Goal: Task Accomplishment & Management: Manage account settings

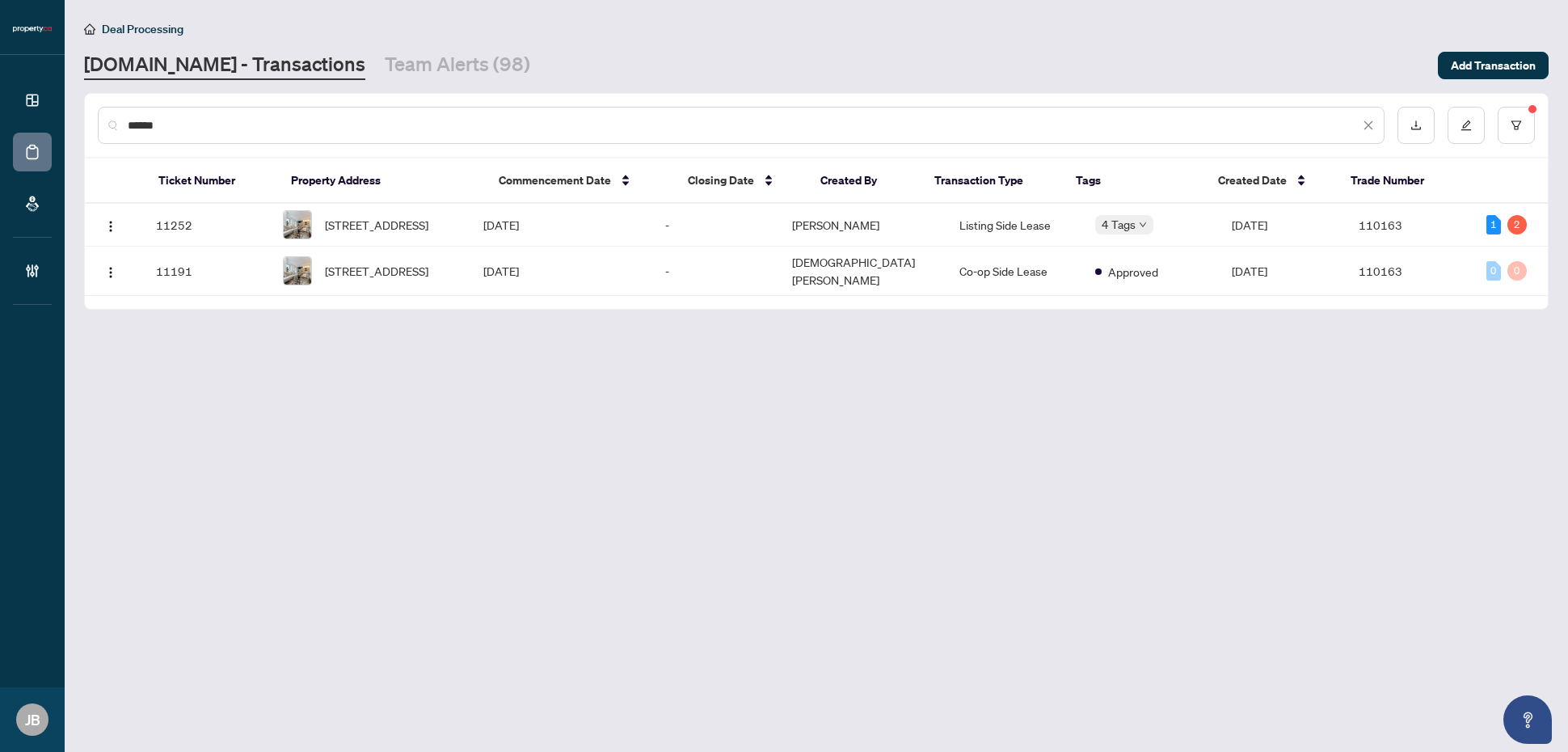
drag, startPoint x: 186, startPoint y: 128, endPoint x: 95, endPoint y: 126, distance: 90.5
click at [95, 126] on div "******" at bounding box center [816, 125] width 1463 height 63
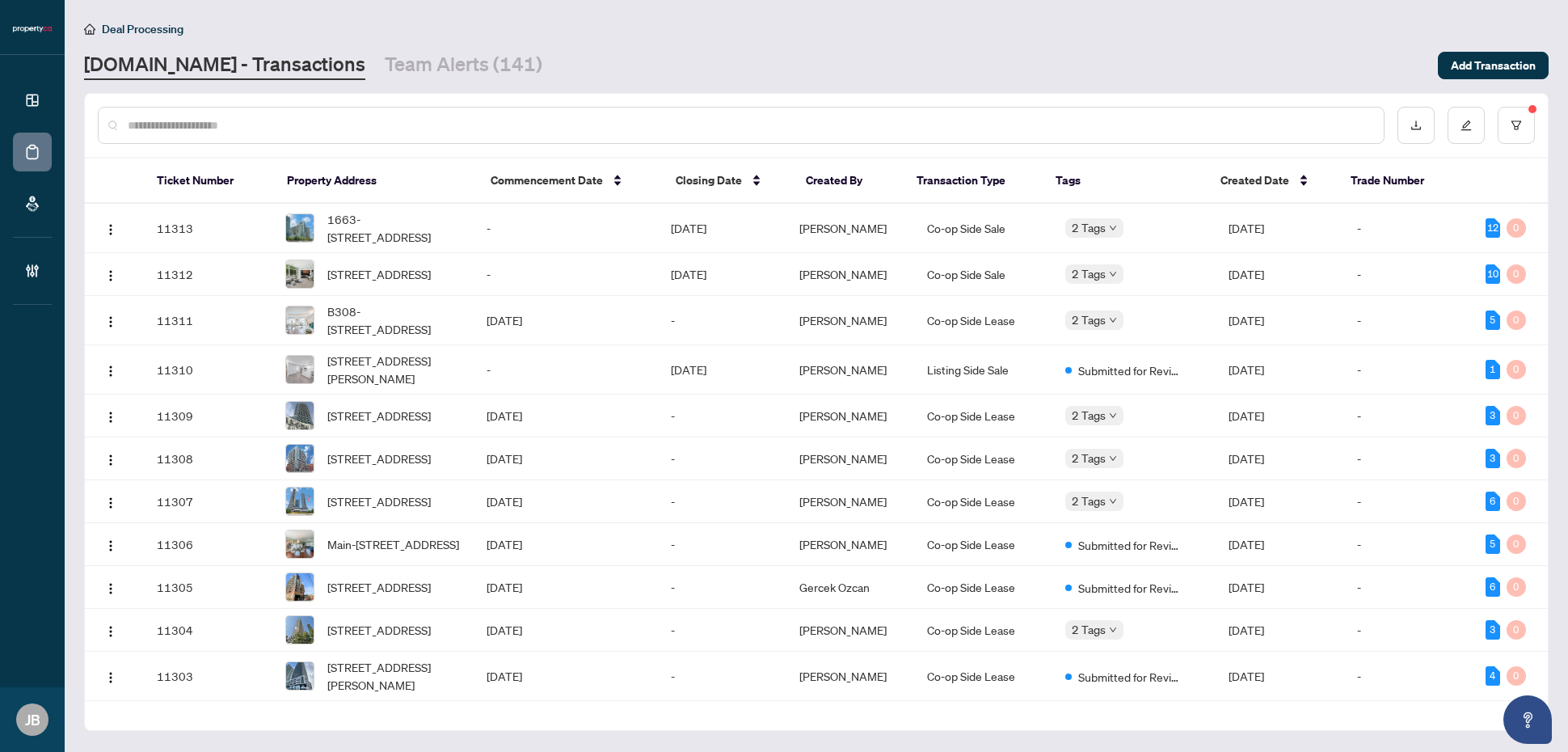
click at [242, 125] on input "text" at bounding box center [749, 125] width 1243 height 18
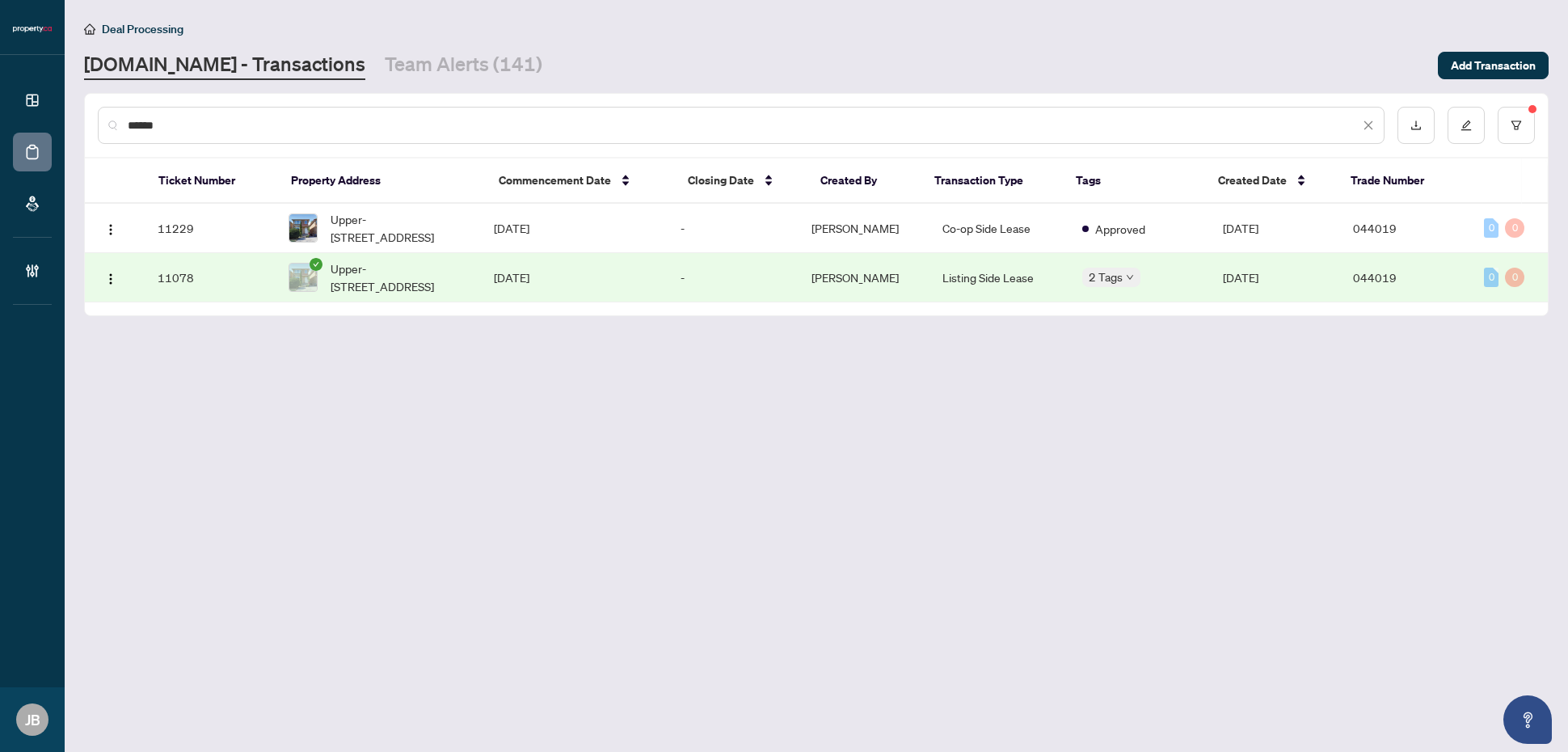
click at [978, 283] on td "Listing Side Lease" at bounding box center [999, 277] width 140 height 49
drag, startPoint x: 186, startPoint y: 124, endPoint x: 91, endPoint y: 123, distance: 94.6
click at [91, 123] on div "******" at bounding box center [816, 125] width 1463 height 63
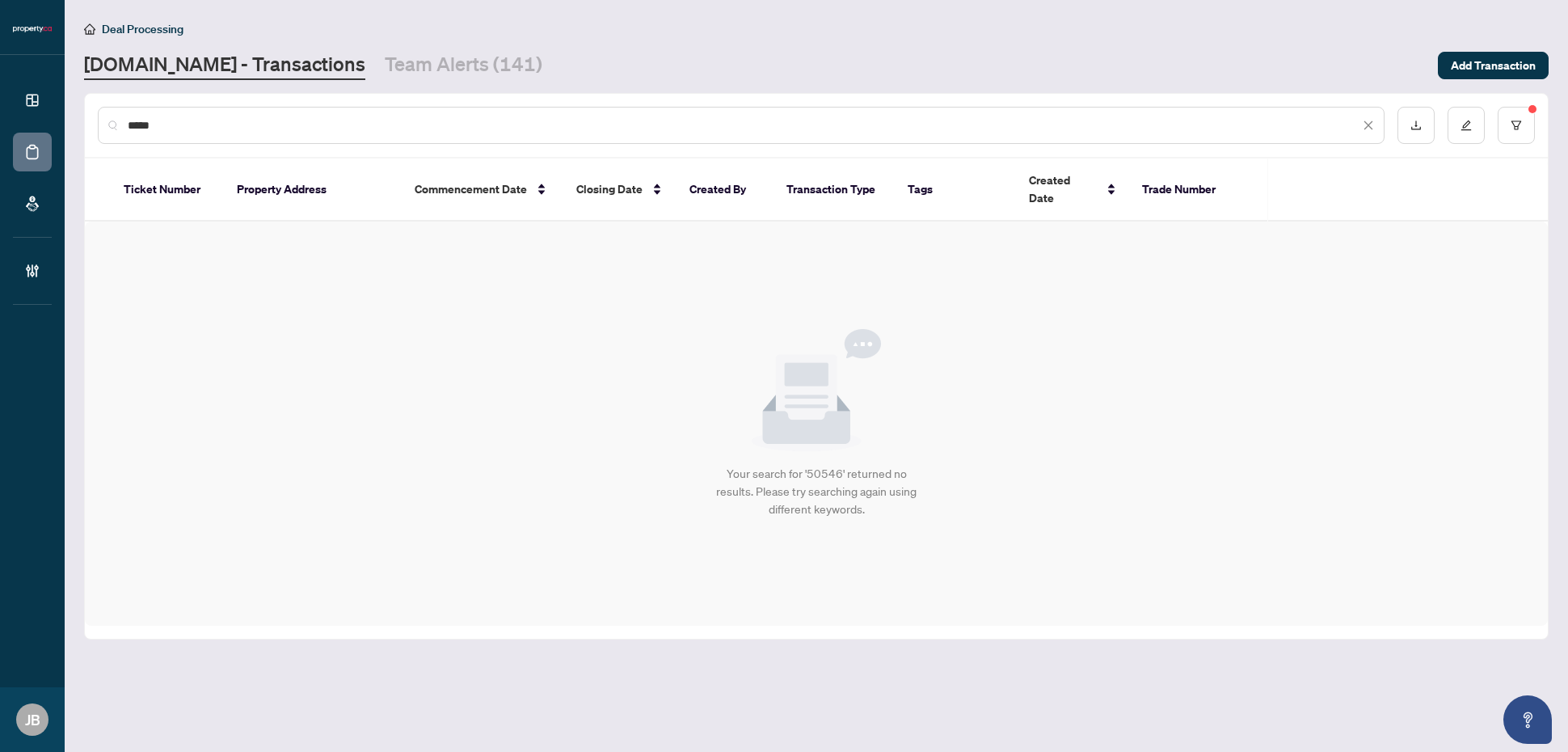
drag, startPoint x: 167, startPoint y: 128, endPoint x: 77, endPoint y: 130, distance: 90.6
click at [77, 130] on main "Deal Processing Property.ca - Transactions Team Alerts (141) Add Transaction **…" at bounding box center [816, 376] width 1503 height 752
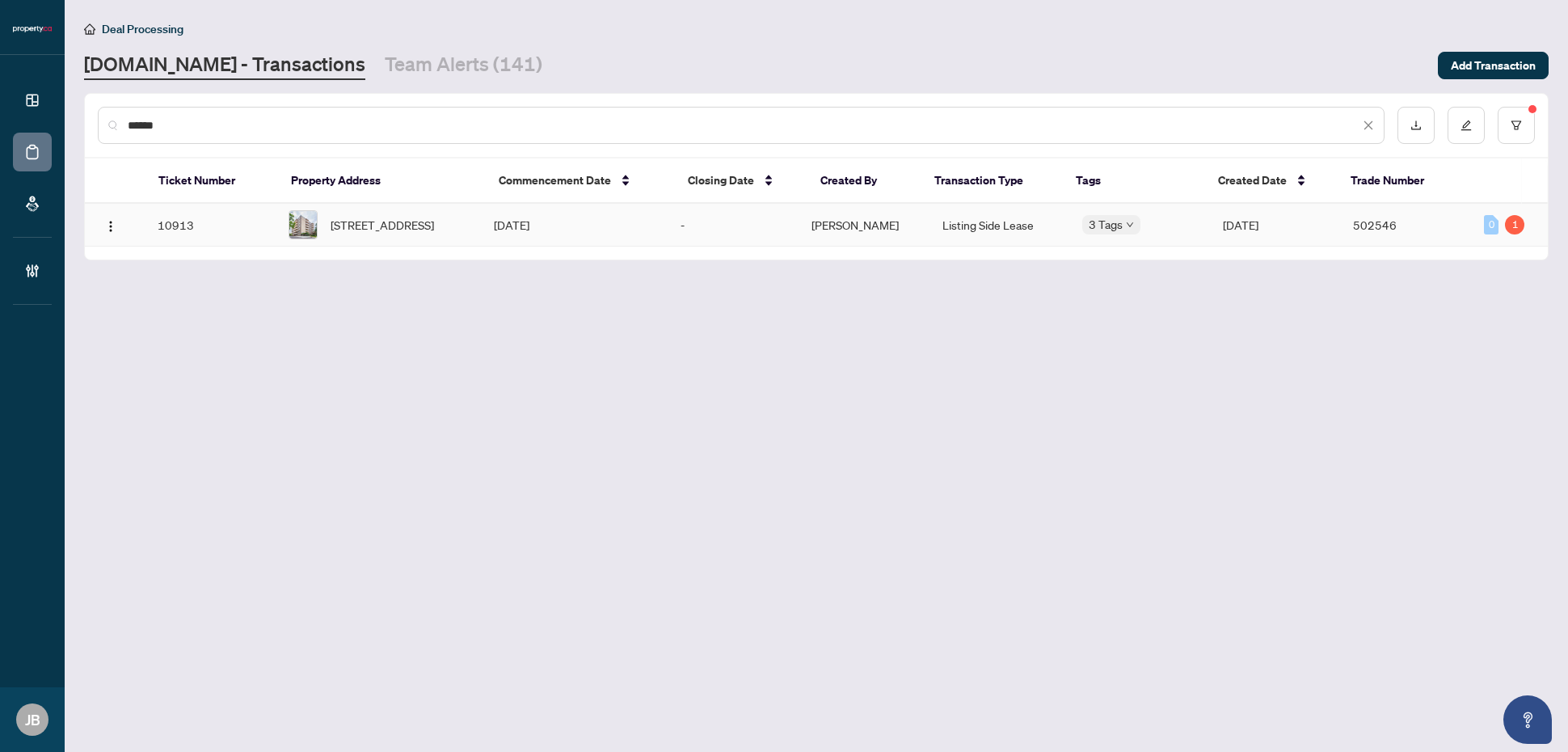
click at [846, 232] on span "Nancy Golkar" at bounding box center [854, 224] width 87 height 15
drag, startPoint x: 175, startPoint y: 127, endPoint x: 112, endPoint y: 118, distance: 64.5
click at [112, 118] on div "******" at bounding box center [741, 125] width 1287 height 37
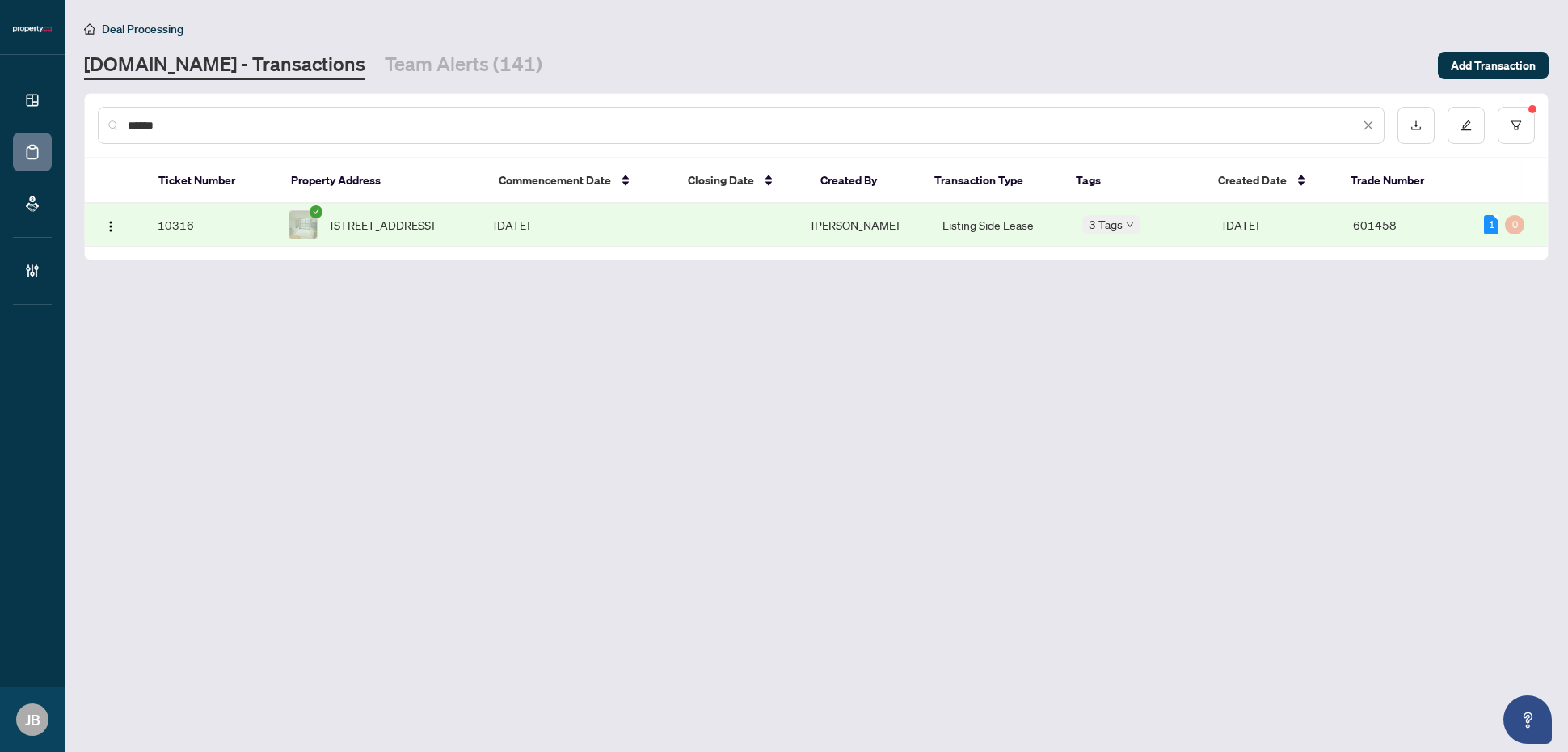
drag, startPoint x: 179, startPoint y: 127, endPoint x: 120, endPoint y: 120, distance: 60.2
click at [120, 120] on div "******" at bounding box center [741, 125] width 1287 height 37
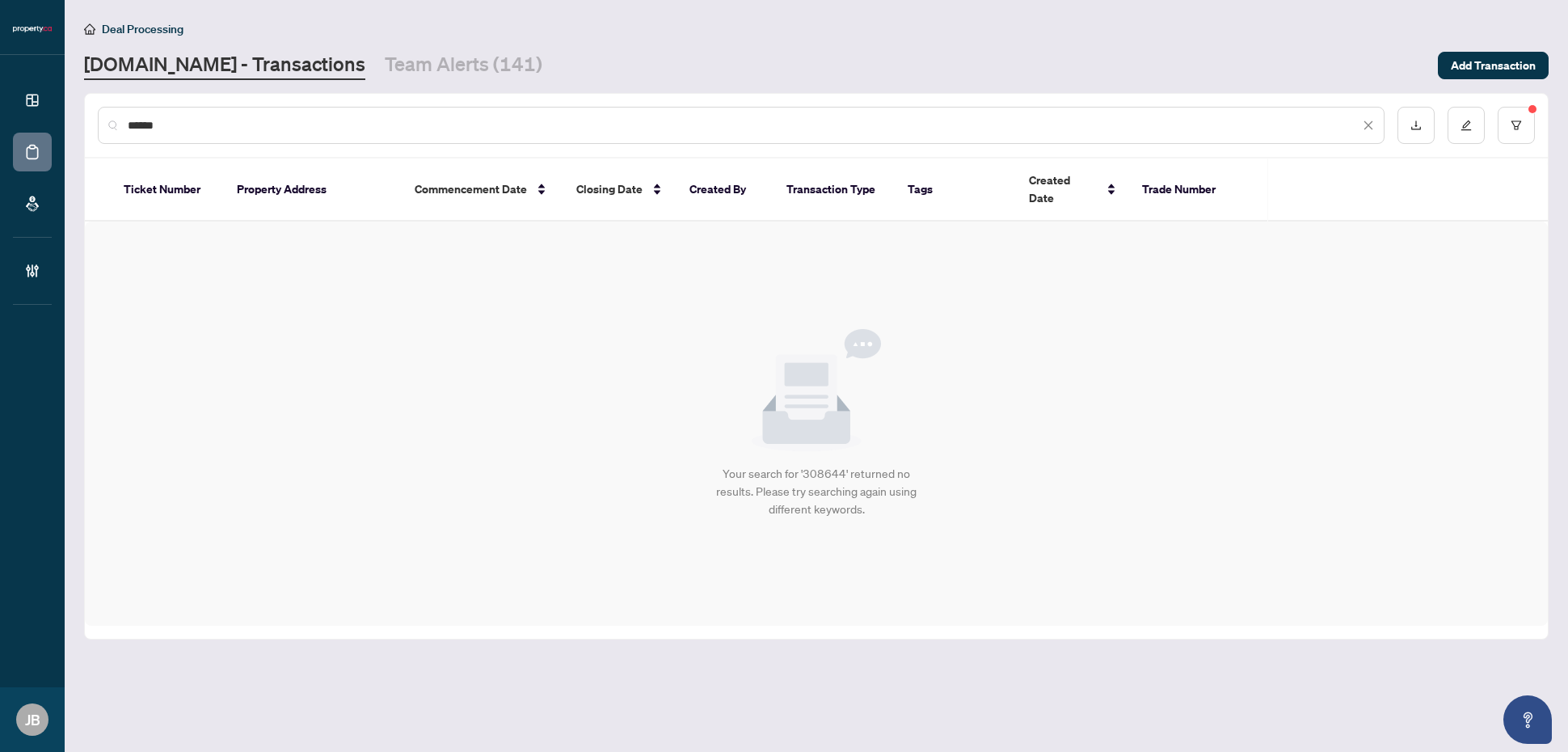
drag, startPoint x: 219, startPoint y: 126, endPoint x: 89, endPoint y: 121, distance: 130.2
click at [89, 121] on div "******" at bounding box center [816, 125] width 1463 height 63
drag, startPoint x: 156, startPoint y: 122, endPoint x: 113, endPoint y: 117, distance: 43.1
click at [113, 117] on div "******" at bounding box center [741, 125] width 1287 height 37
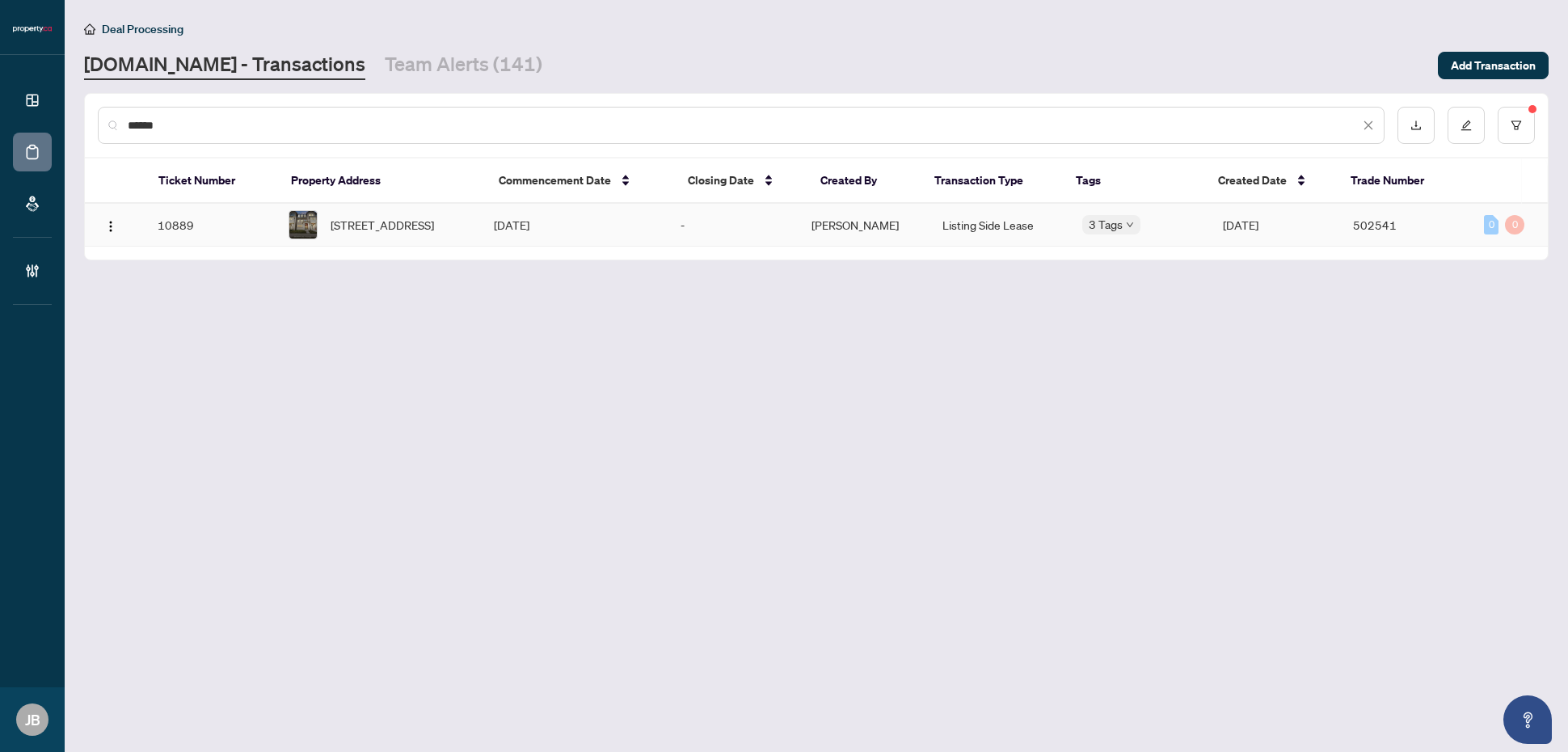
click at [980, 236] on td "Listing Side Lease" at bounding box center [999, 225] width 140 height 43
drag, startPoint x: 180, startPoint y: 129, endPoint x: 82, endPoint y: 118, distance: 98.4
click at [82, 118] on main "Deal Processing Property.ca - Transactions Team Alerts (141) Add Transaction **…" at bounding box center [816, 376] width 1503 height 752
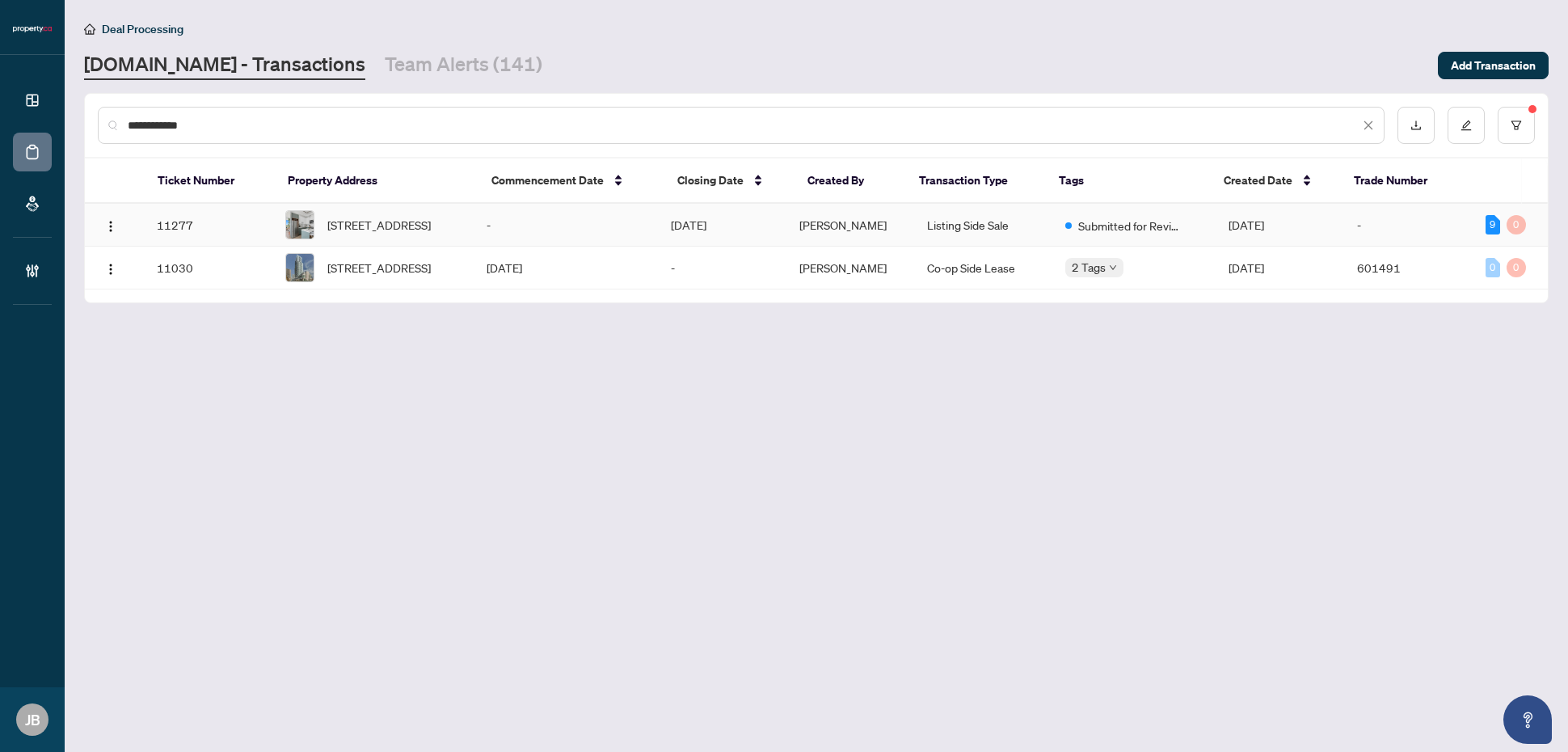
click at [980, 225] on td "Listing Side Sale" at bounding box center [982, 225] width 137 height 43
drag, startPoint x: 231, startPoint y: 121, endPoint x: 99, endPoint y: 121, distance: 132.5
click at [99, 121] on div "**********" at bounding box center [741, 125] width 1287 height 37
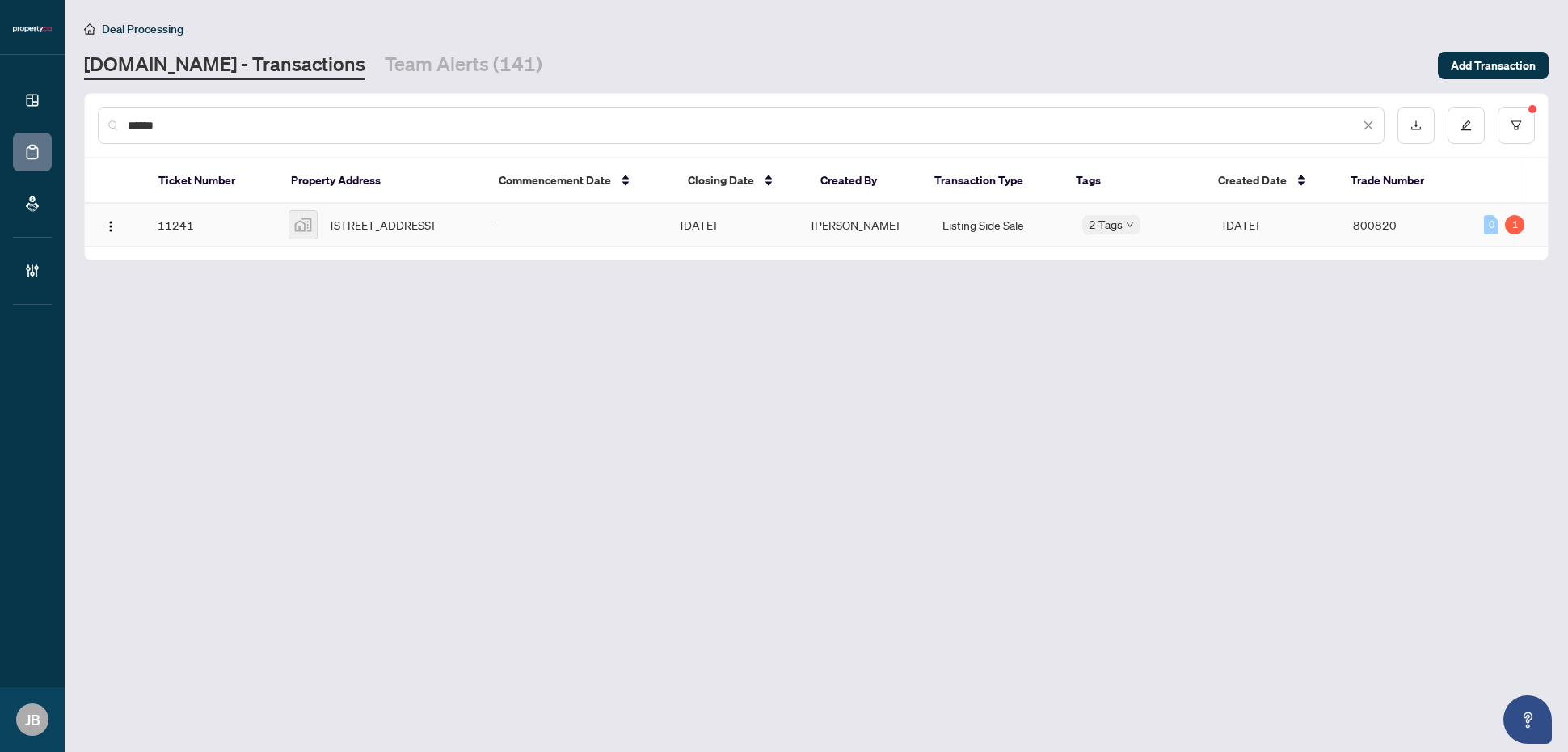
click at [1019, 227] on td "Listing Side Sale" at bounding box center [999, 225] width 140 height 43
drag, startPoint x: 158, startPoint y: 119, endPoint x: 91, endPoint y: 120, distance: 67.9
click at [91, 120] on div "******" at bounding box center [816, 125] width 1463 height 63
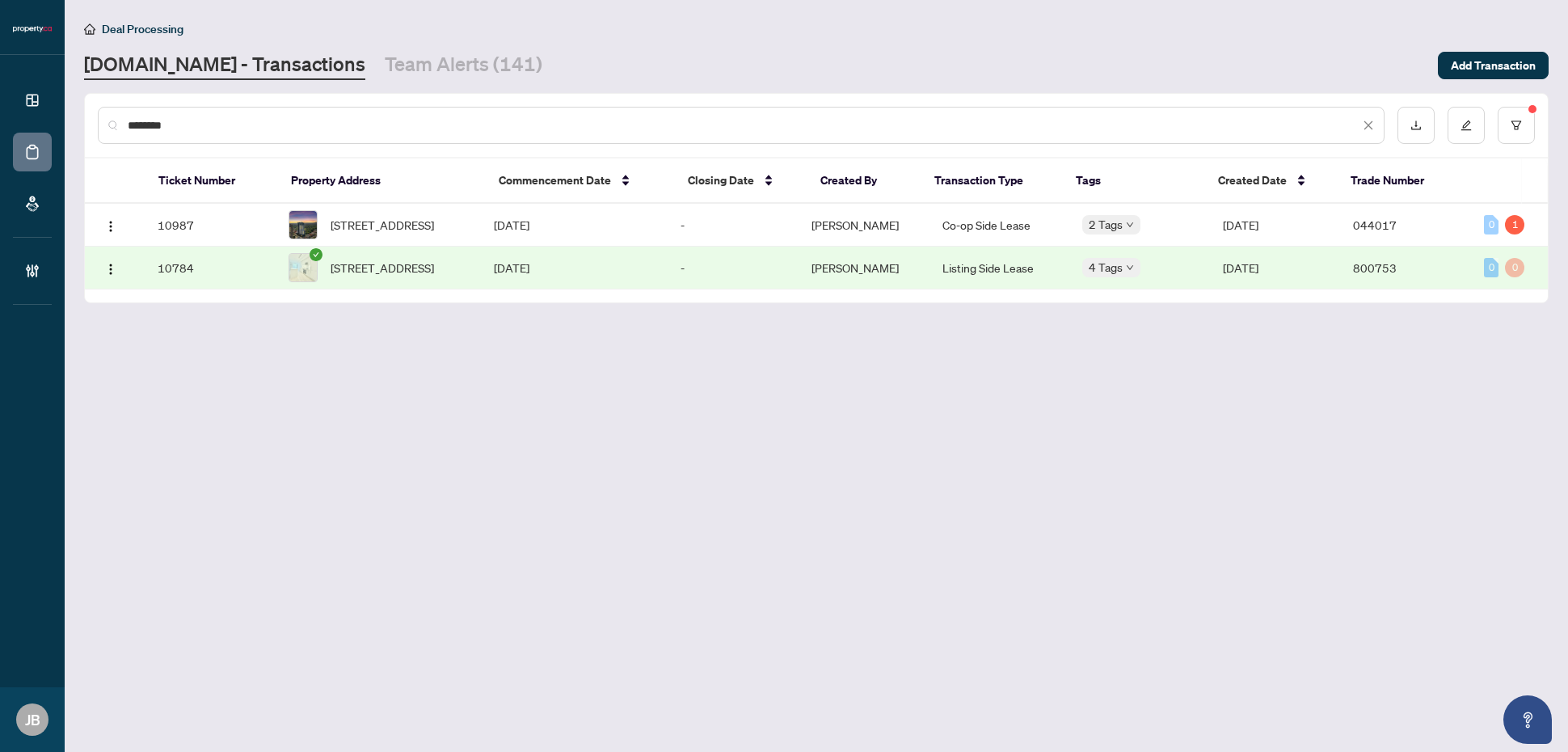
drag, startPoint x: 217, startPoint y: 129, endPoint x: 123, endPoint y: 125, distance: 93.8
click at [123, 125] on div "********" at bounding box center [741, 125] width 1287 height 37
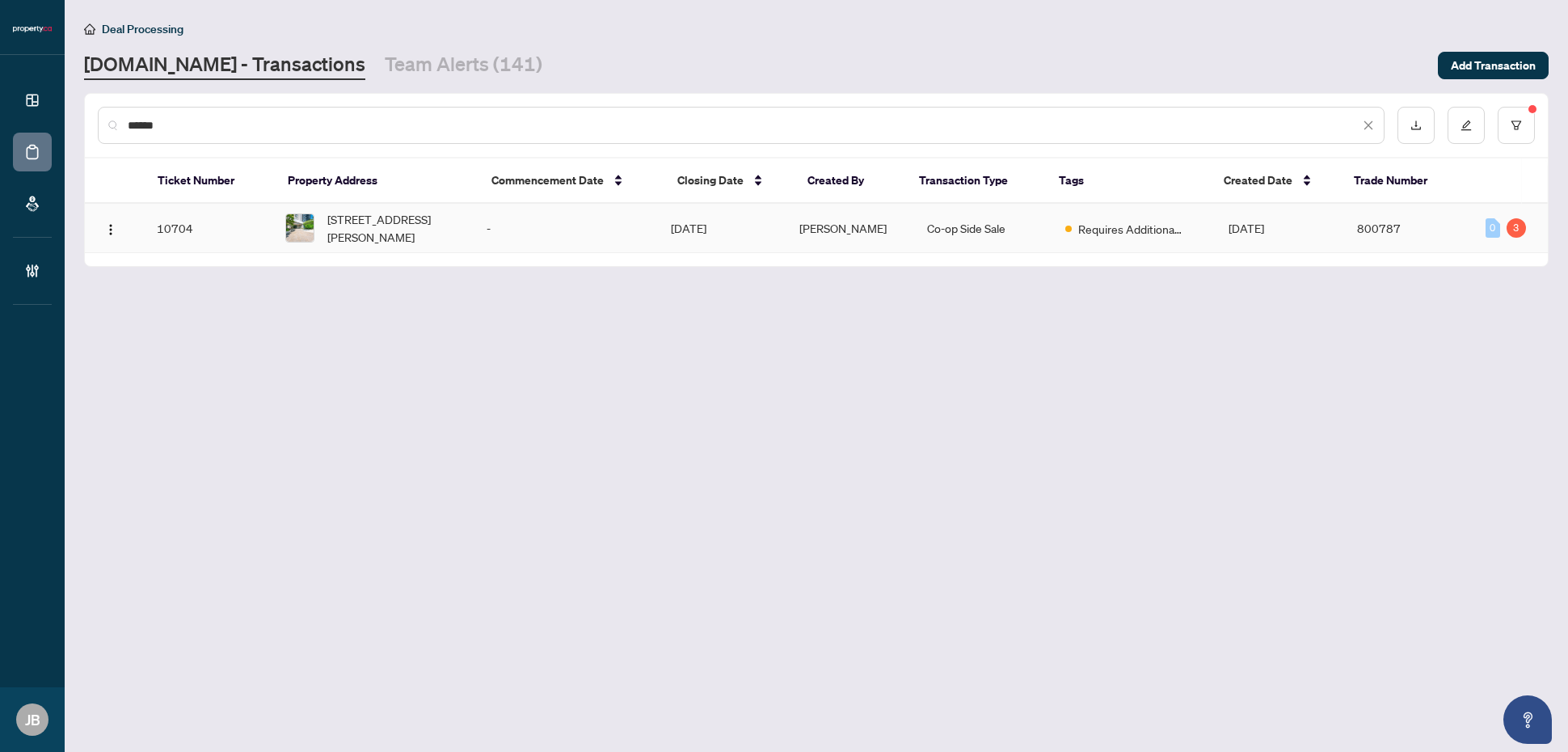
click at [963, 228] on td "Co-op Side Sale" at bounding box center [982, 228] width 137 height 49
drag, startPoint x: 240, startPoint y: 121, endPoint x: 123, endPoint y: 115, distance: 117.4
click at [123, 115] on div "******" at bounding box center [741, 125] width 1287 height 37
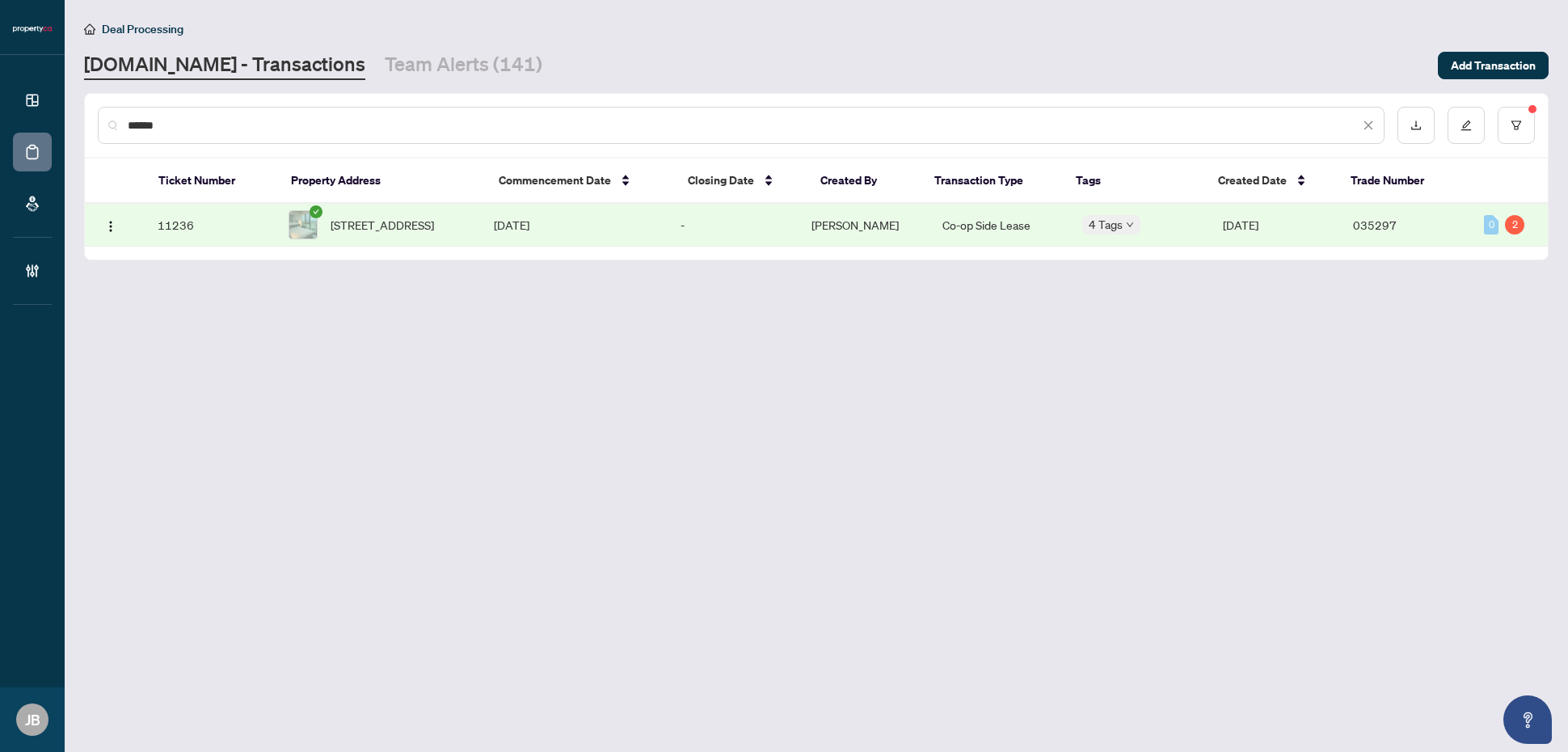
click at [1007, 228] on td "Co-op Side Lease" at bounding box center [999, 225] width 140 height 43
drag, startPoint x: 178, startPoint y: 127, endPoint x: 125, endPoint y: 124, distance: 52.6
click at [125, 124] on div "******" at bounding box center [741, 125] width 1287 height 37
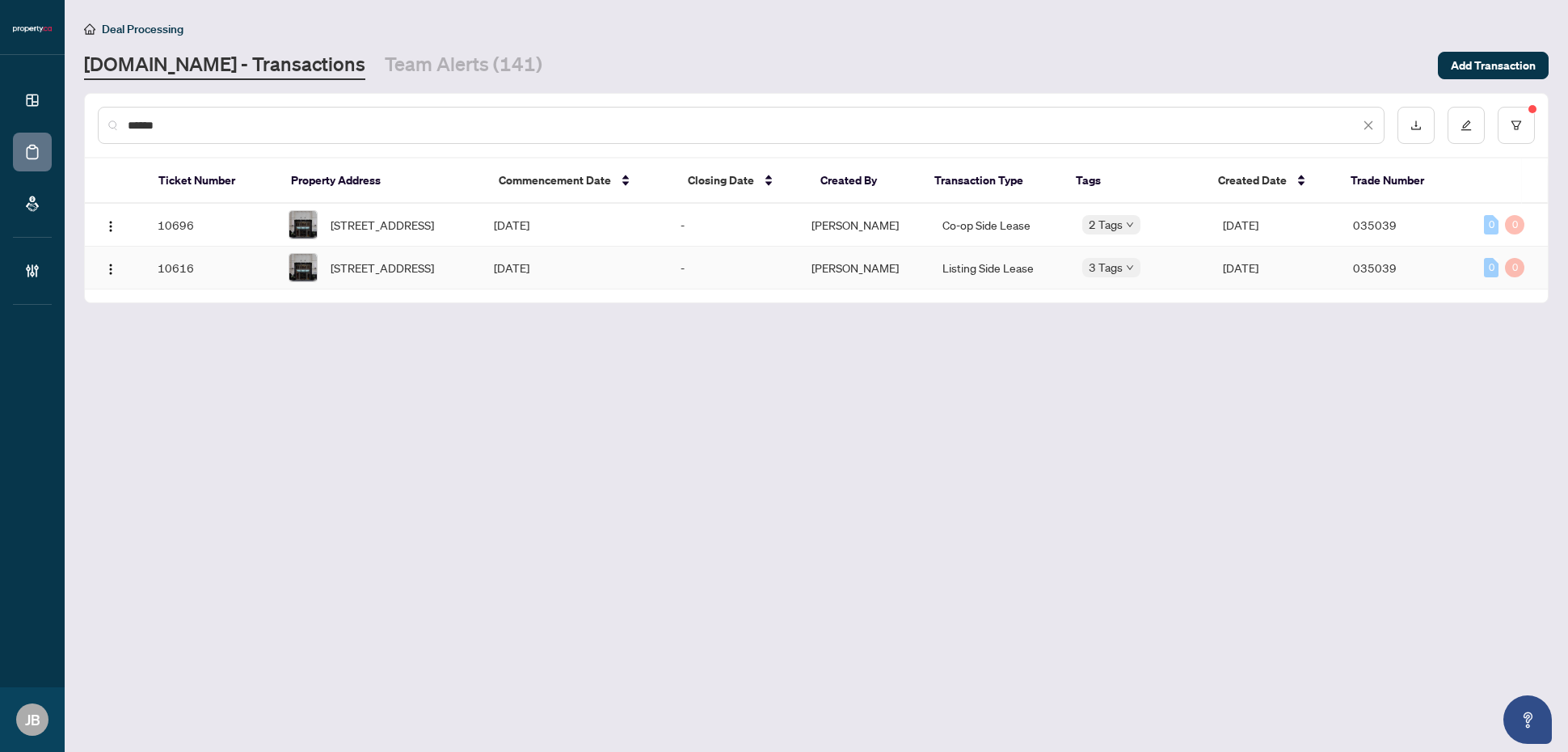
type input "******"
click at [1000, 276] on td "Listing Side Lease" at bounding box center [999, 268] width 140 height 43
click at [982, 237] on td "Co-op Side Lease" at bounding box center [999, 225] width 140 height 43
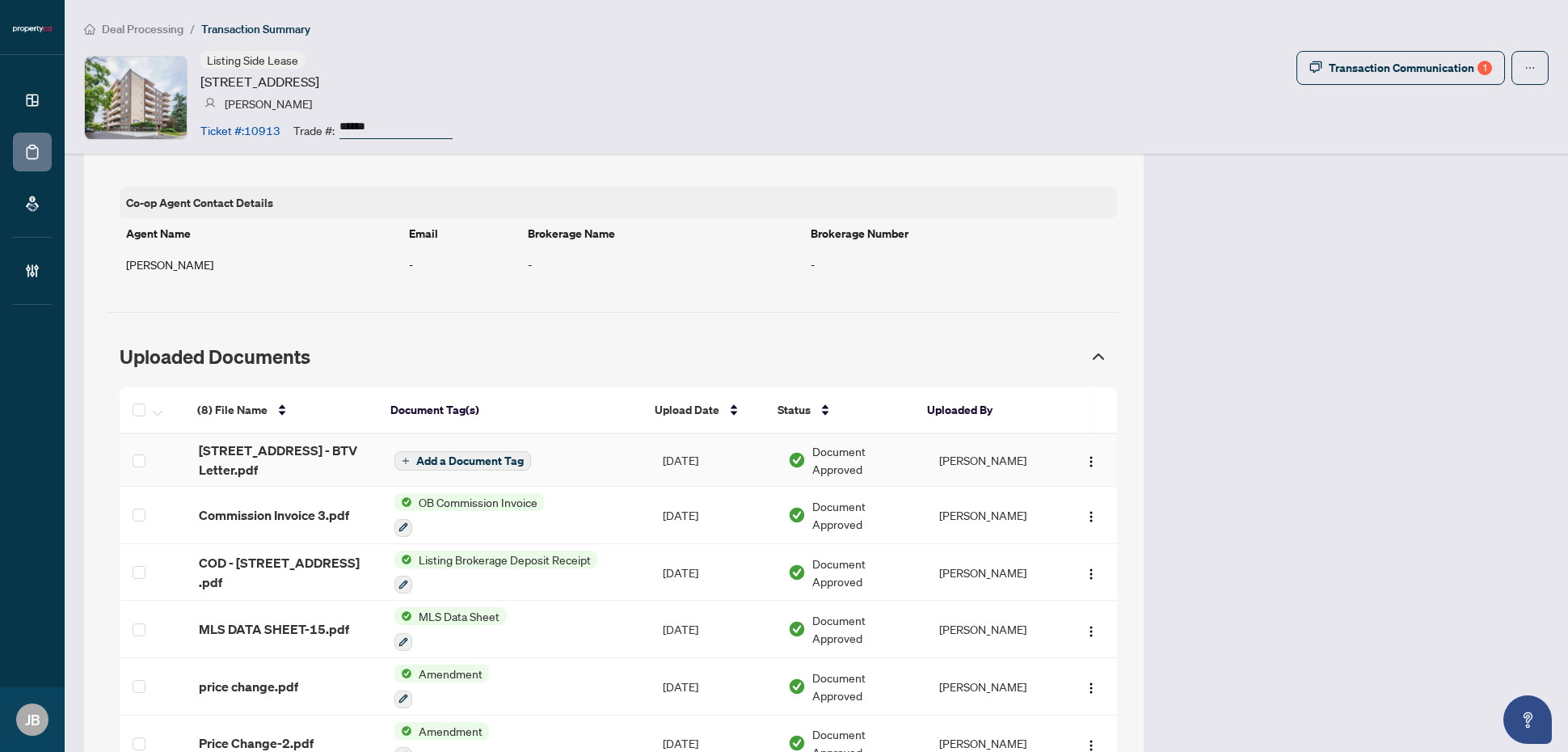
scroll to position [1469, 0]
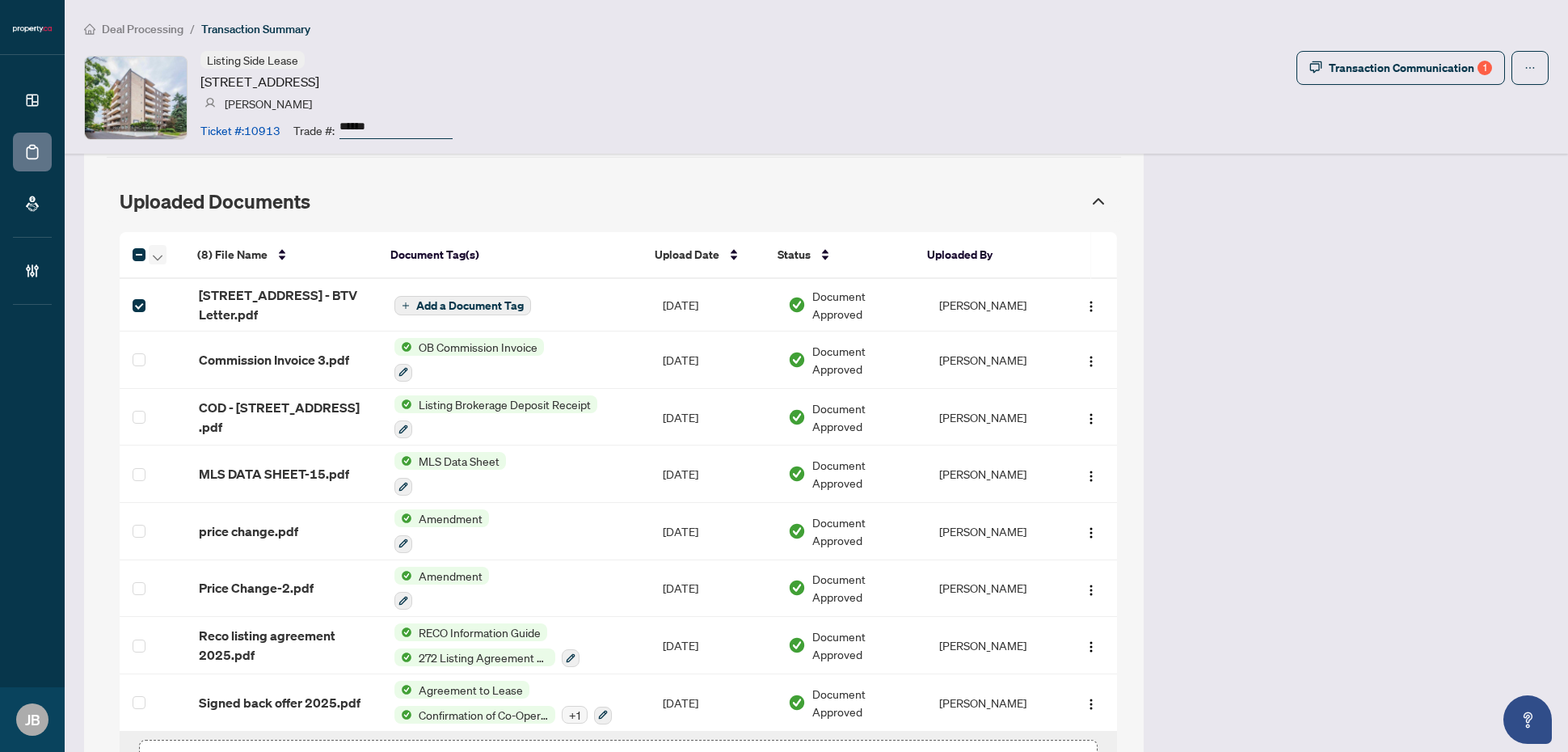
click at [158, 259] on icon "button" at bounding box center [158, 258] width 10 height 6
click at [234, 289] on span "Open Selected in New Tab(s)" at bounding box center [234, 285] width 144 height 18
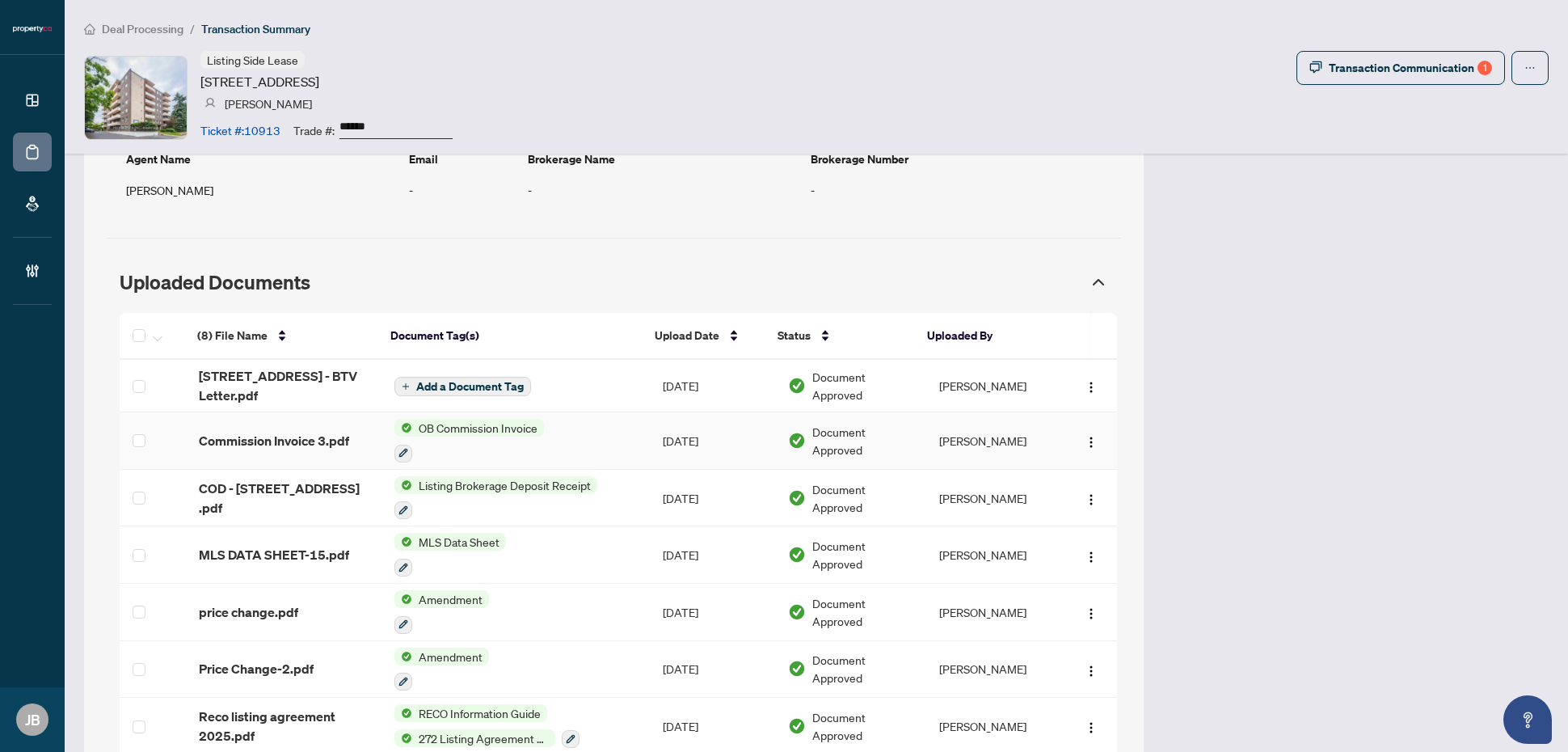
scroll to position [1372, 0]
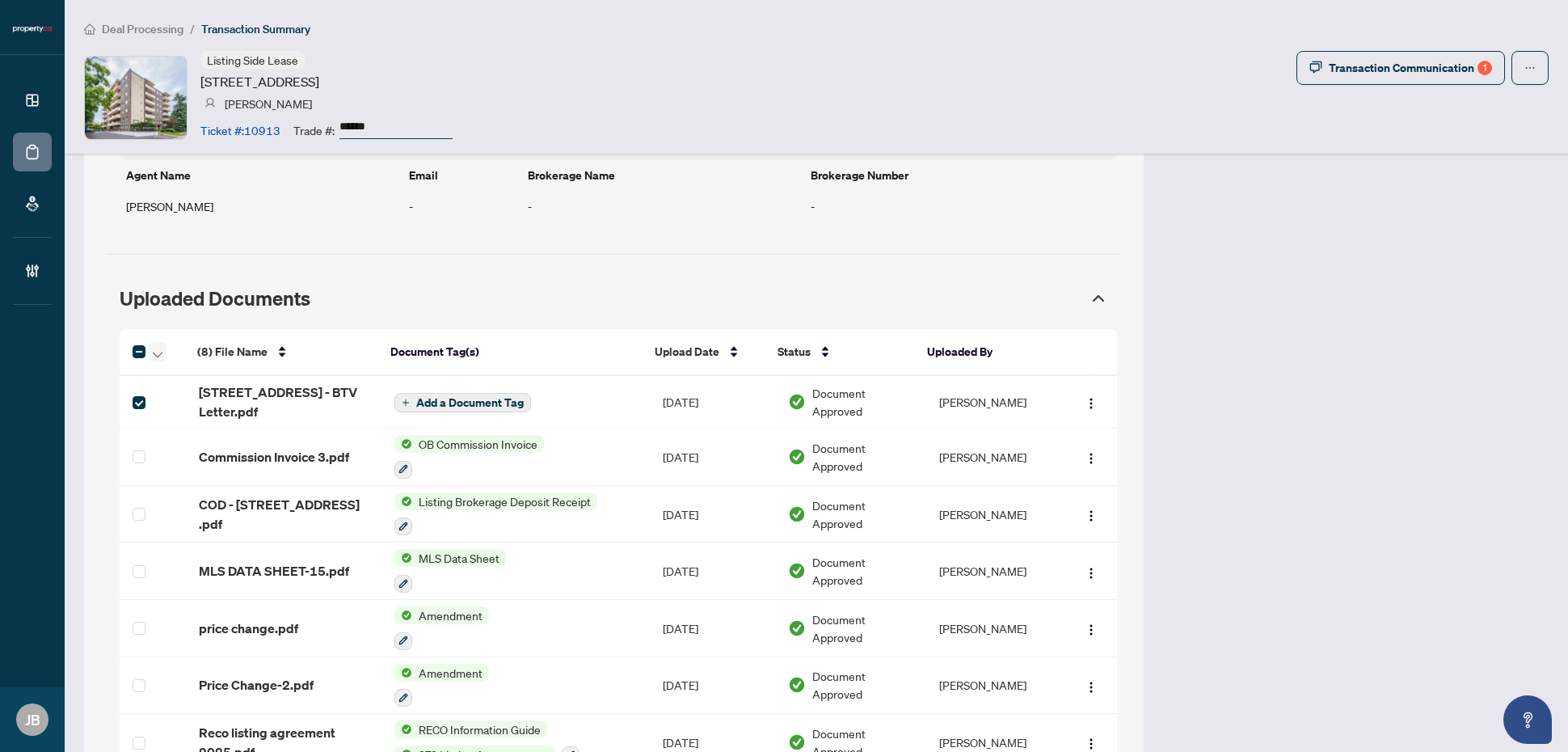
click at [155, 356] on icon "button" at bounding box center [158, 355] width 10 height 6
click at [253, 381] on span "Open Selected in New Tab(s)" at bounding box center [234, 382] width 144 height 18
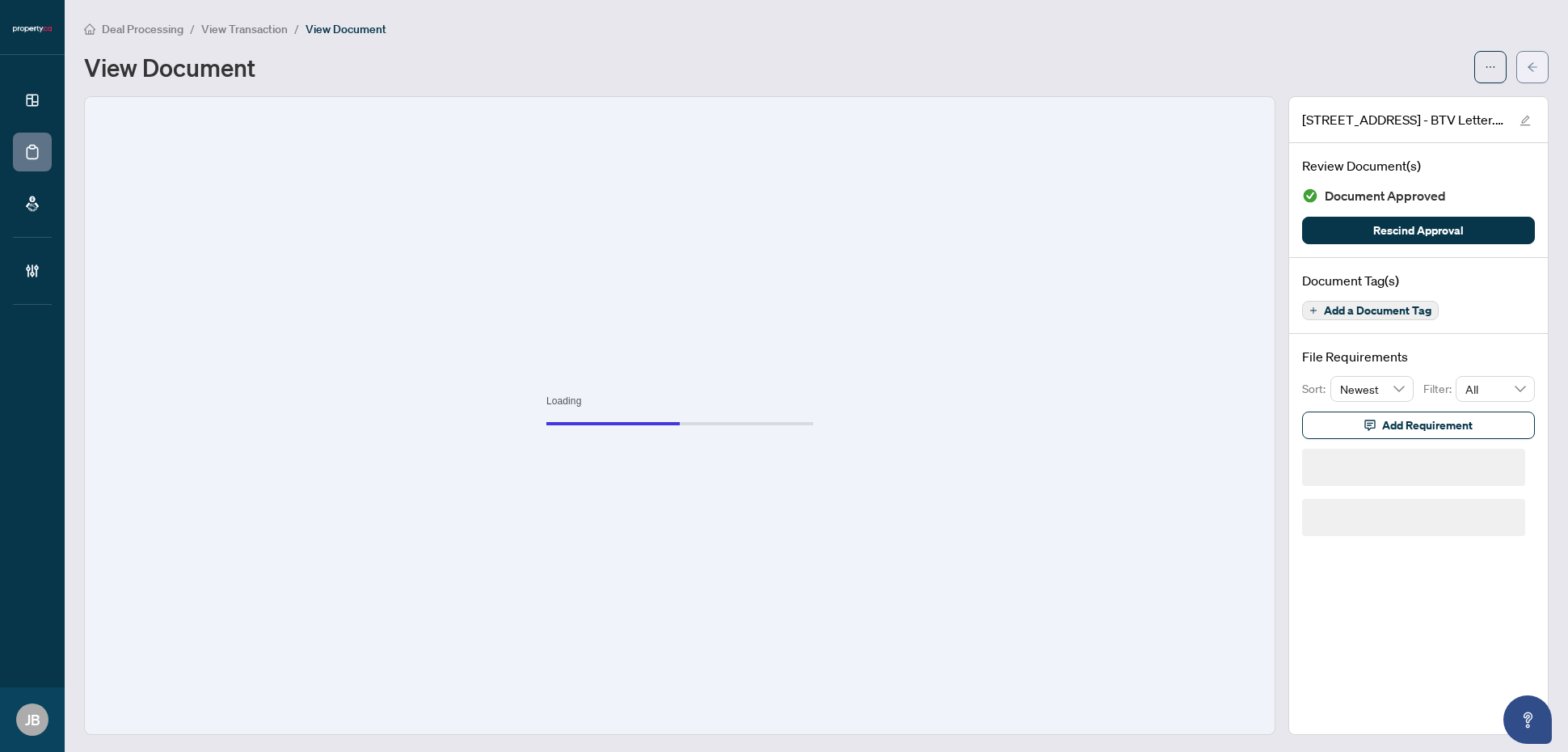
click at [1529, 65] on button "button" at bounding box center [1532, 67] width 32 height 32
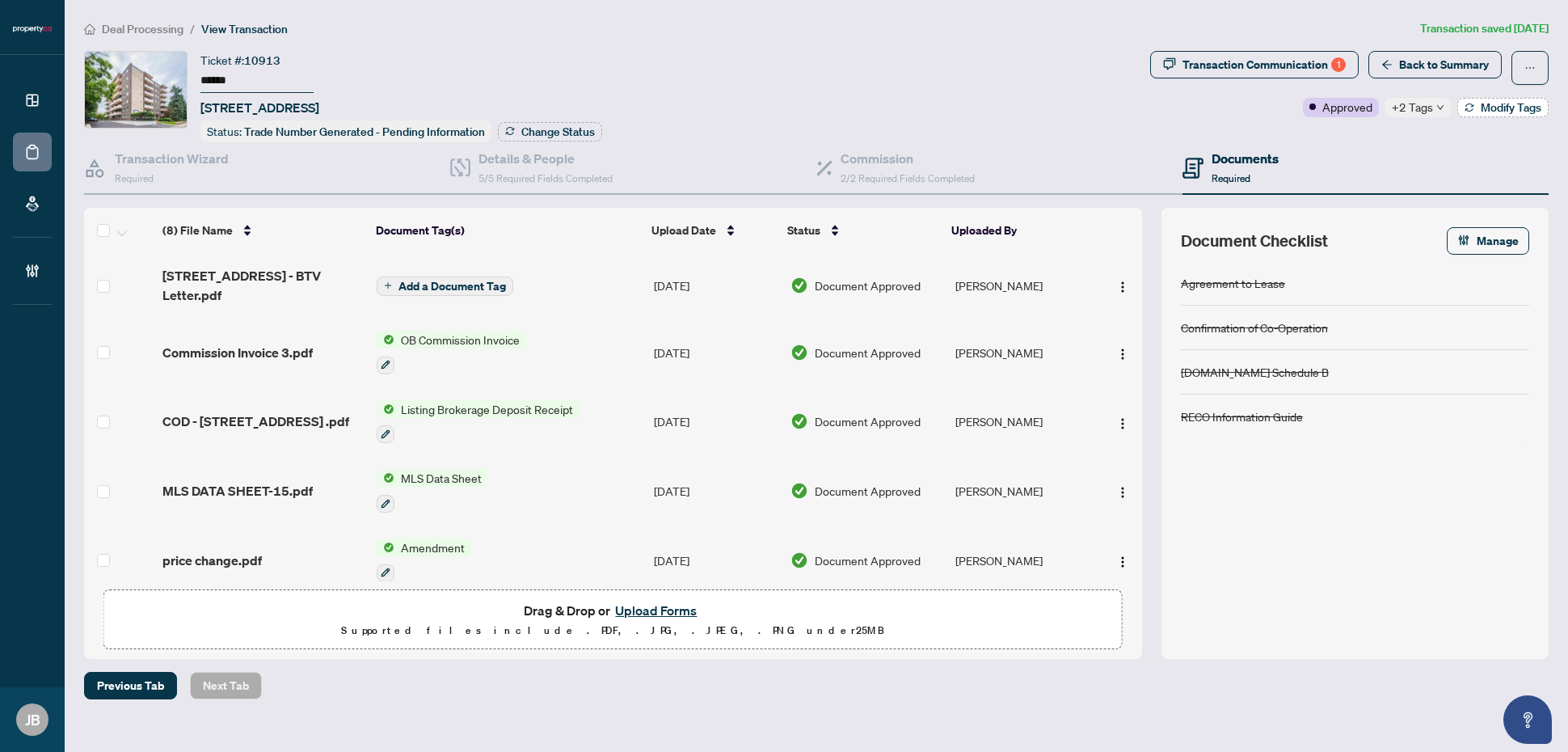
click at [1487, 107] on span "Modify Tags" at bounding box center [1511, 107] width 61 height 11
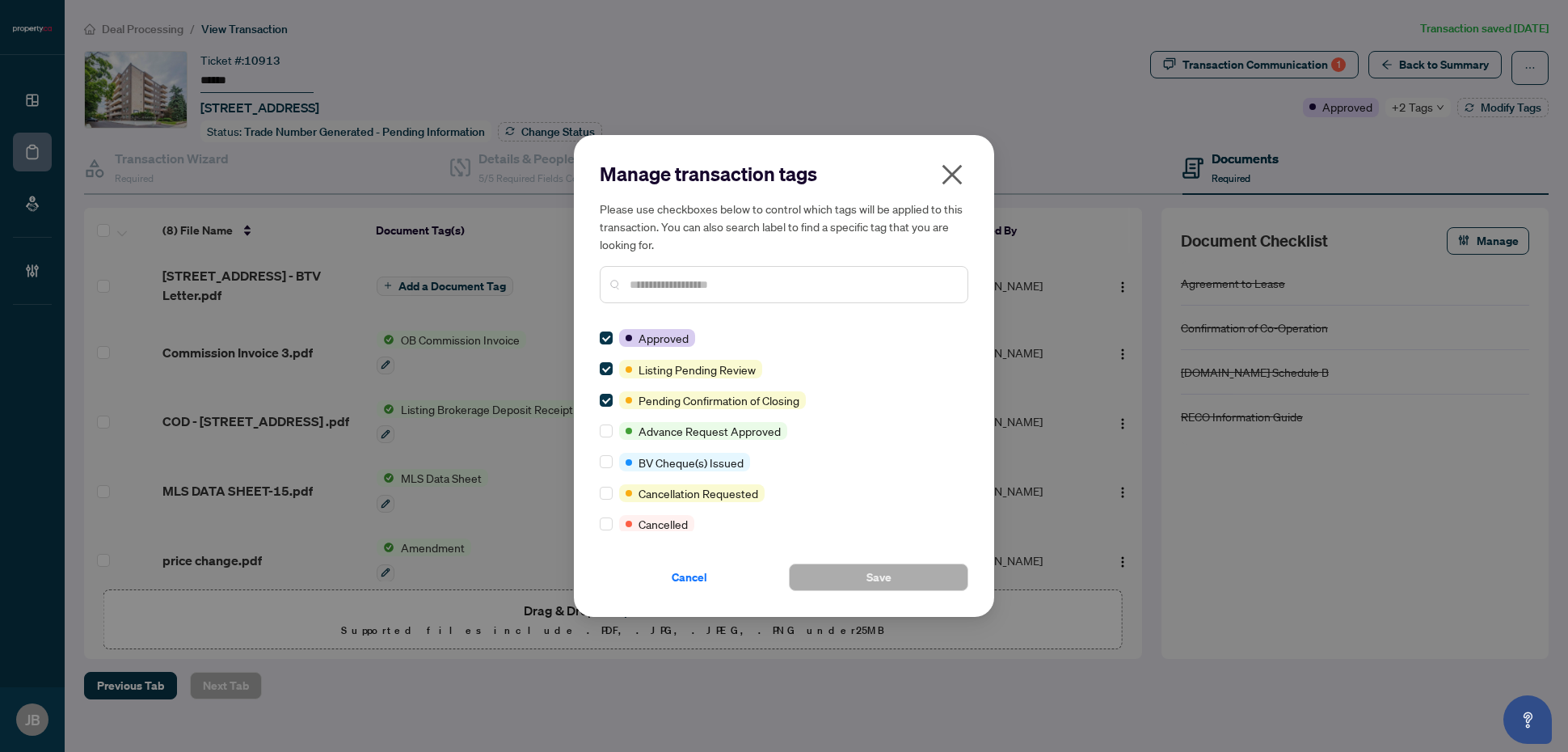
click at [954, 172] on icon "close" at bounding box center [952, 175] width 20 height 20
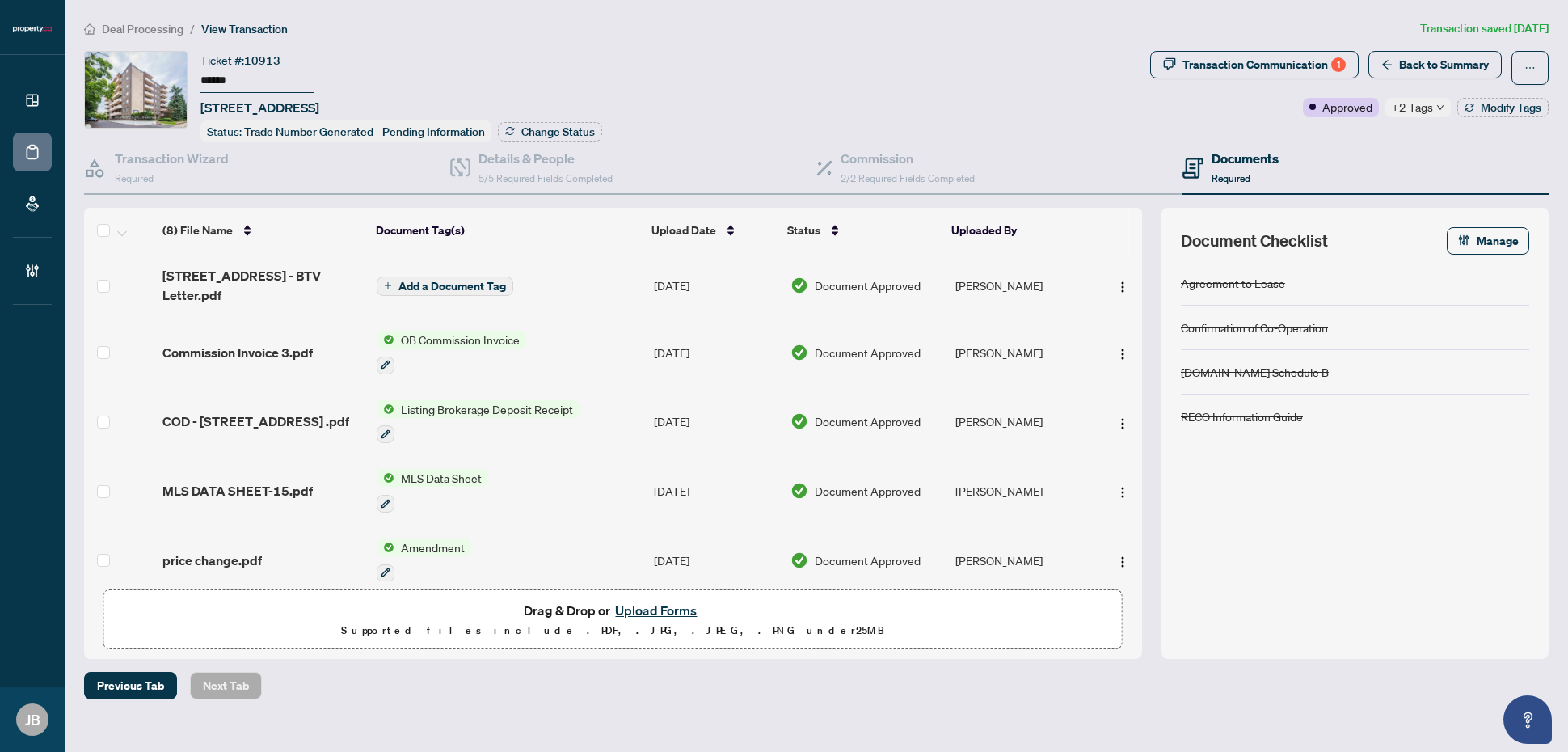
click at [677, 604] on button "Upload Forms" at bounding box center [655, 610] width 91 height 21
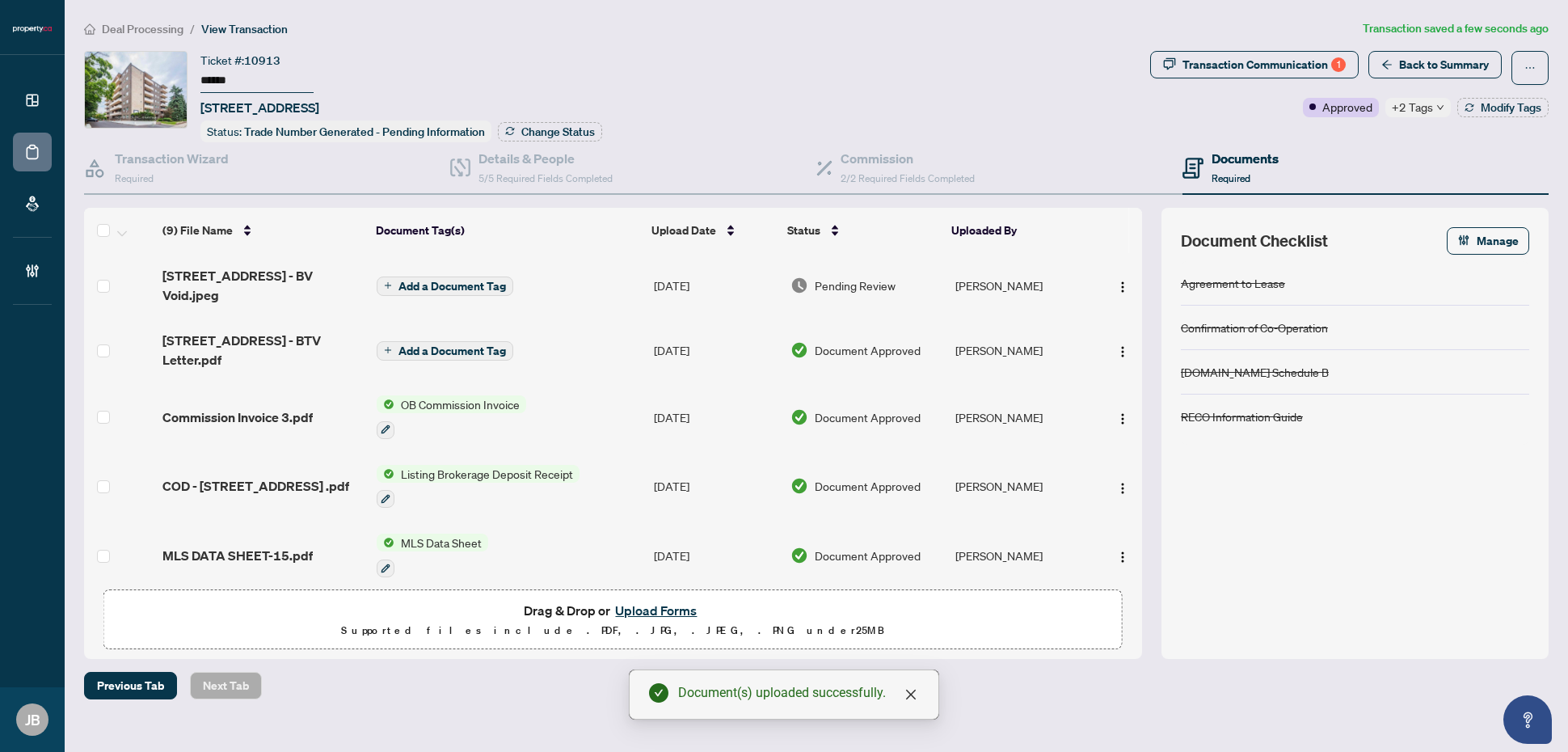
click at [877, 280] on span "Pending Review" at bounding box center [855, 285] width 81 height 18
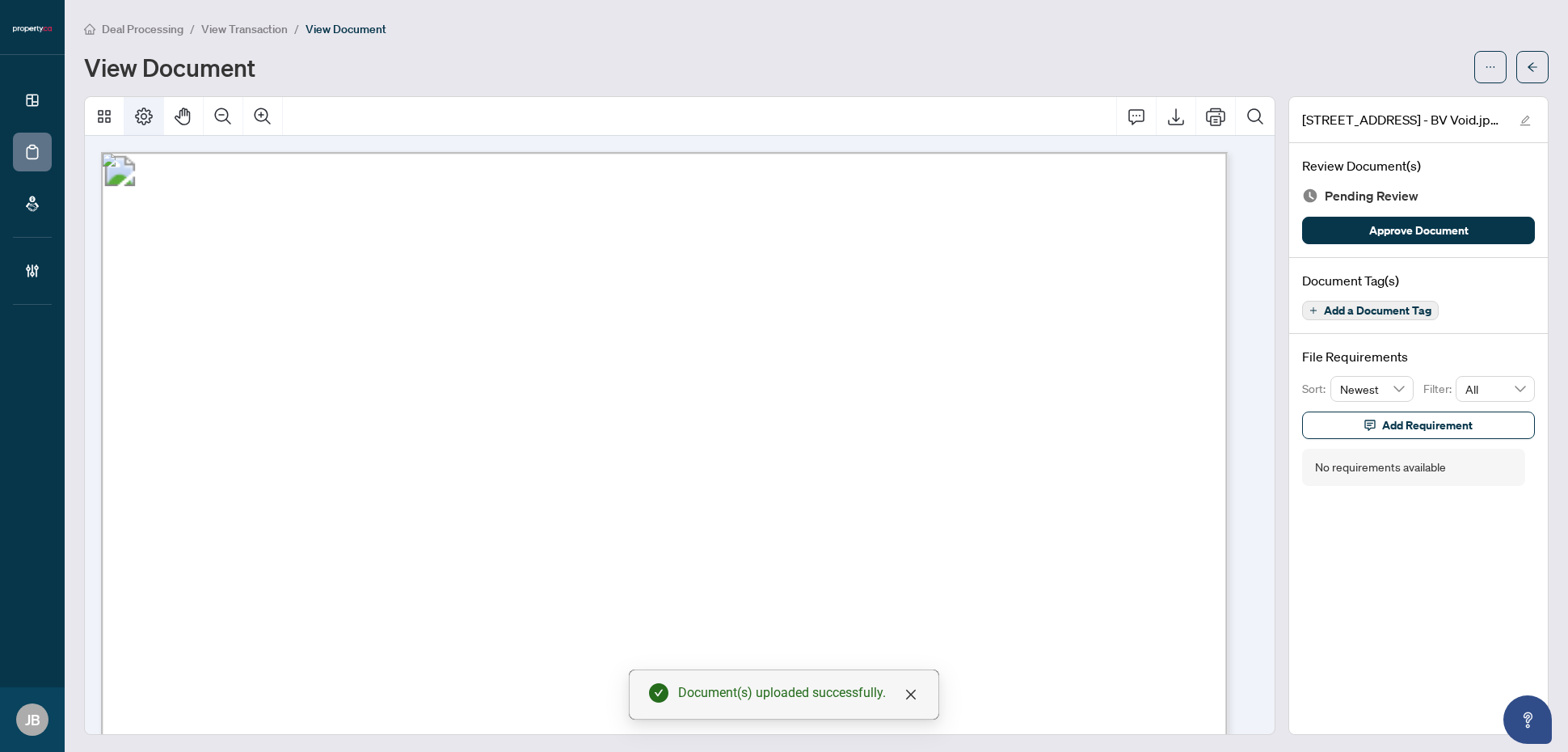
click at [143, 116] on icon "Page Layout" at bounding box center [143, 116] width 19 height 19
click at [257, 222] on icon "Rotate Left" at bounding box center [254, 221] width 8 height 10
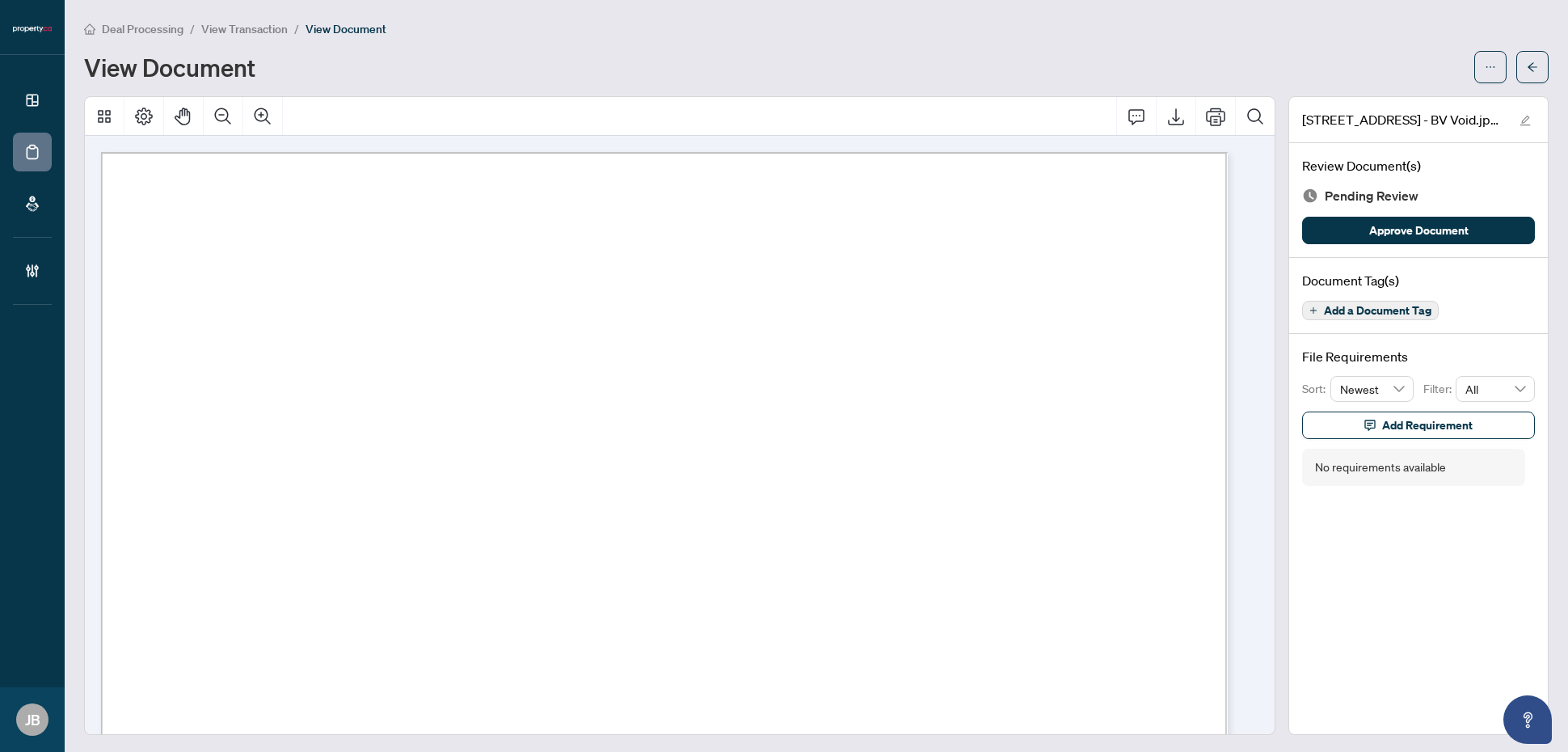
drag, startPoint x: 1427, startPoint y: 226, endPoint x: 1439, endPoint y: 248, distance: 24.6
click at [1427, 226] on span "Approve Document" at bounding box center [1418, 230] width 99 height 26
click at [1528, 66] on icon "arrow-left" at bounding box center [1533, 66] width 10 height 9
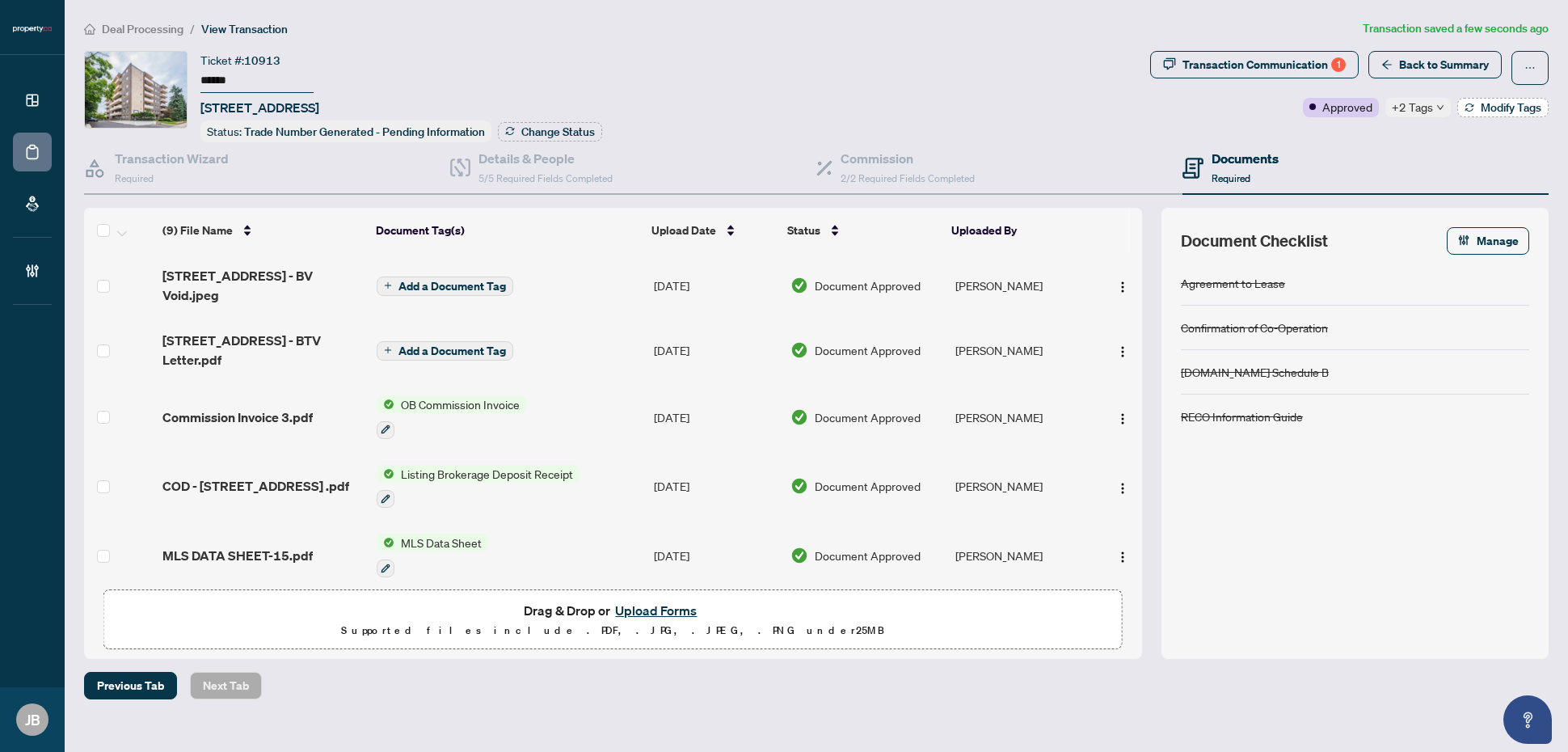
click at [1528, 112] on span "Modify Tags" at bounding box center [1511, 107] width 61 height 11
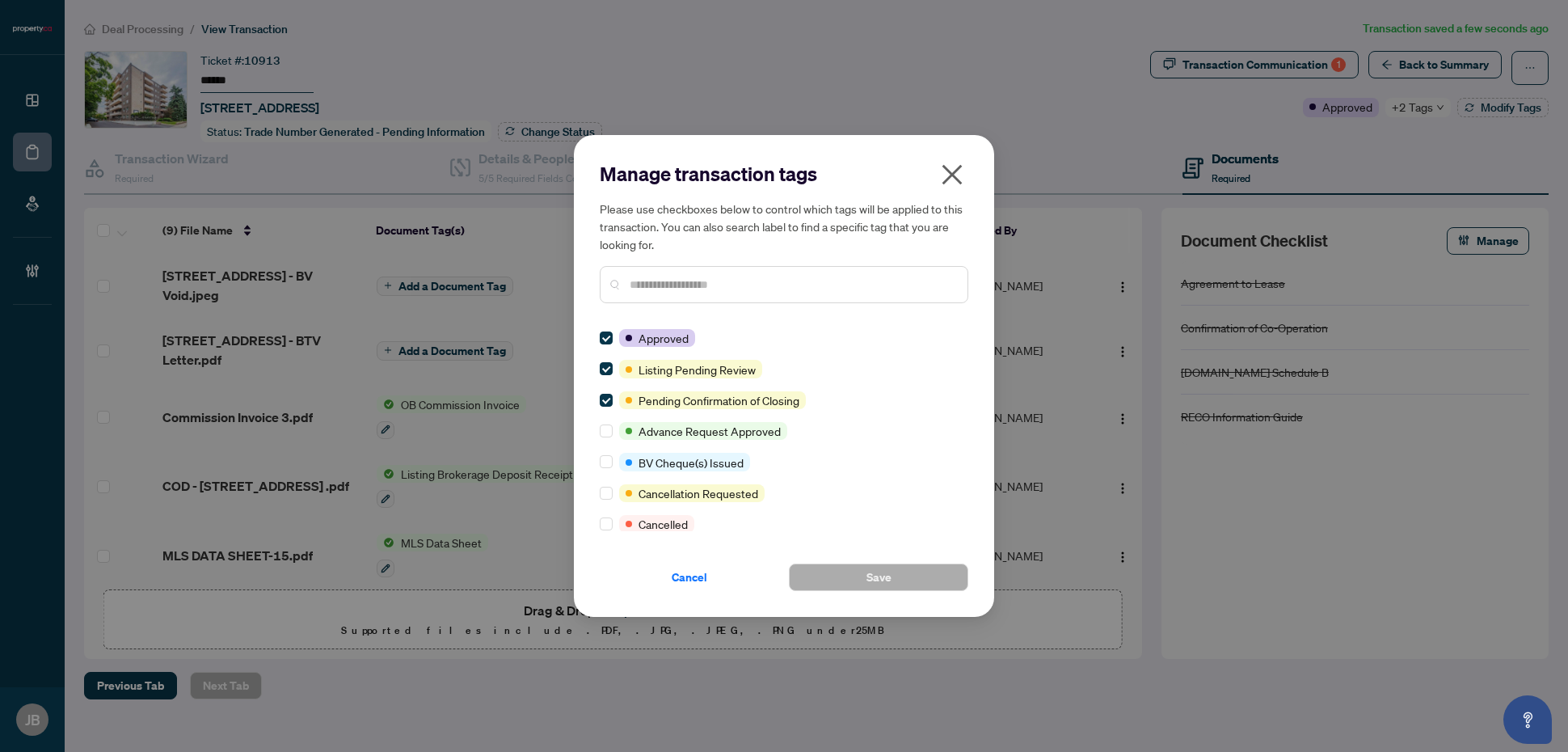
click at [950, 174] on icon "close" at bounding box center [952, 175] width 20 height 20
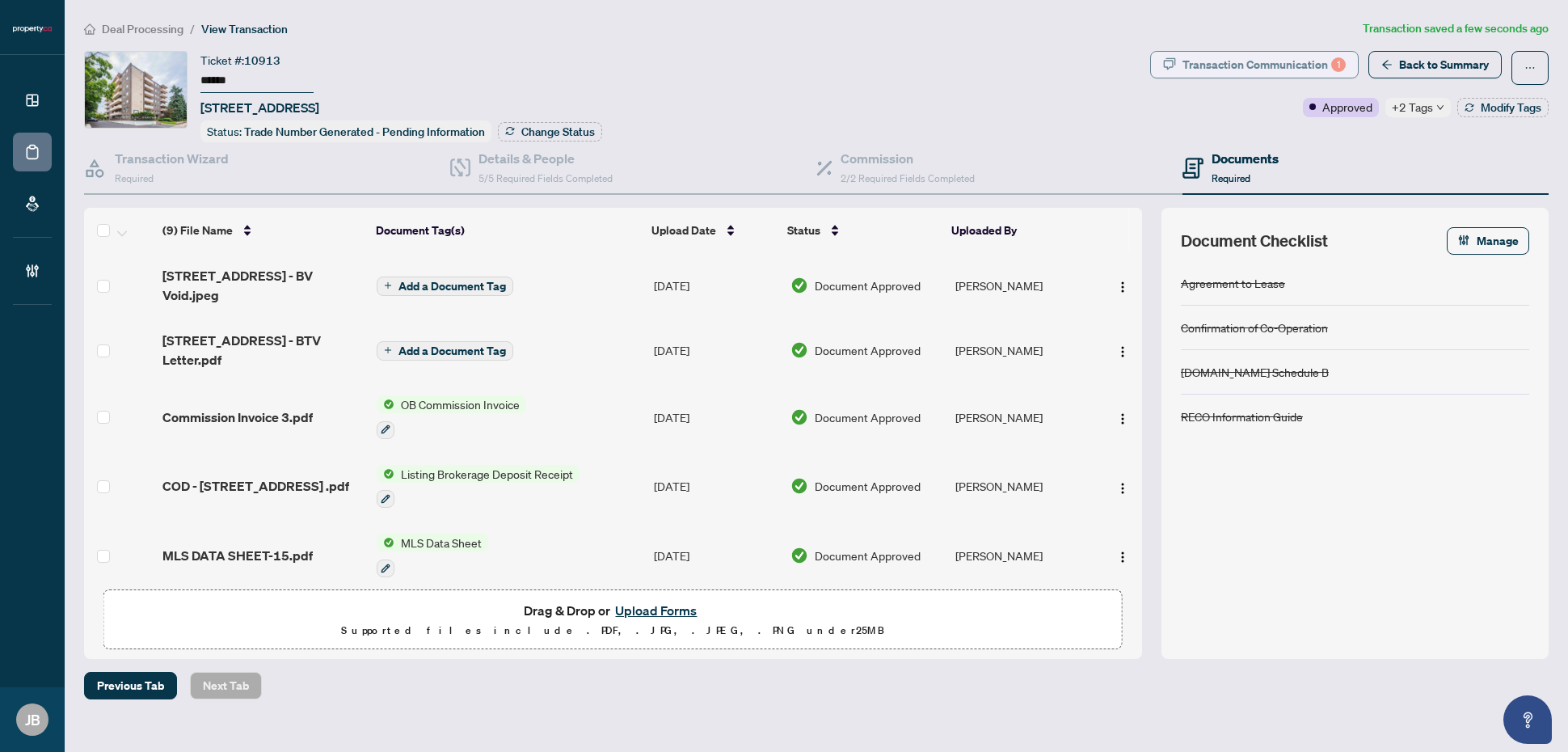
click at [1304, 63] on div "Transaction Communication 1" at bounding box center [1263, 65] width 163 height 26
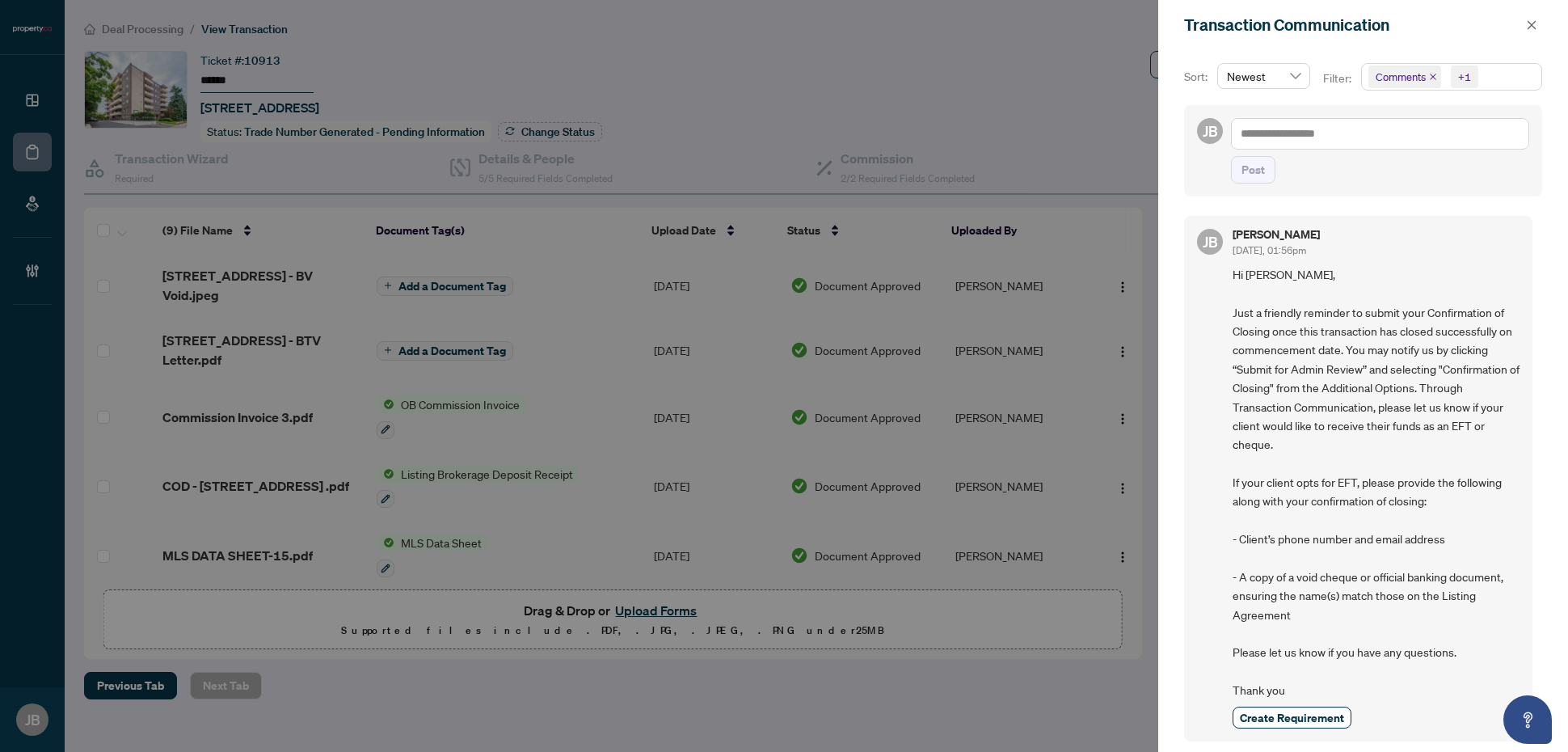
drag, startPoint x: 1532, startPoint y: 21, endPoint x: 1380, endPoint y: 13, distance: 152.2
click at [1533, 21] on icon "close" at bounding box center [1531, 24] width 11 height 11
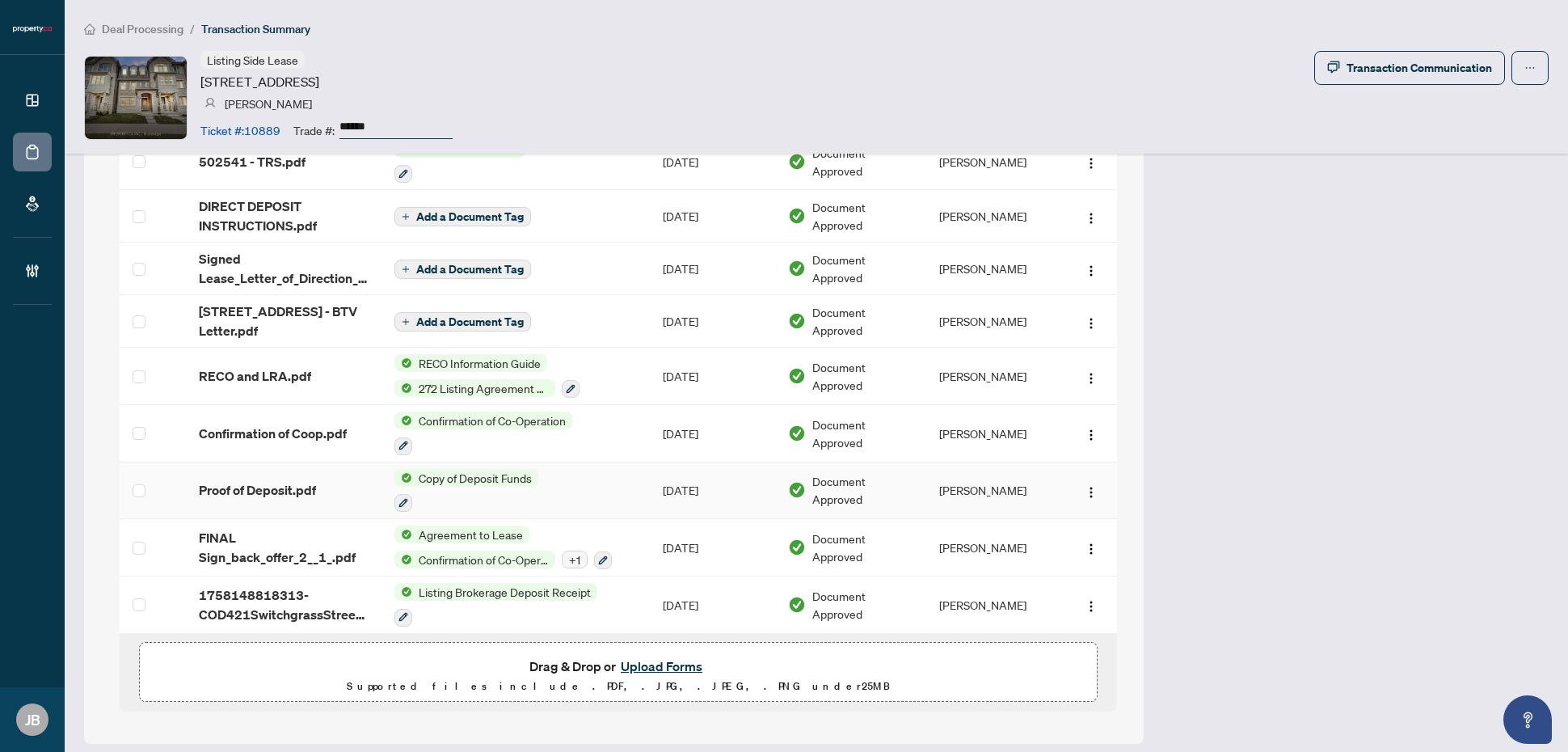
scroll to position [1867, 0]
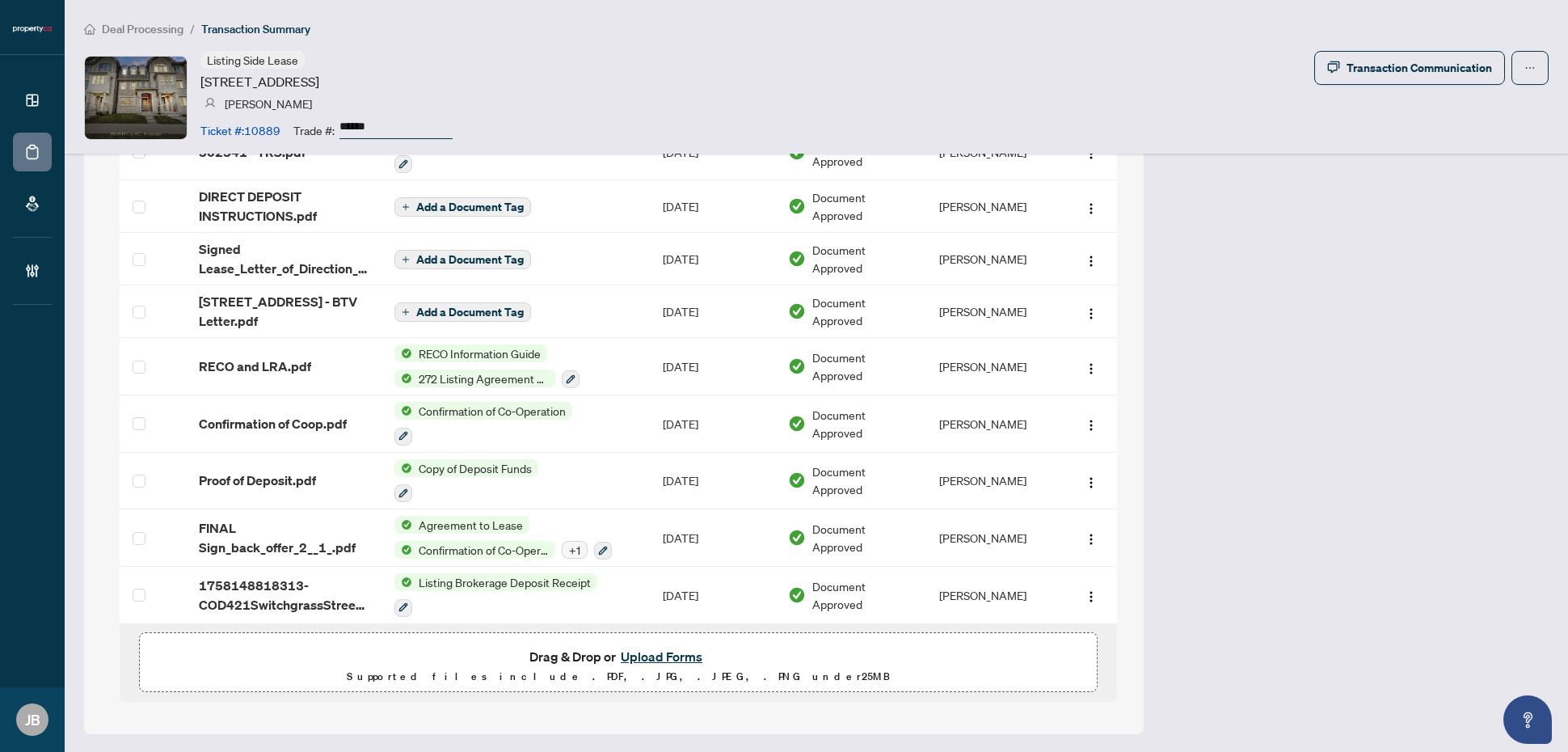
click at [675, 655] on button "Upload Forms" at bounding box center [661, 656] width 91 height 21
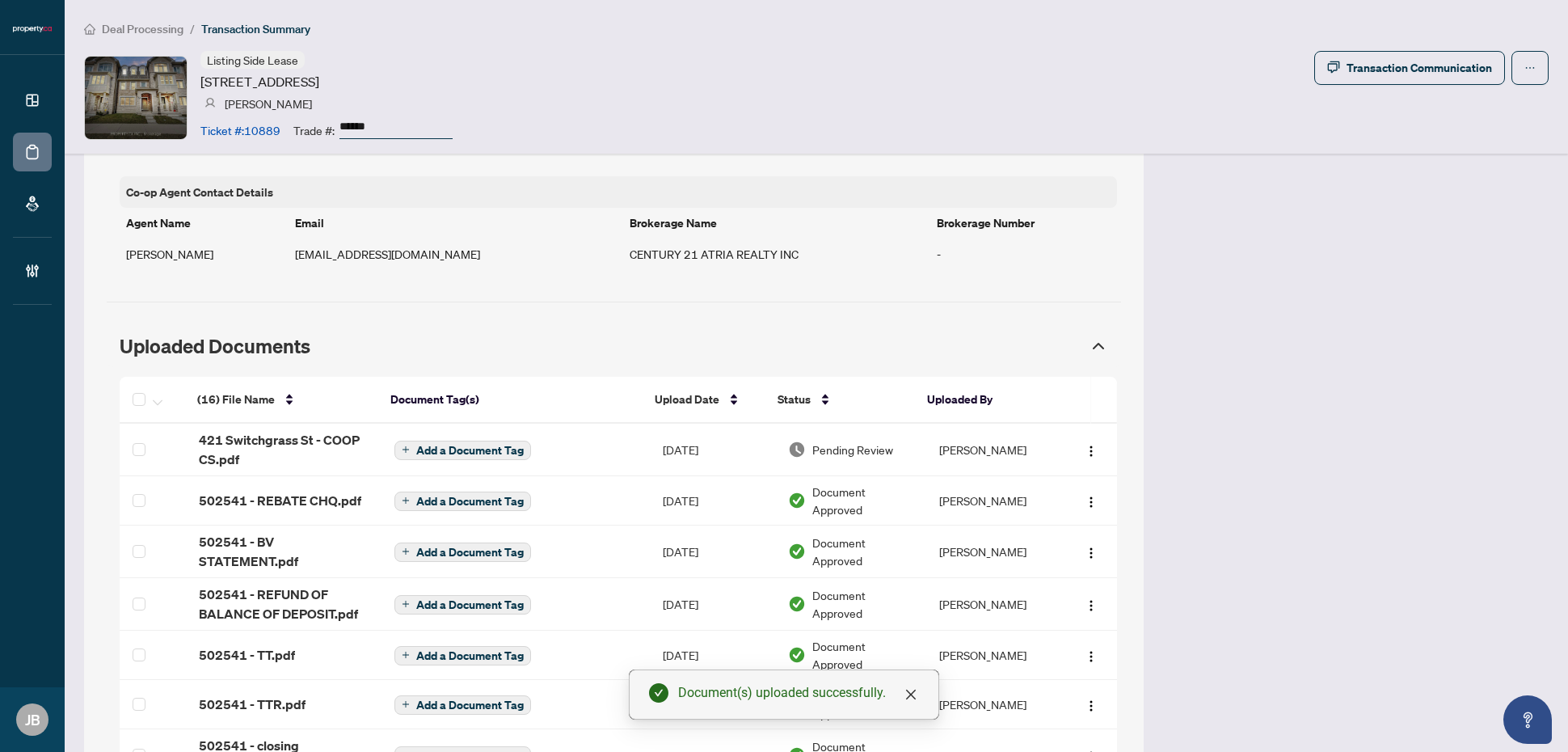
scroll to position [1261, 0]
click at [851, 453] on span "Pending Review" at bounding box center [852, 450] width 81 height 18
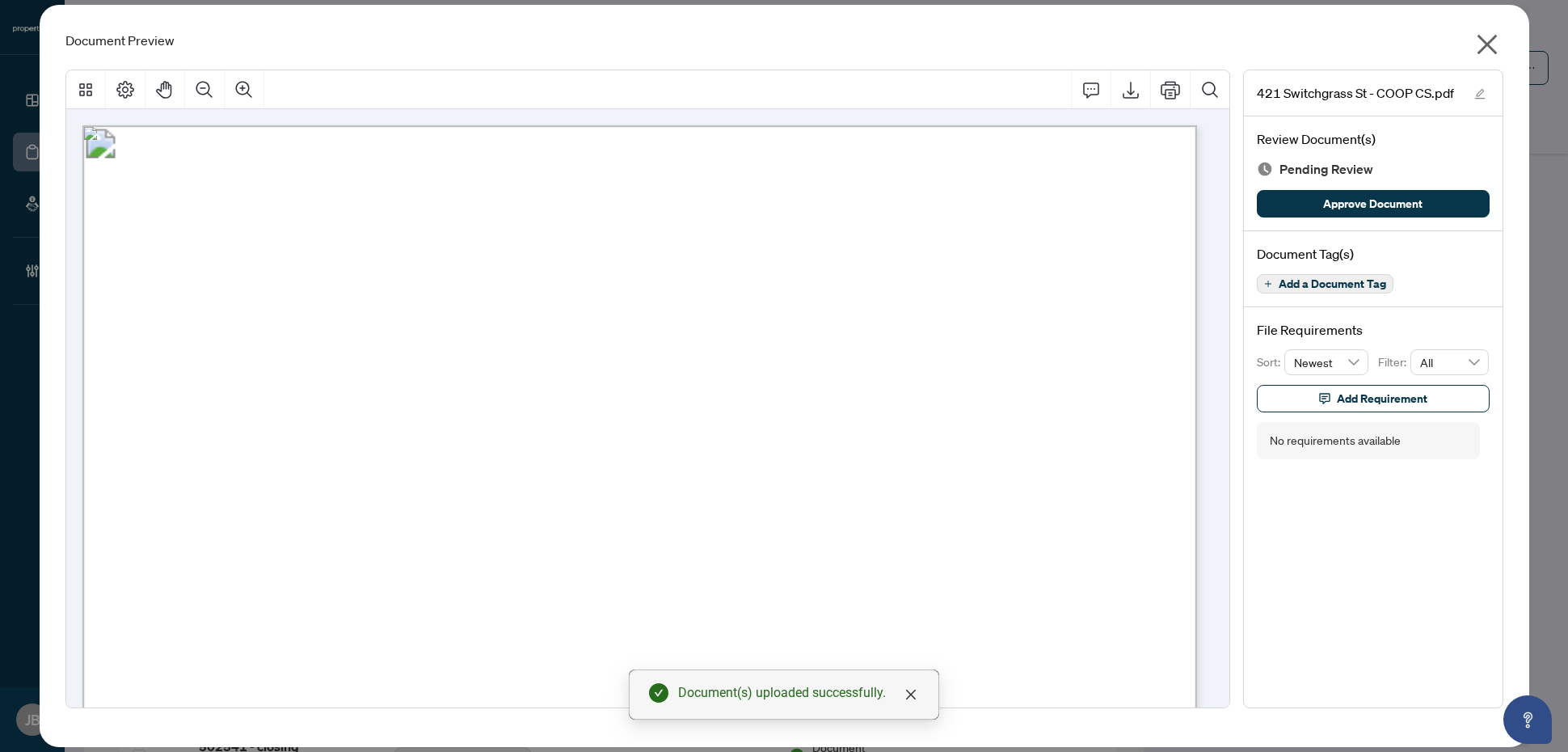
click at [1368, 288] on span "Add a Document Tag" at bounding box center [1332, 283] width 107 height 11
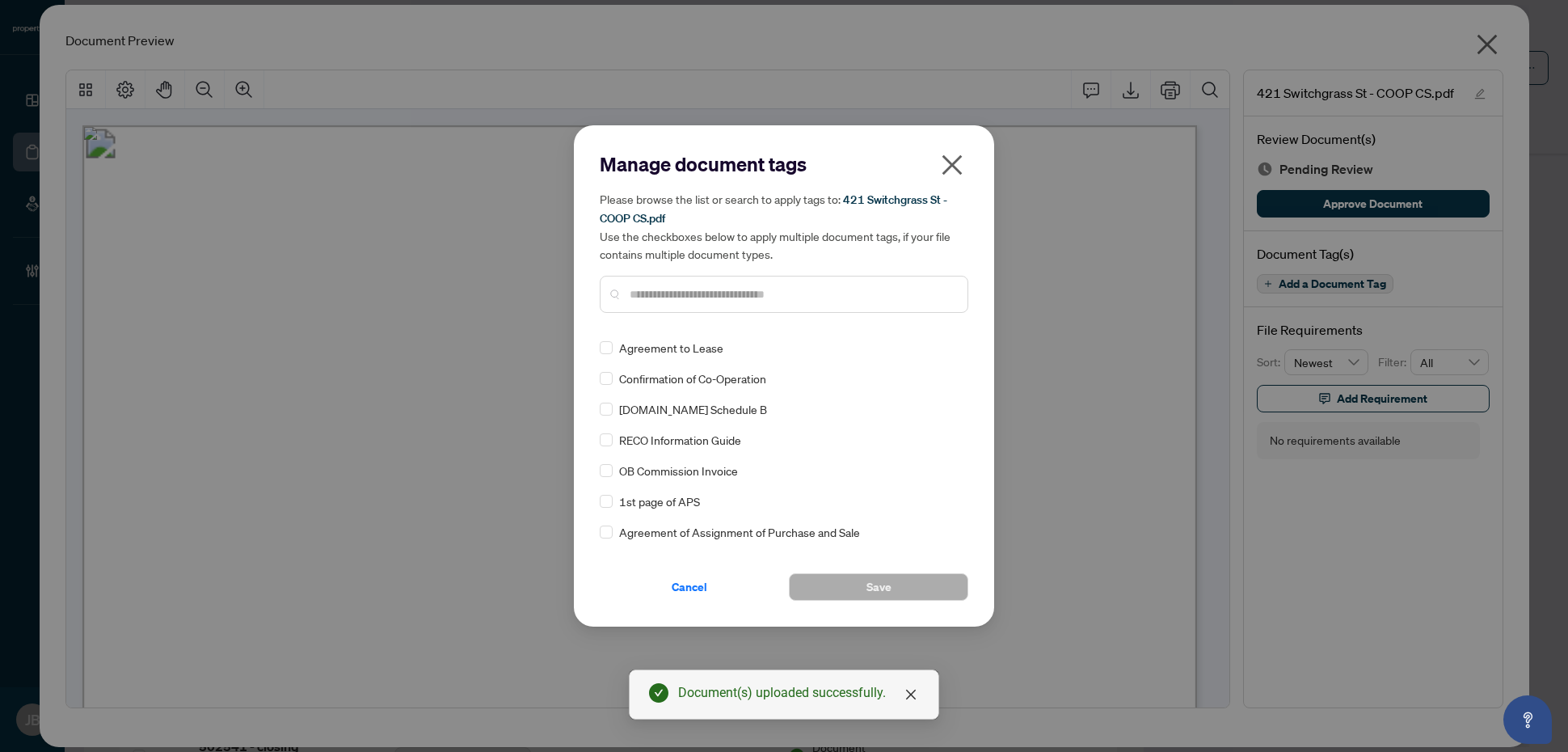
click at [782, 297] on input "text" at bounding box center [792, 294] width 325 height 18
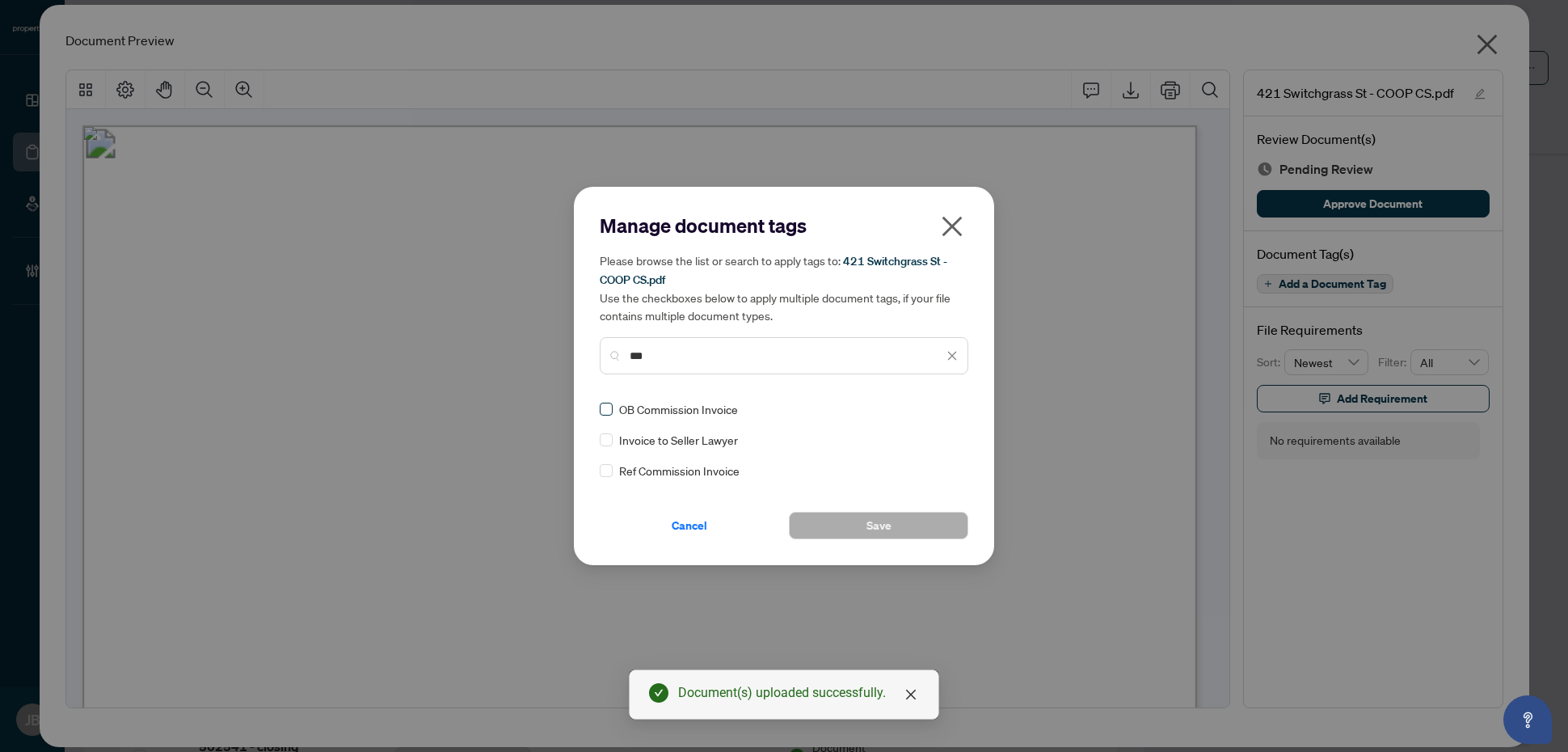
type input "***"
click at [950, 410] on icon at bounding box center [953, 409] width 10 height 6
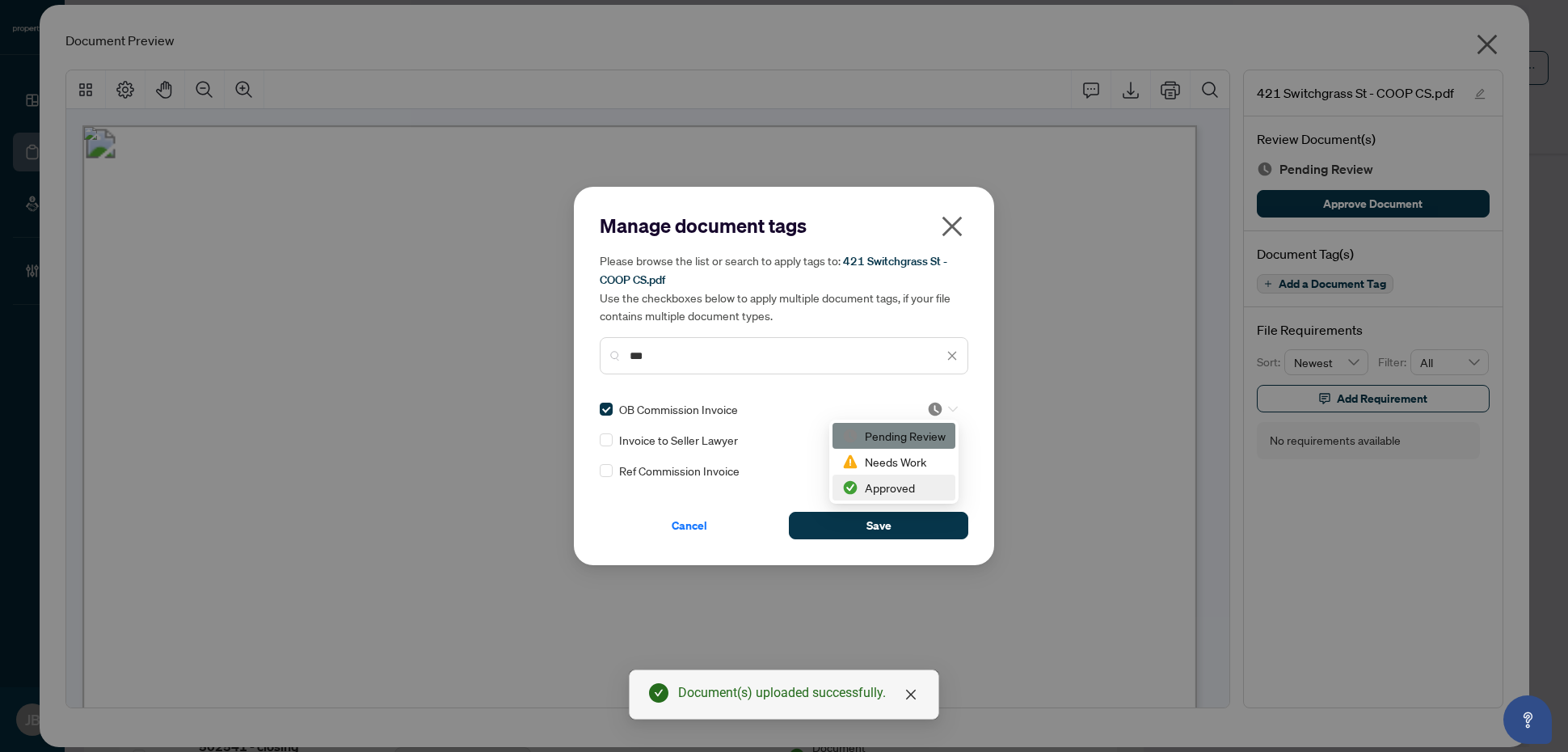
click at [887, 486] on div "Approved" at bounding box center [893, 487] width 103 height 18
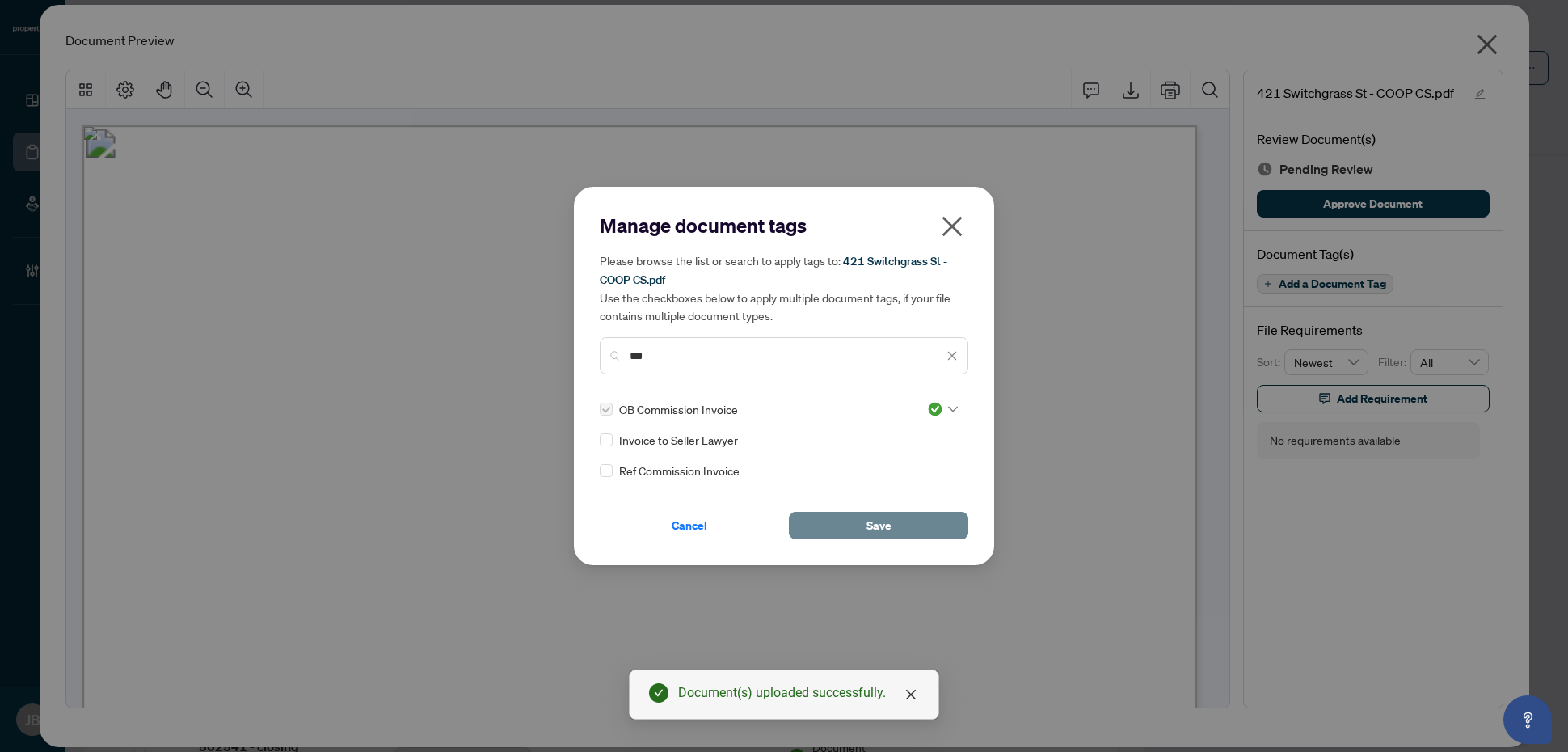
click at [879, 518] on span "Save" at bounding box center [878, 525] width 25 height 26
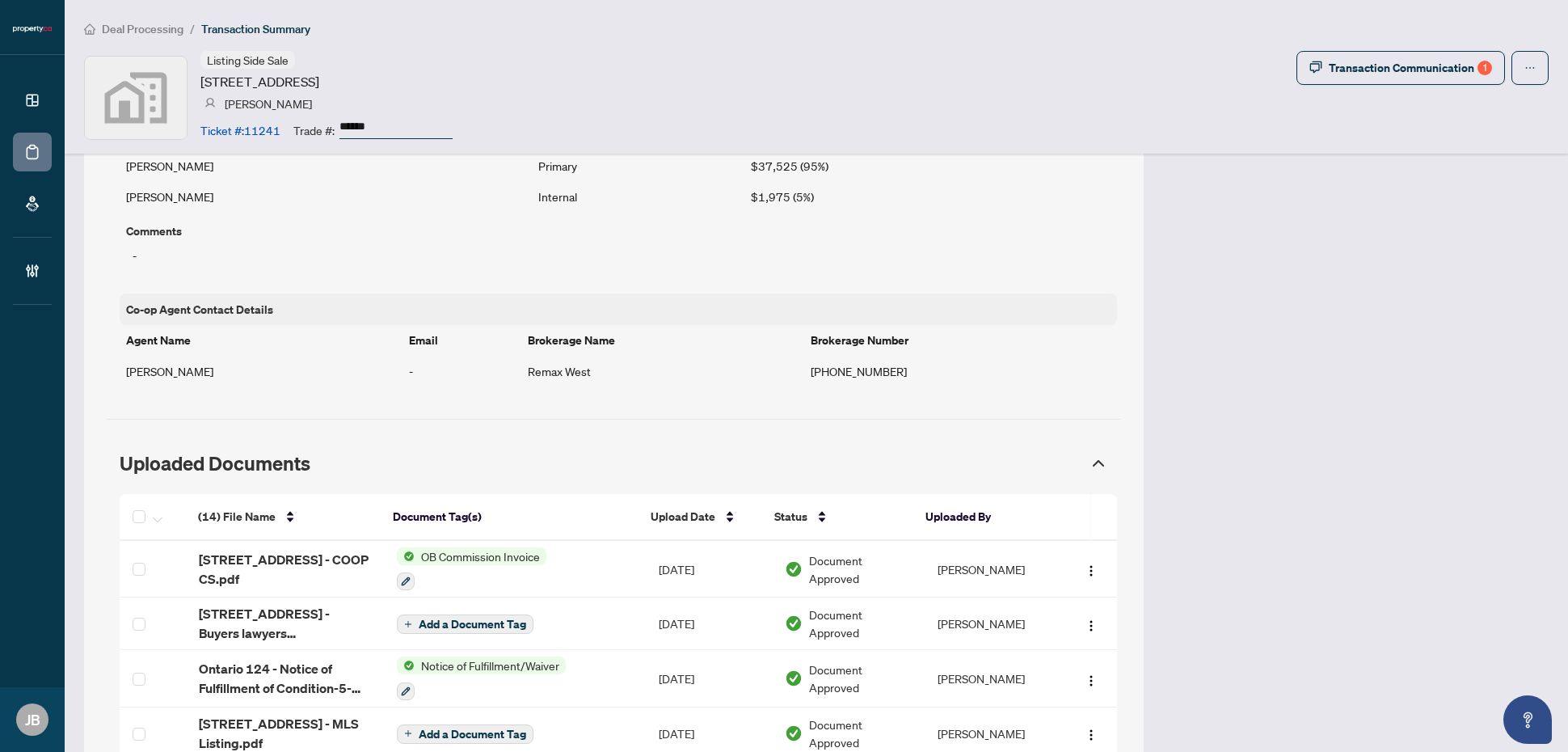
scroll to position [1414, 0]
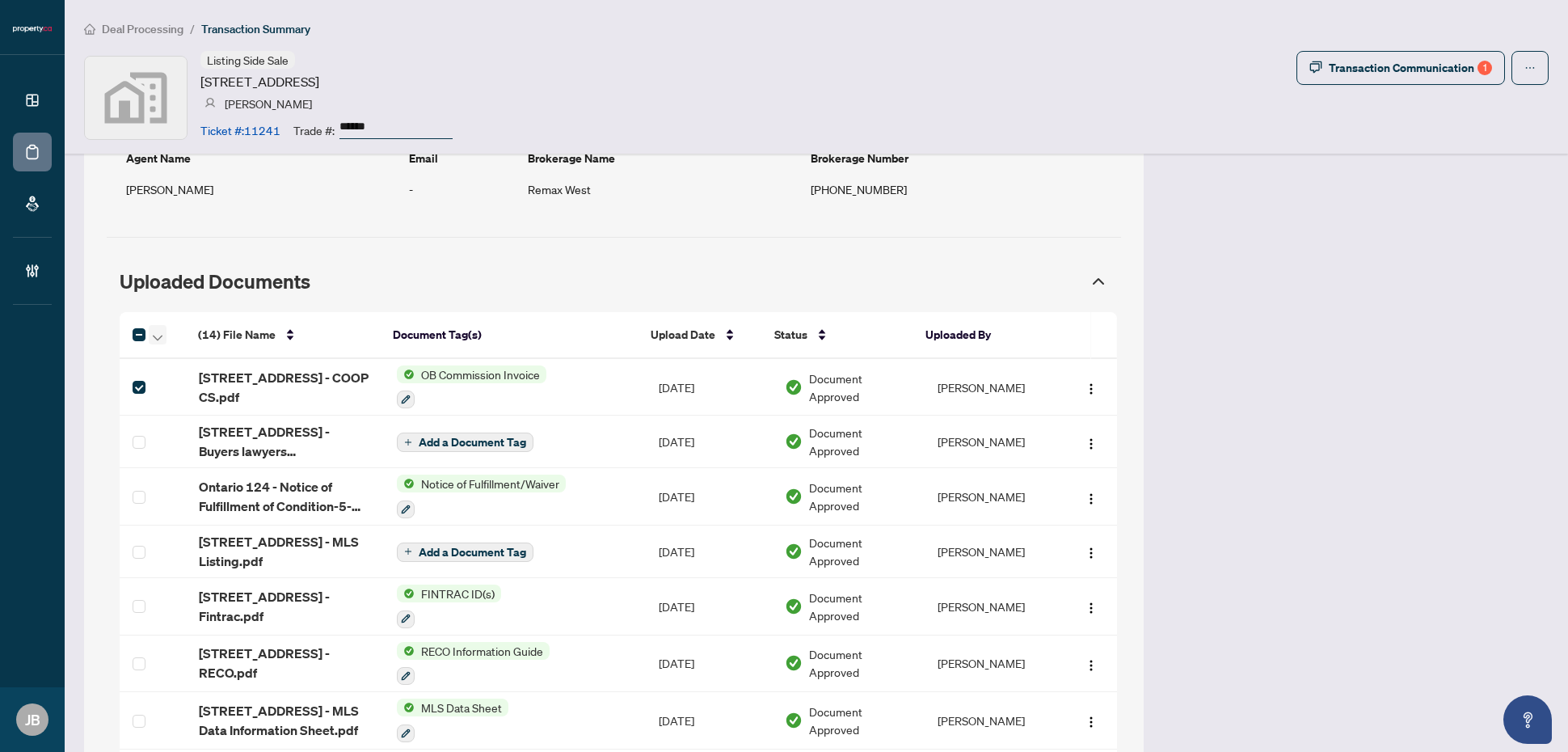
click at [153, 338] on icon "button" at bounding box center [158, 338] width 10 height 6
click at [212, 364] on span "Open Selected in New Tab(s)" at bounding box center [234, 366] width 144 height 18
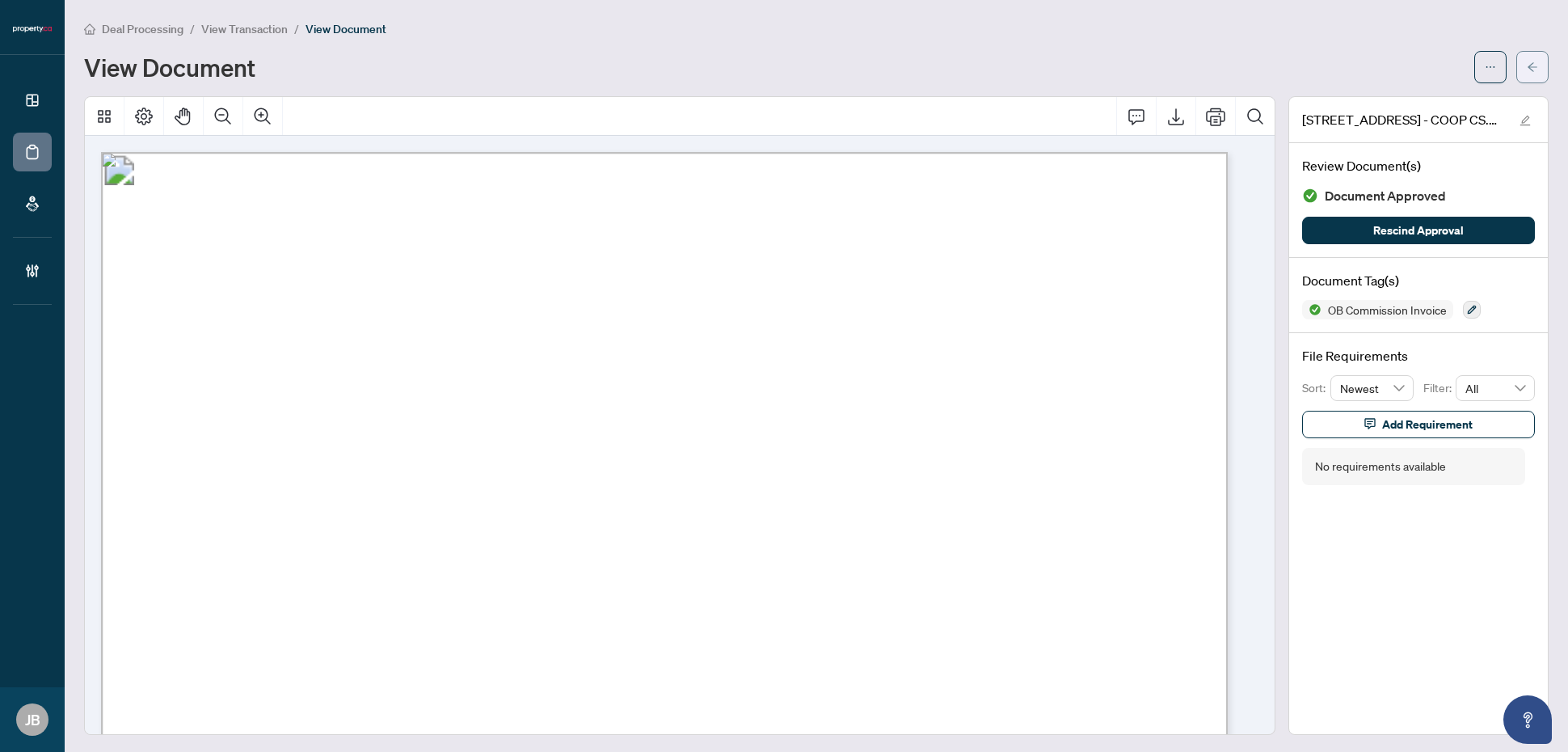
click at [1525, 67] on button "button" at bounding box center [1532, 67] width 32 height 32
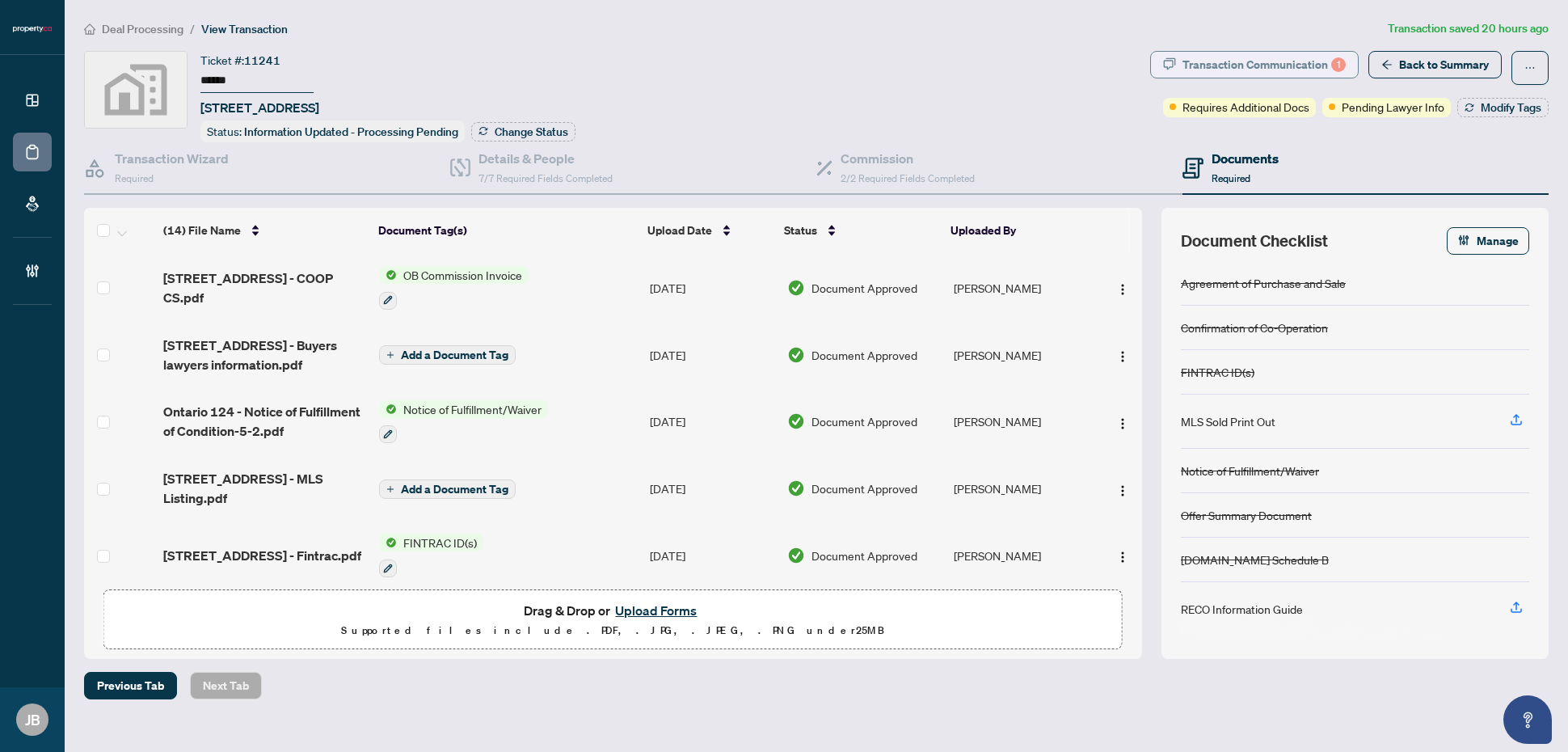
click at [1261, 67] on div "Transaction Communication 1" at bounding box center [1263, 65] width 163 height 26
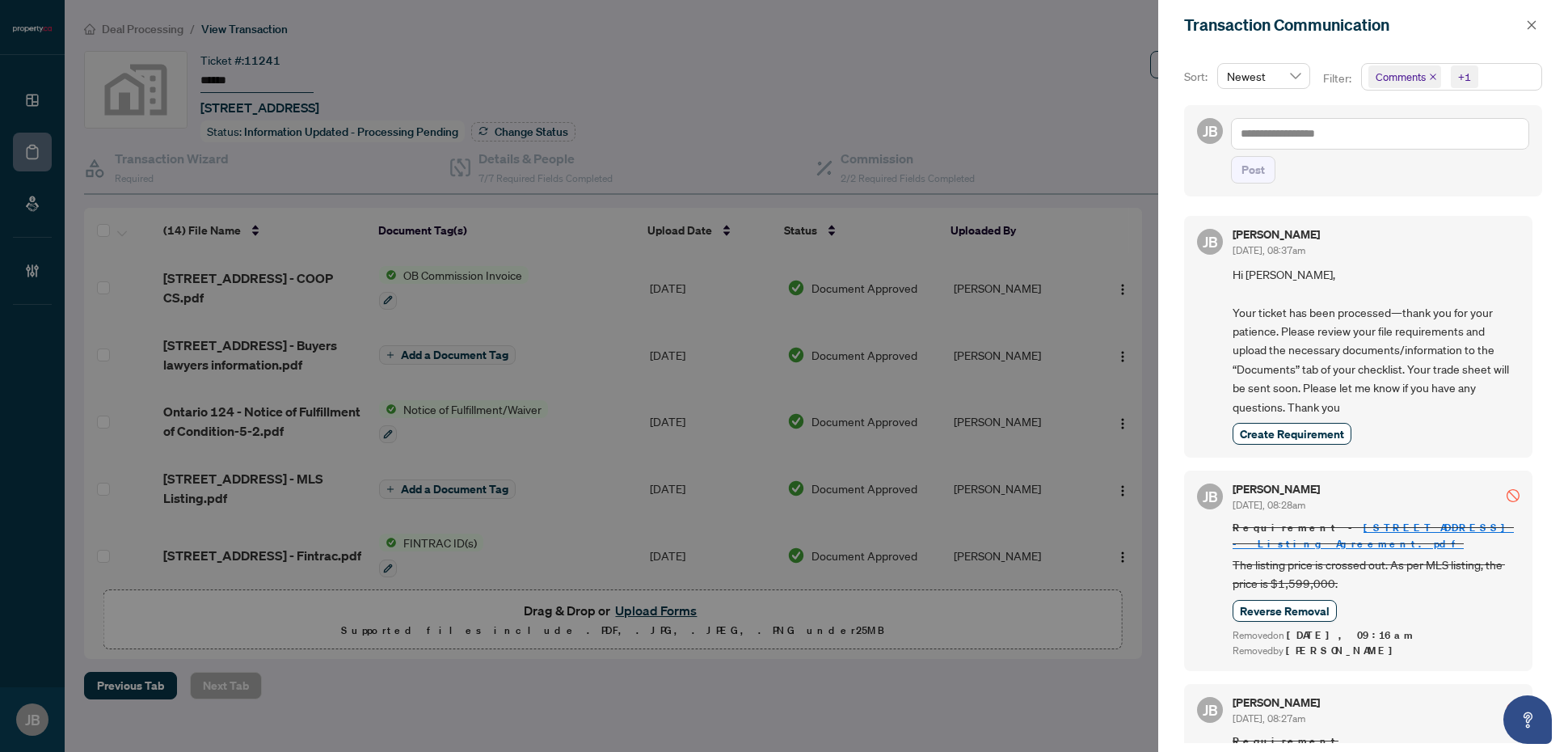
click at [1532, 78] on span "Comments +1" at bounding box center [1451, 77] width 179 height 26
click at [1375, 142] on span "Select Comments" at bounding box center [1377, 144] width 13 height 13
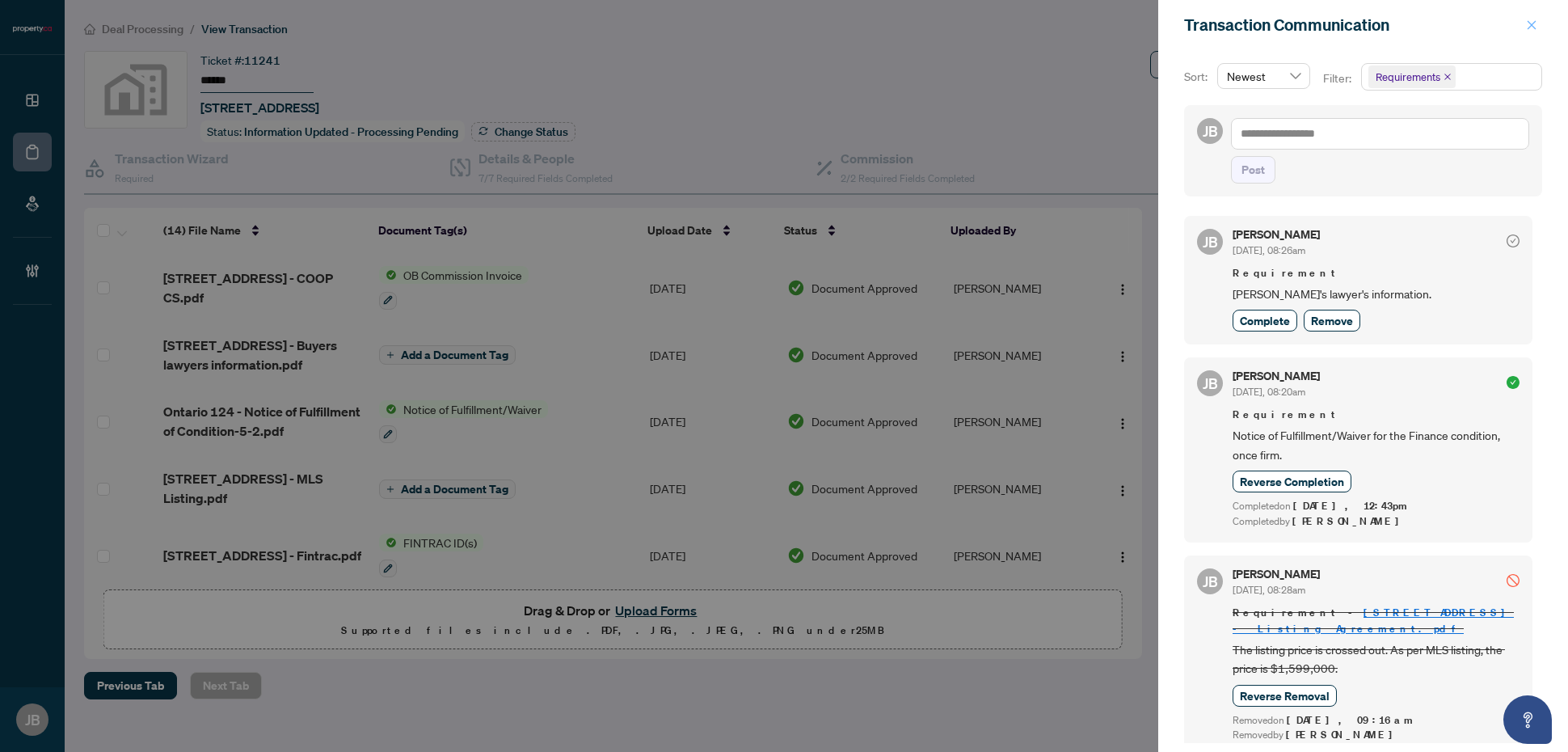
click at [1530, 22] on icon "close" at bounding box center [1531, 24] width 11 height 11
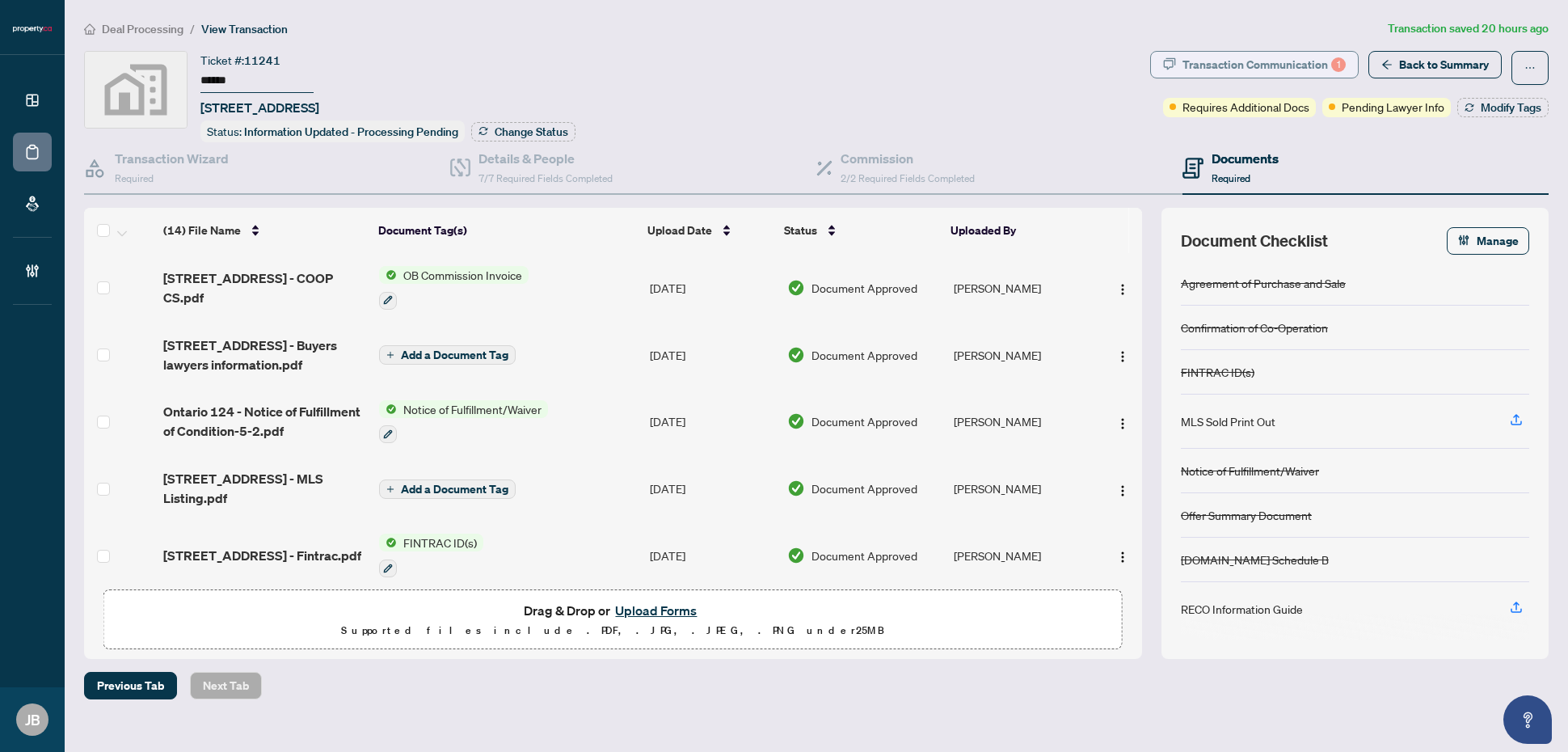
click at [1225, 66] on div "Transaction Communication 1" at bounding box center [1263, 65] width 163 height 26
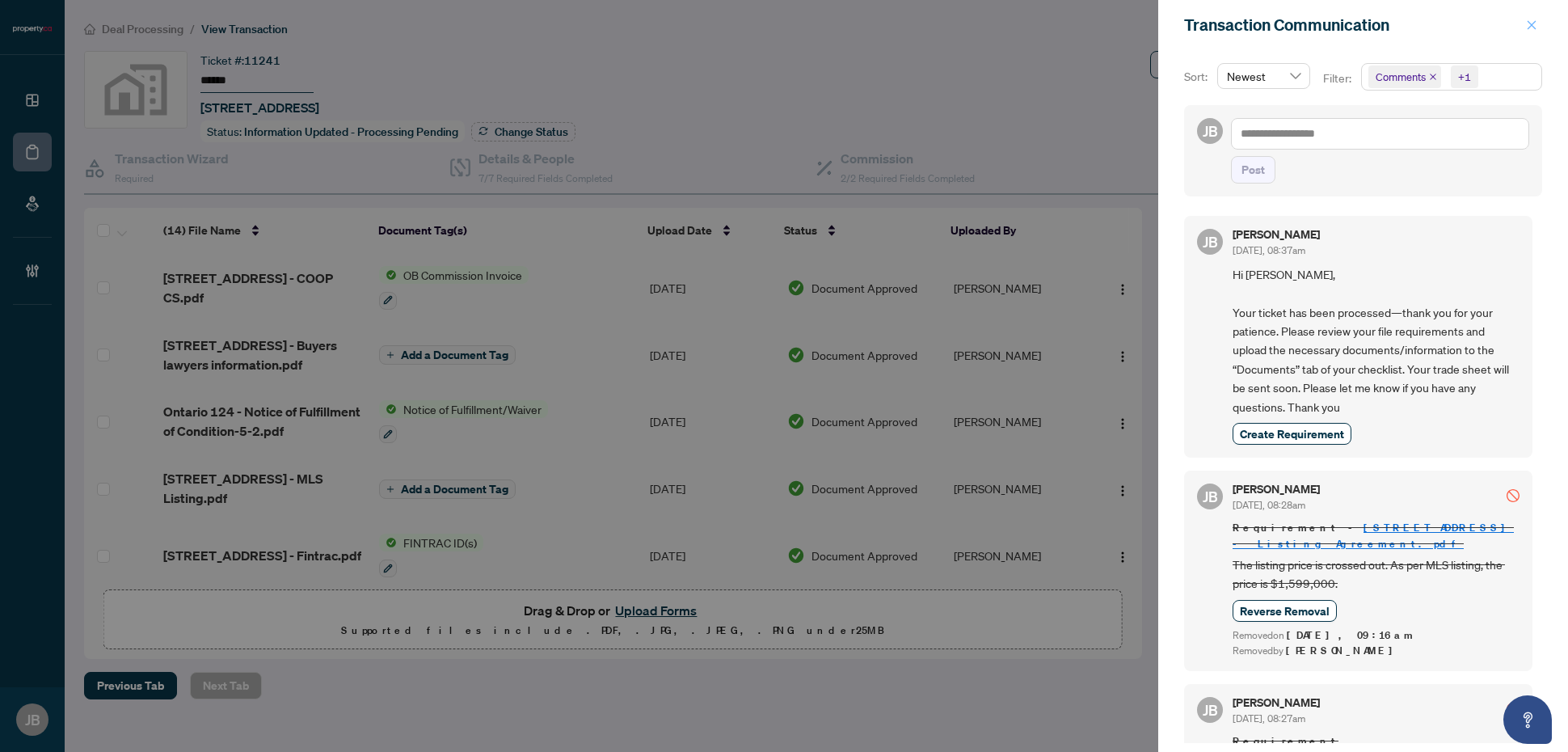
click at [1530, 19] on icon "close" at bounding box center [1531, 24] width 11 height 11
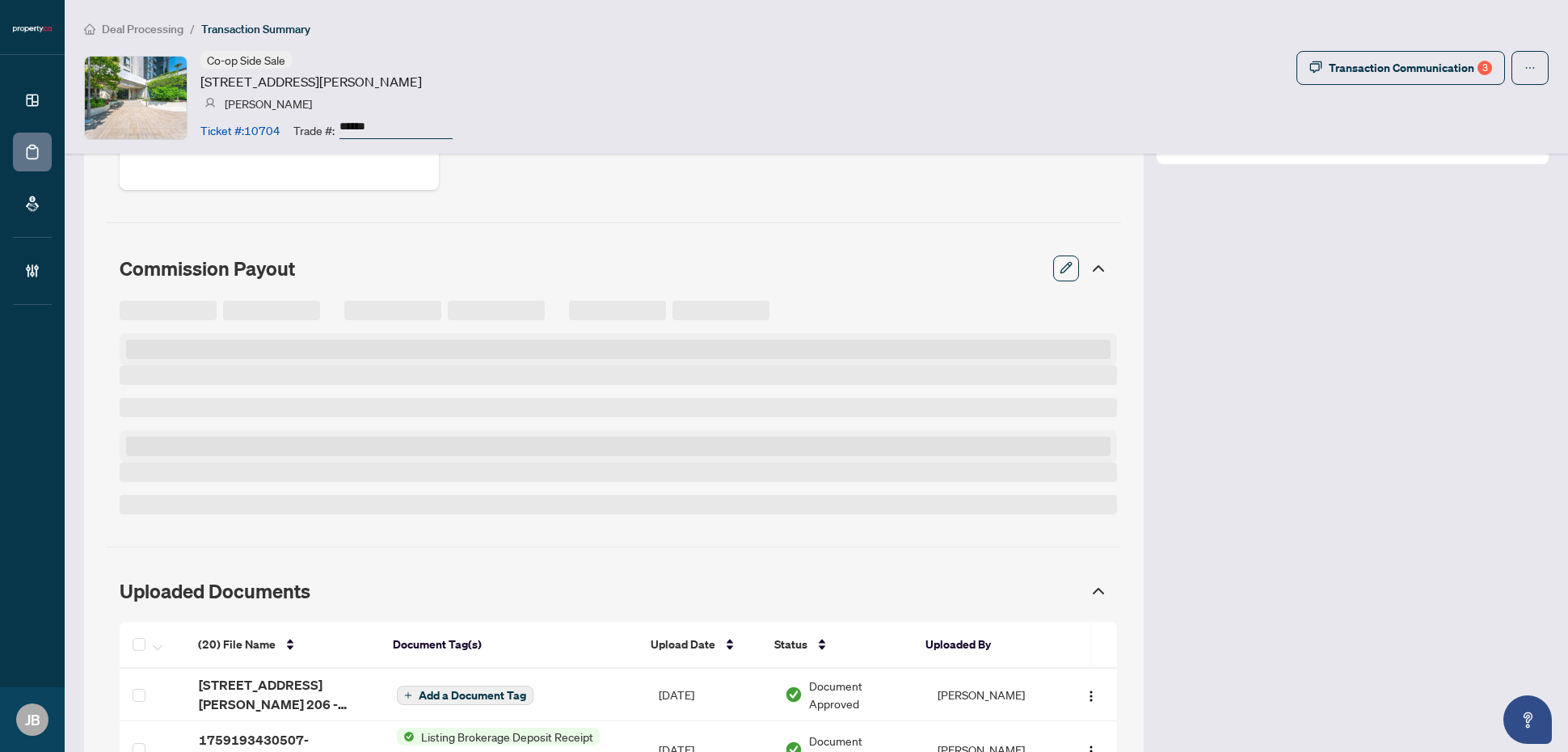
scroll to position [1397, 0]
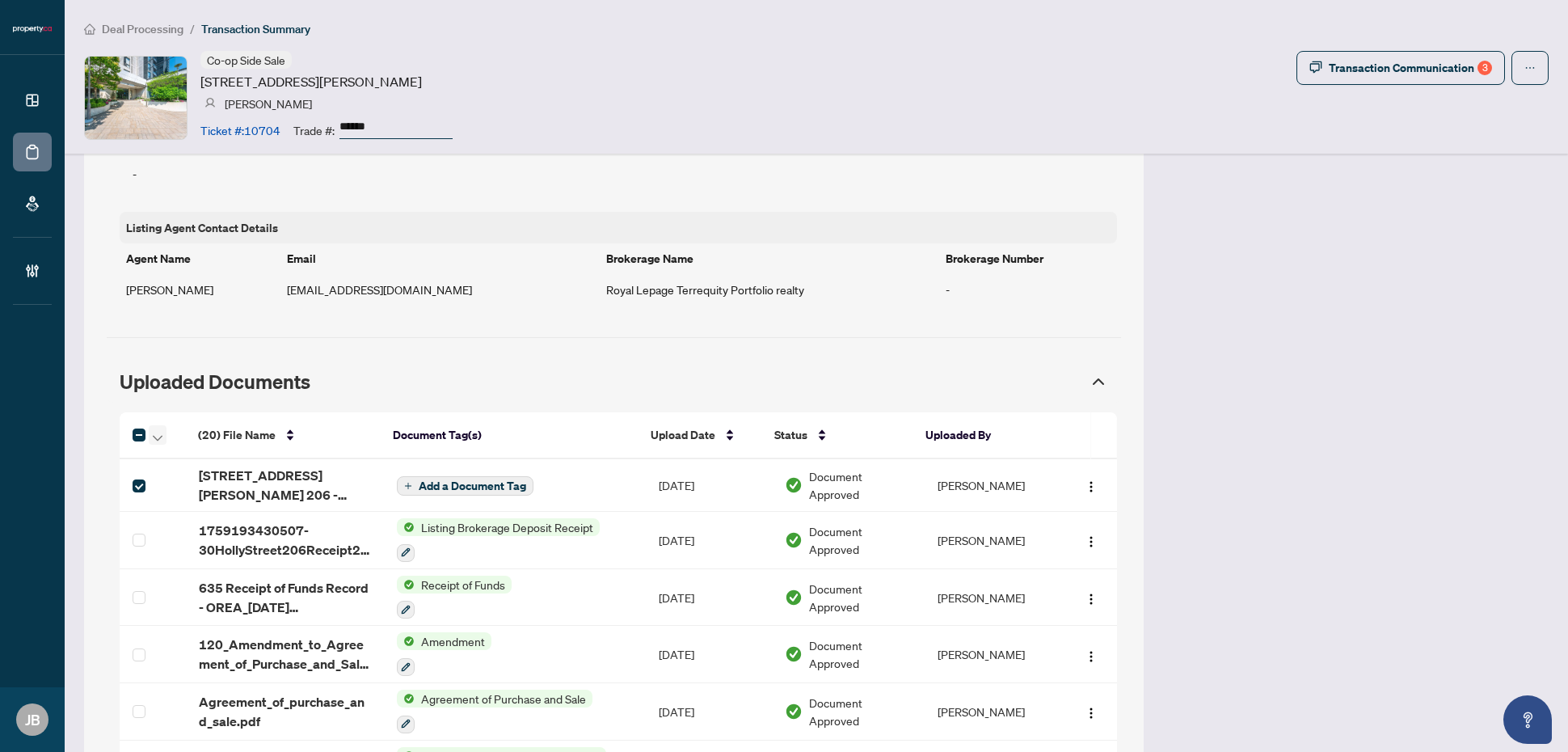
click at [158, 438] on icon "button" at bounding box center [158, 438] width 10 height 6
click at [218, 466] on span "Open Selected in New Tab(s)" at bounding box center [234, 466] width 144 height 18
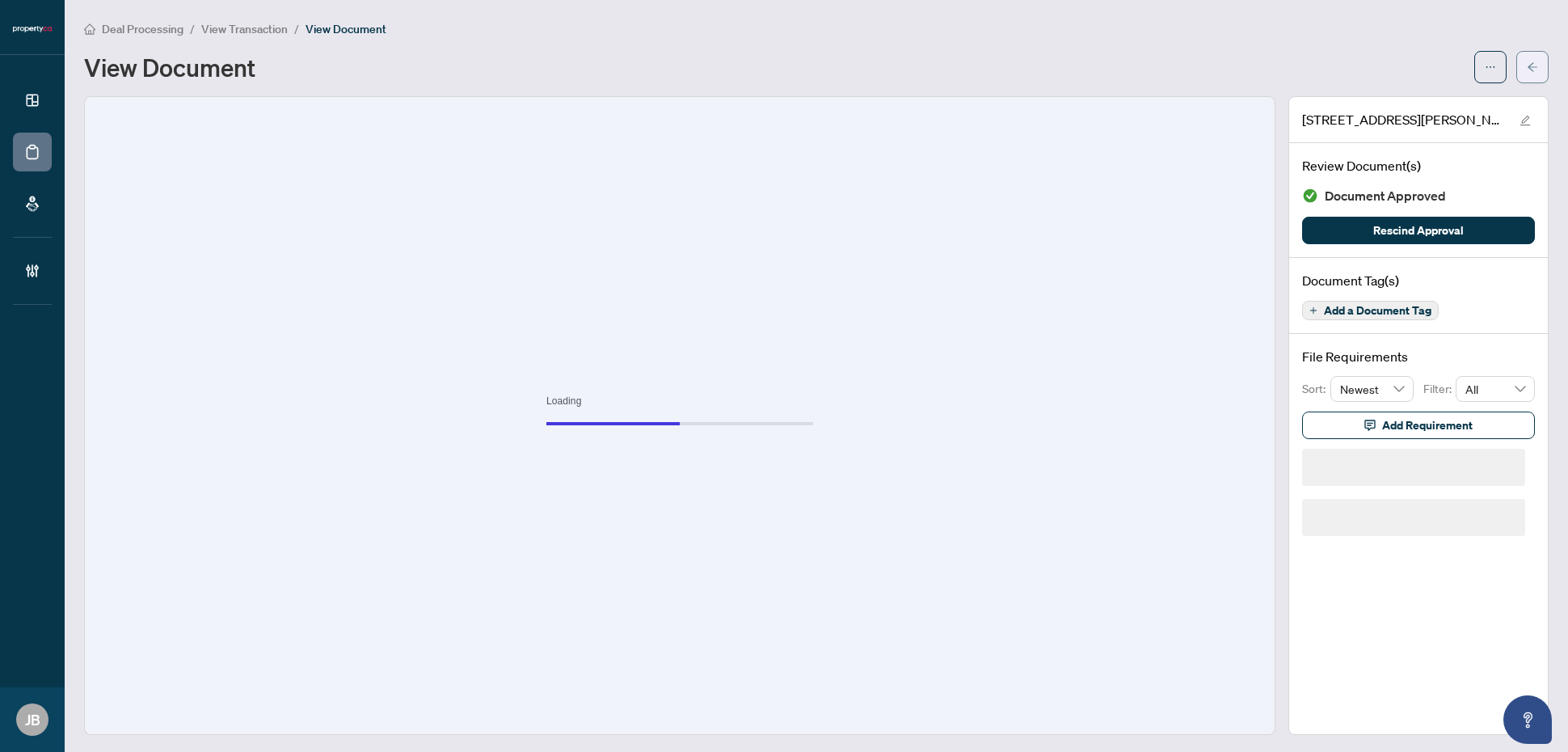
click at [1516, 62] on button "button" at bounding box center [1532, 67] width 32 height 32
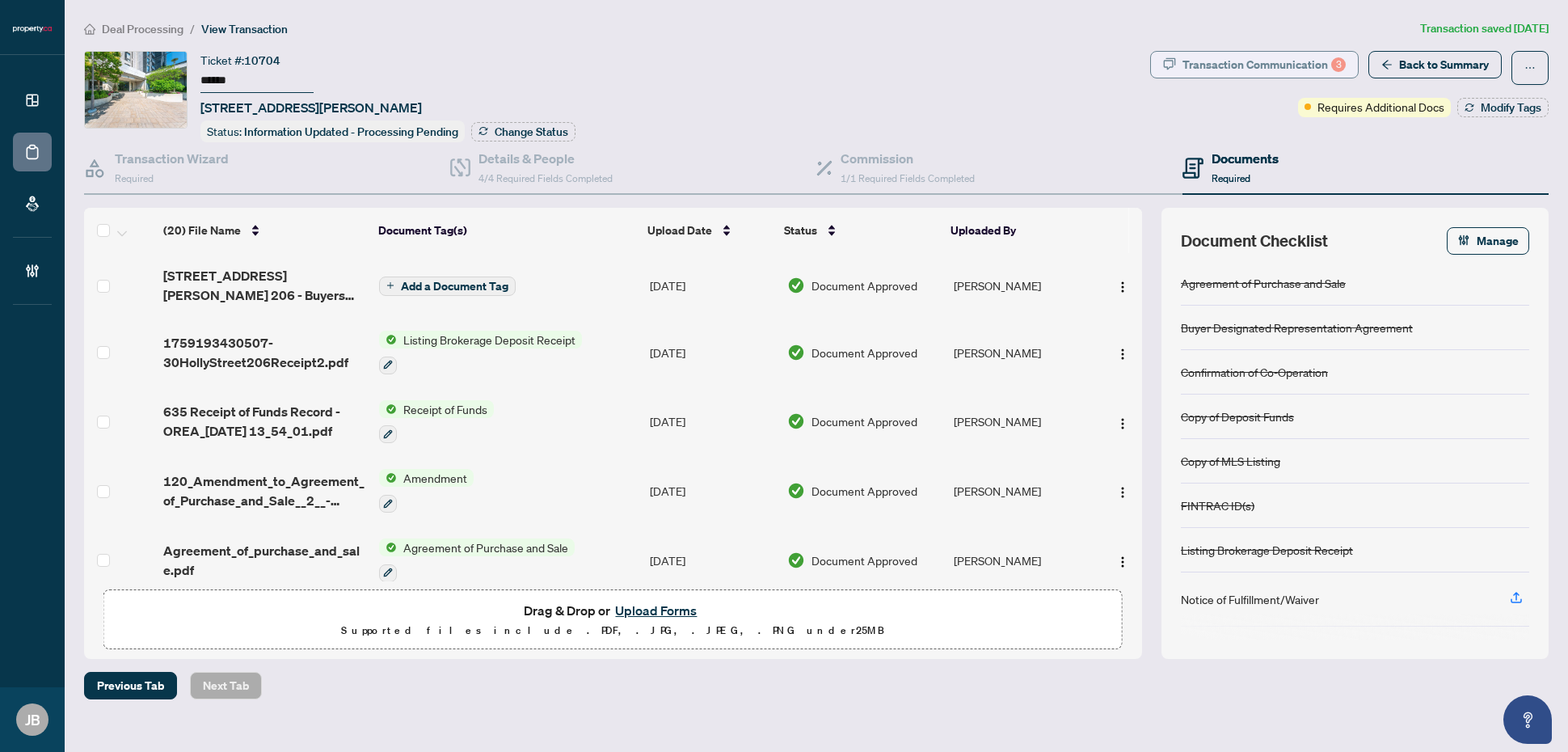
click at [1271, 65] on div "Transaction Communication 3" at bounding box center [1263, 65] width 163 height 26
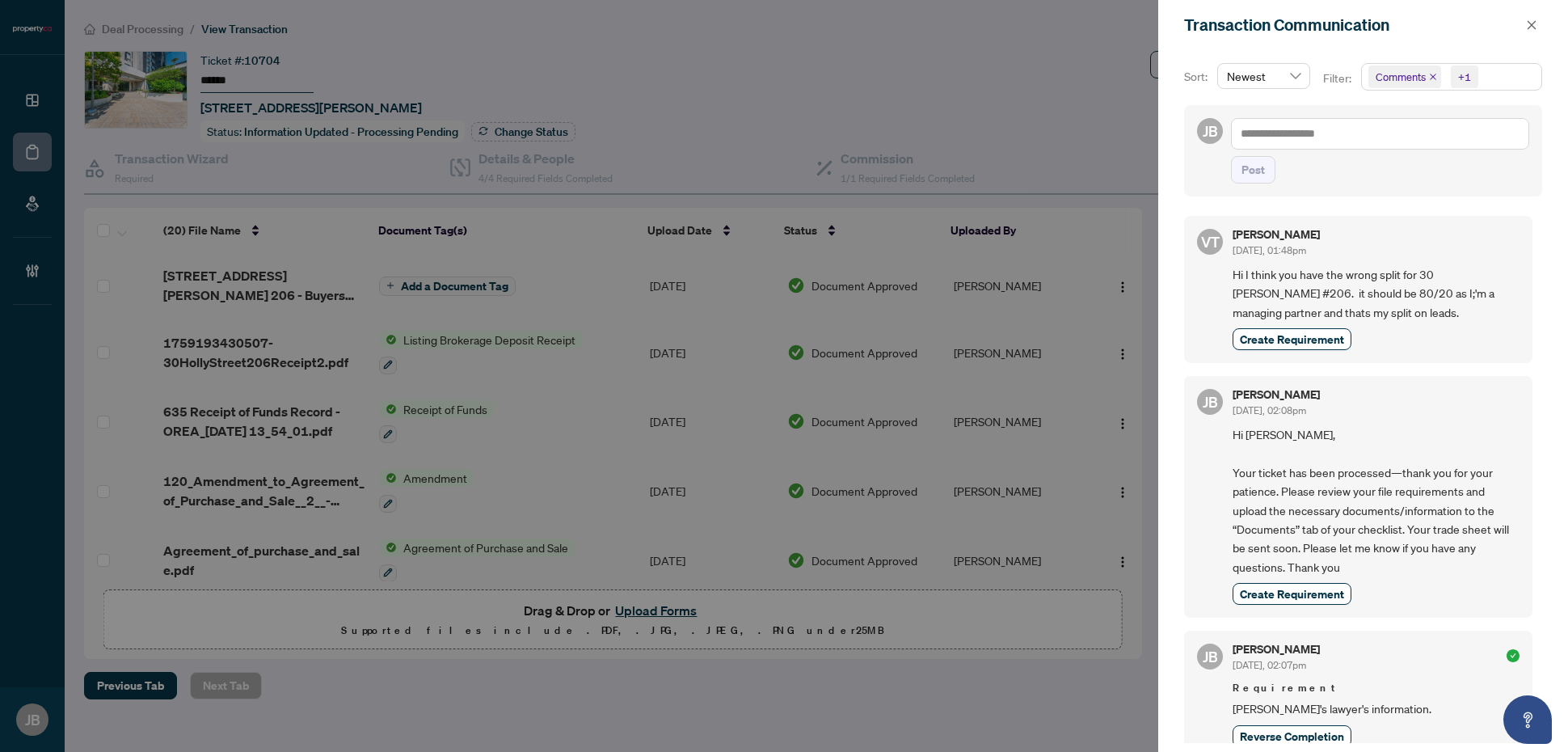
click at [1528, 78] on span "Comments +1" at bounding box center [1451, 77] width 179 height 26
click at [1375, 146] on span "Select Comments" at bounding box center [1377, 144] width 13 height 13
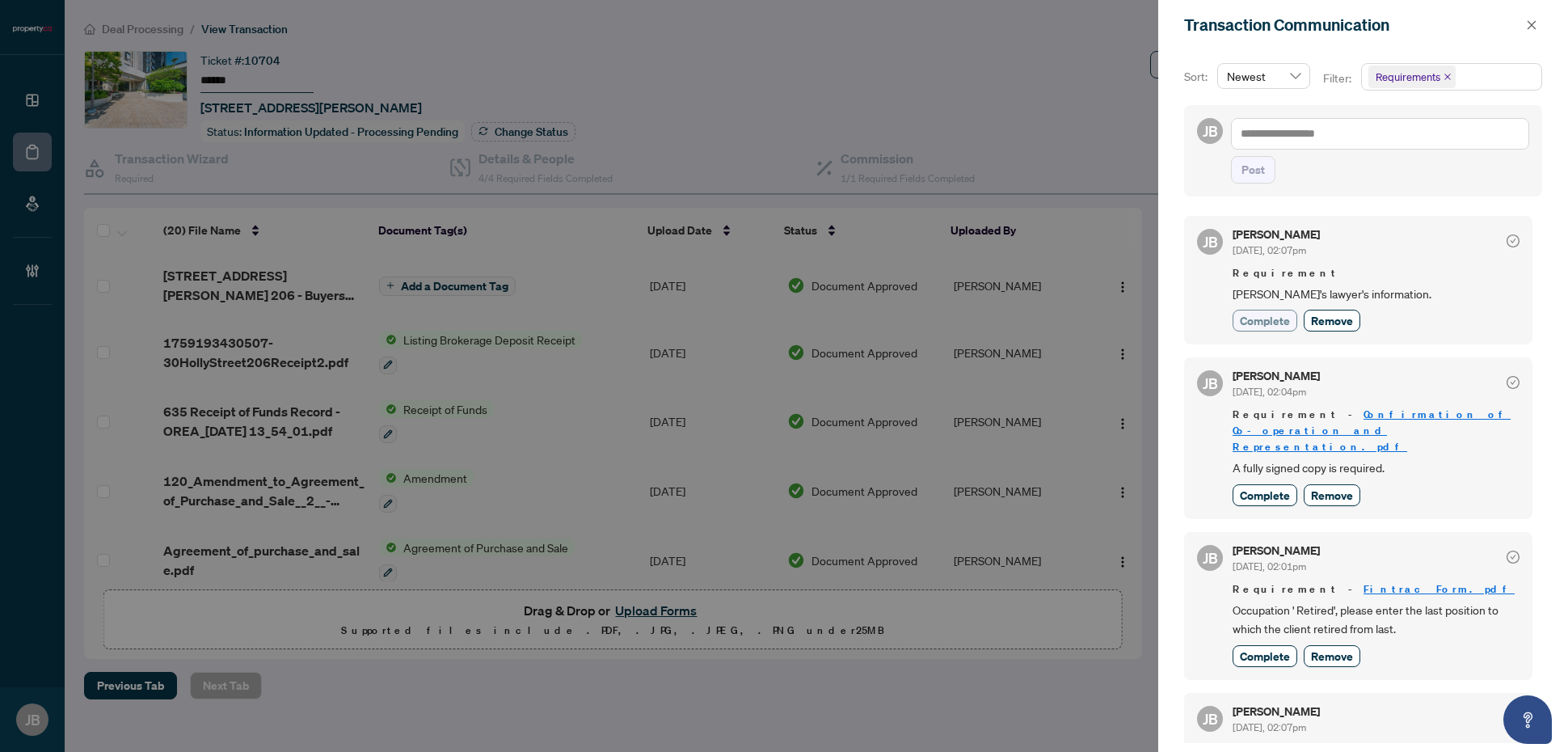
click at [1275, 318] on span "Complete" at bounding box center [1265, 320] width 50 height 17
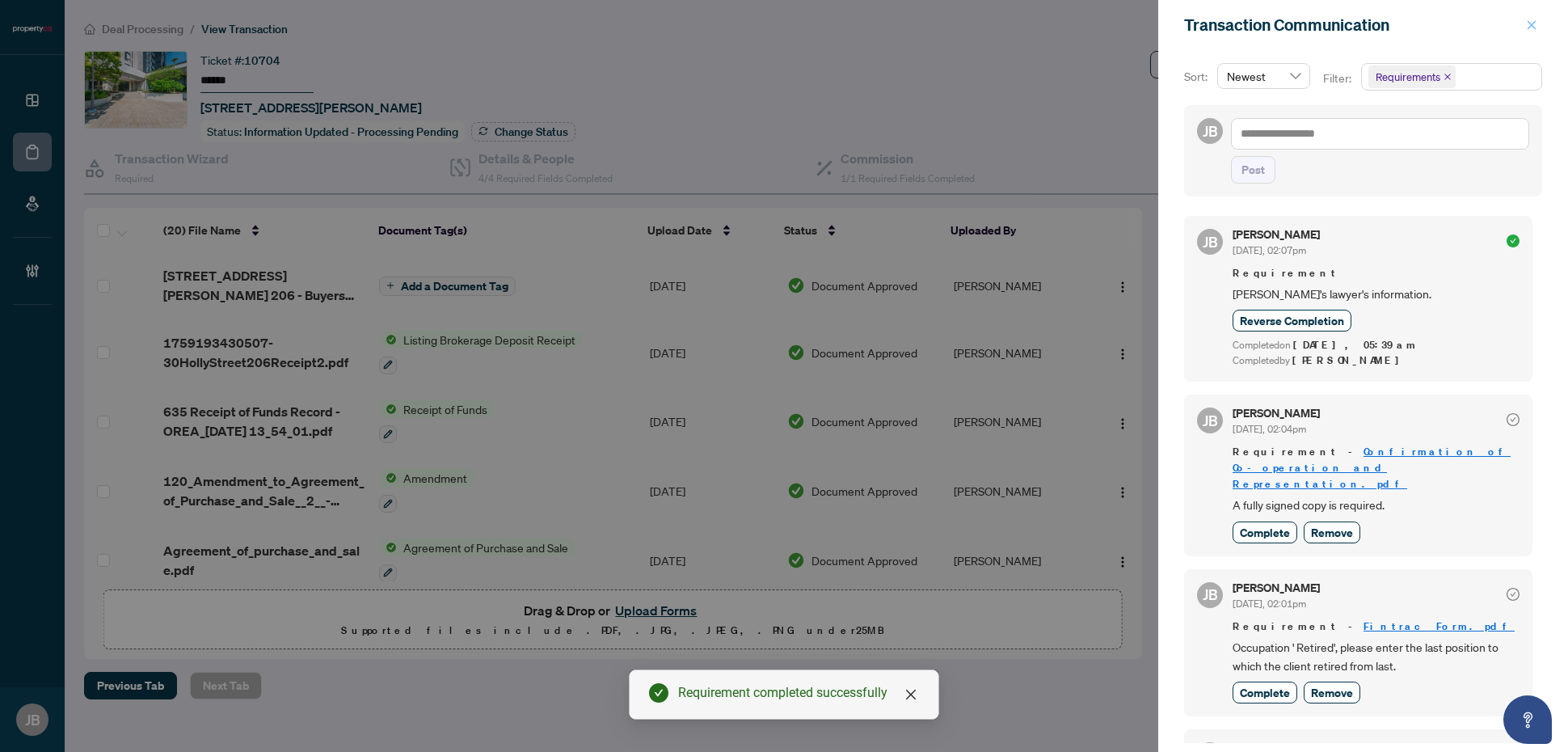
click at [1532, 23] on icon "close" at bounding box center [1531, 24] width 11 height 11
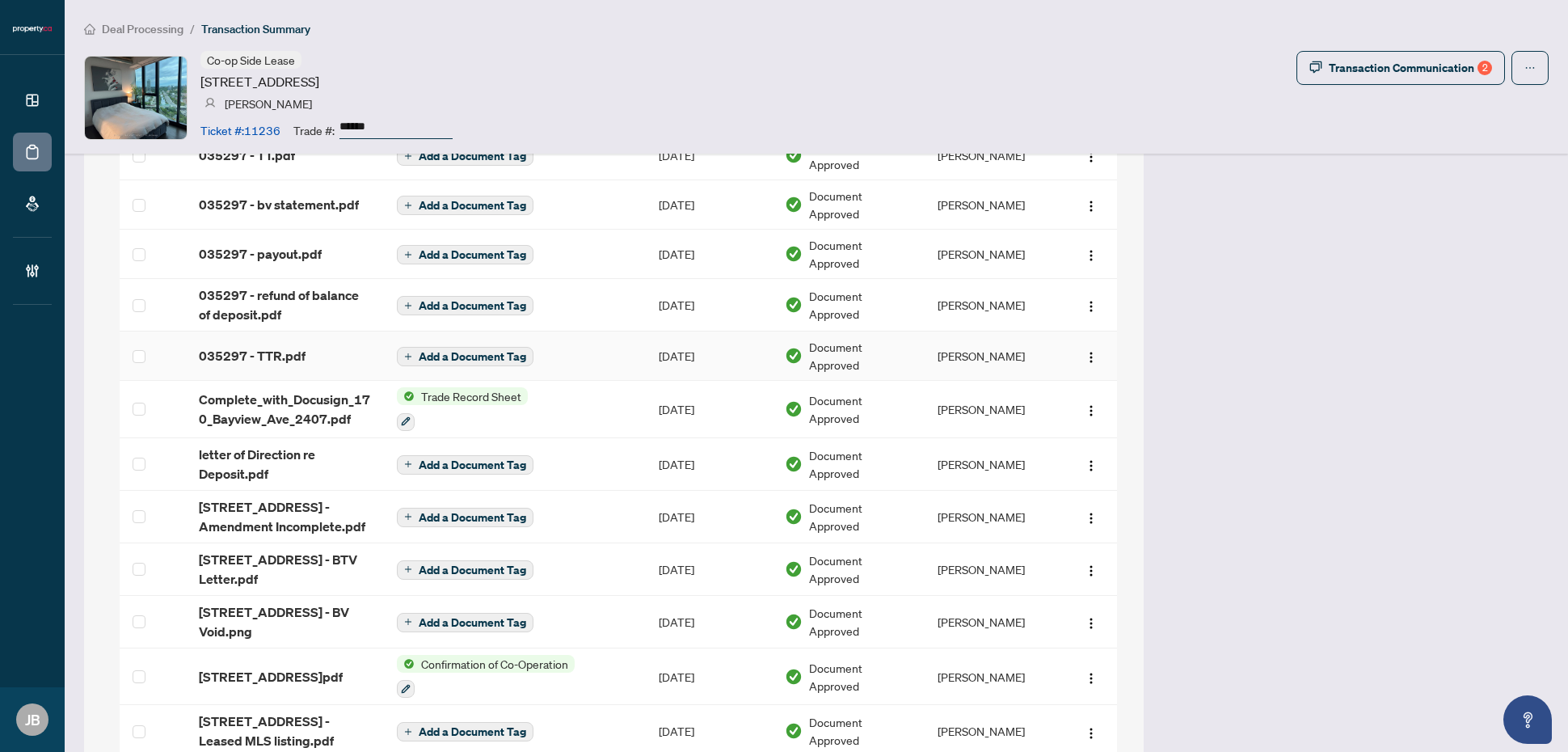
scroll to position [1414, 0]
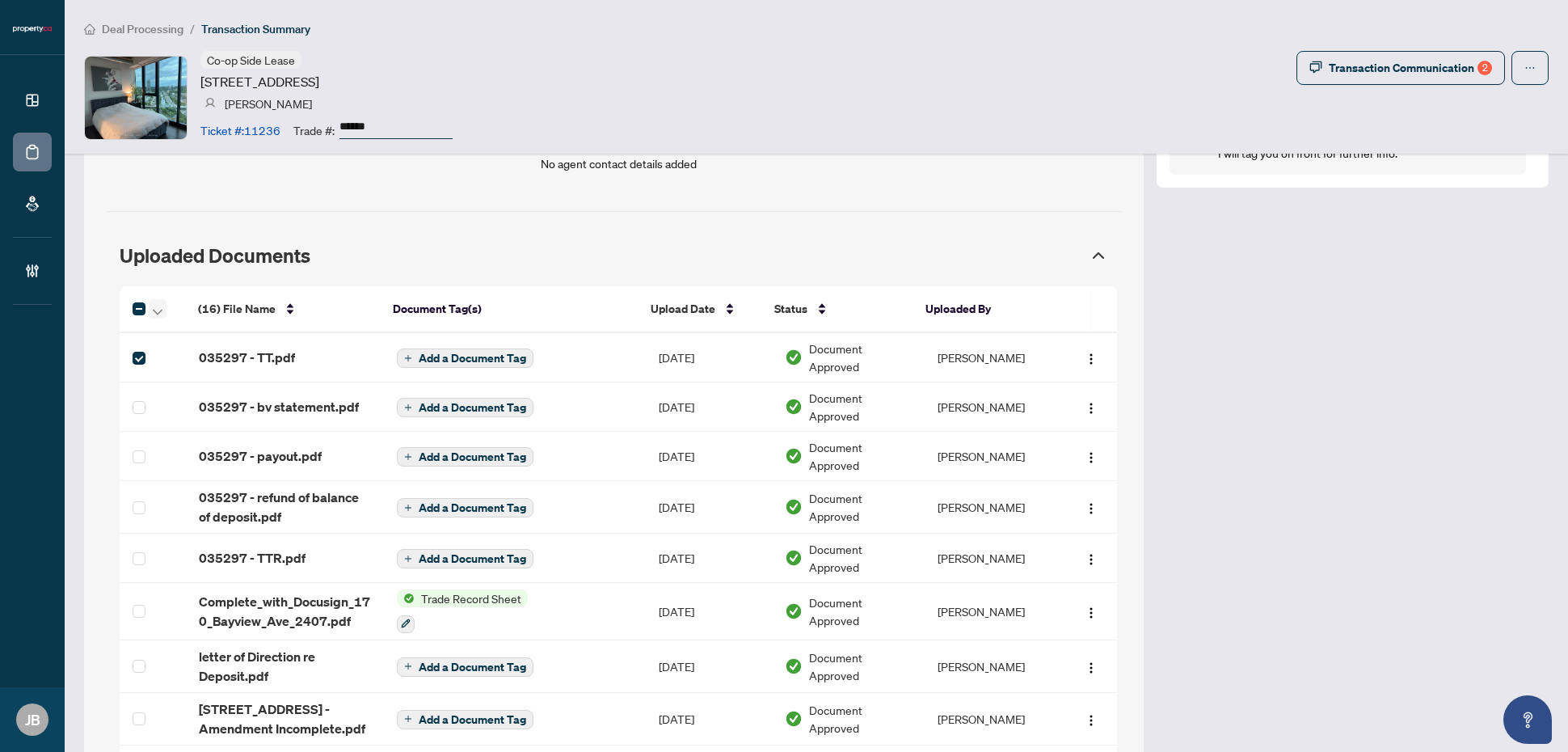
click at [155, 312] on icon "button" at bounding box center [158, 312] width 10 height 6
click at [244, 335] on span "Open Selected in New Tab(s)" at bounding box center [234, 340] width 144 height 18
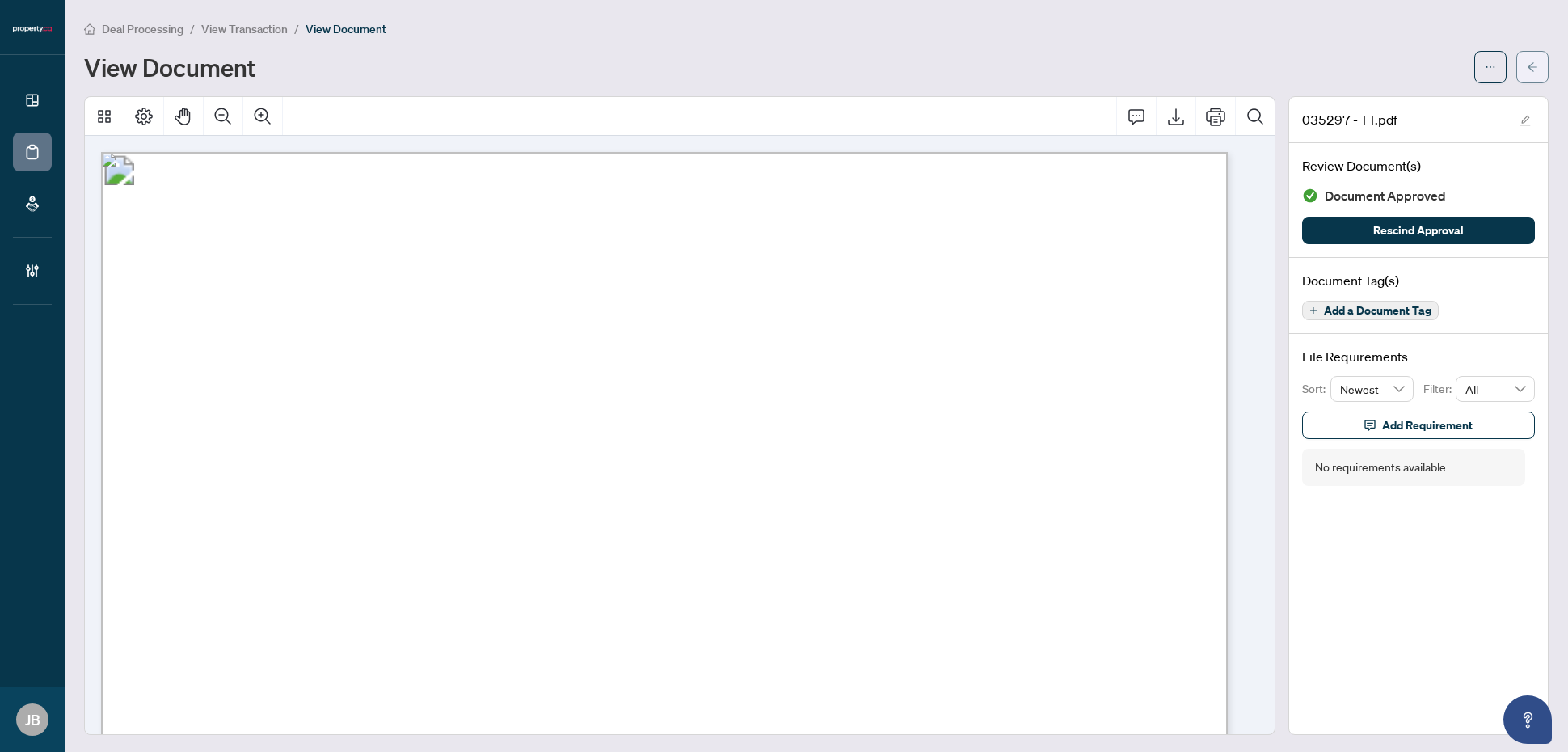
click at [1516, 67] on button "button" at bounding box center [1532, 67] width 32 height 32
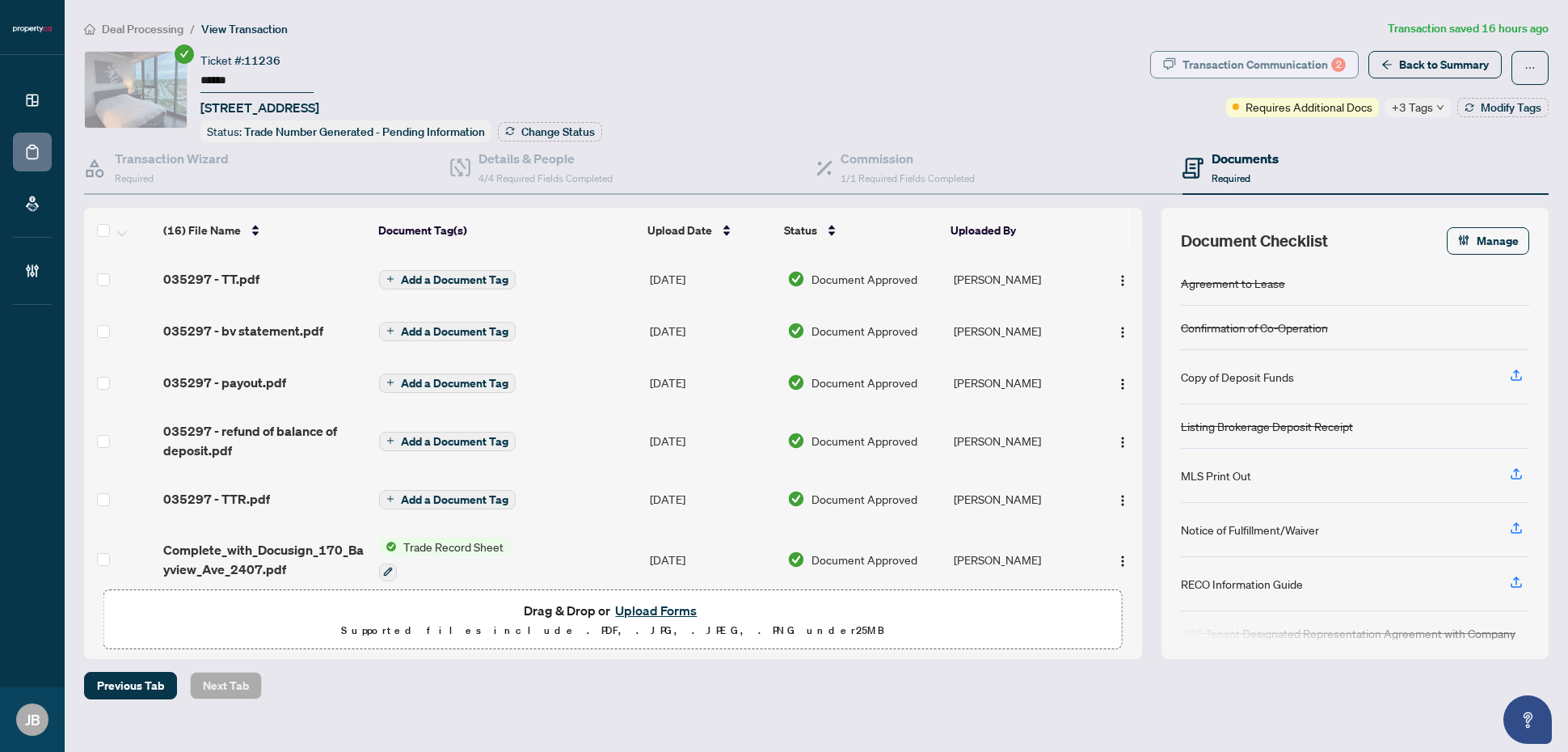
click at [1293, 61] on div "Transaction Communication 2" at bounding box center [1263, 65] width 163 height 26
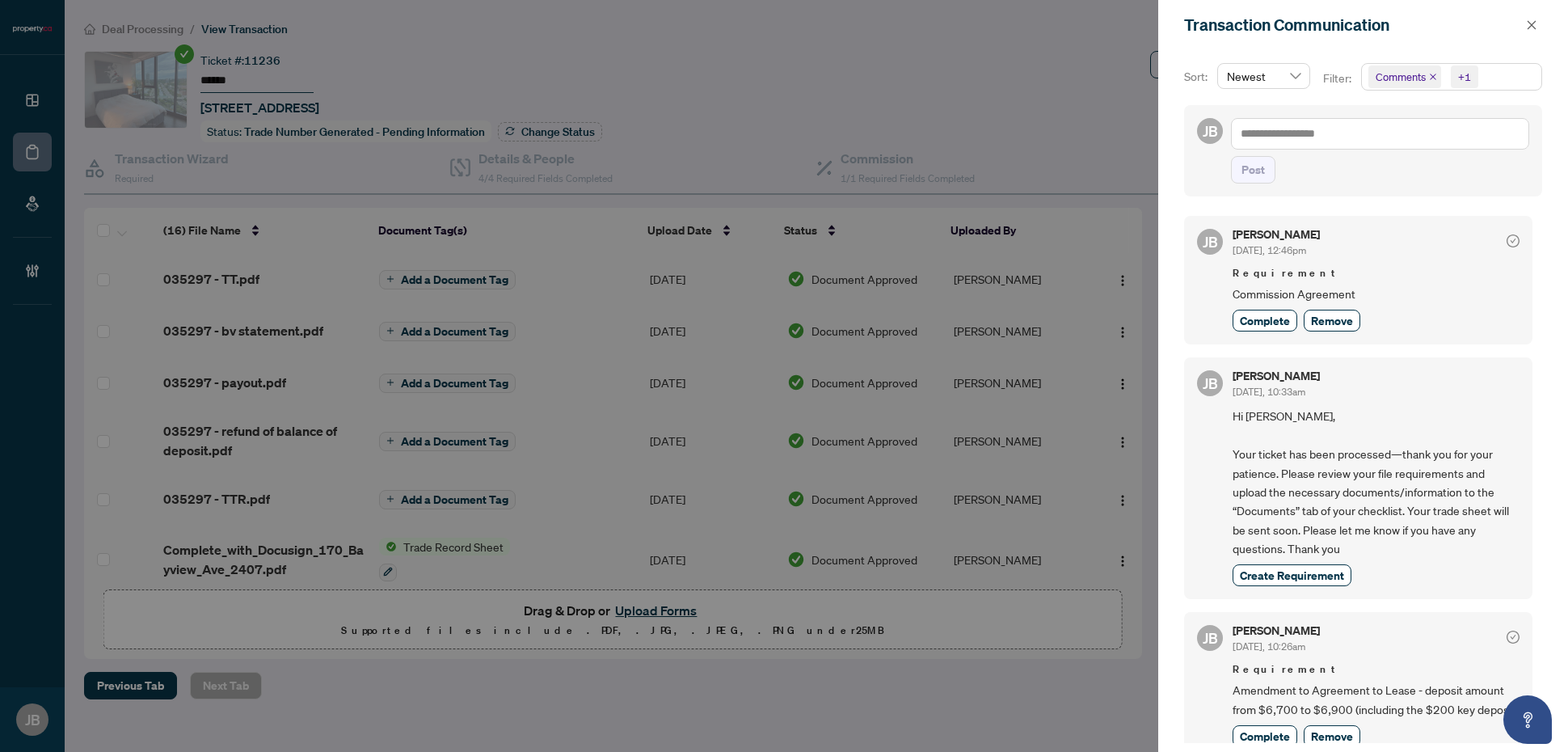
click at [1526, 75] on span "Comments +1" at bounding box center [1451, 77] width 179 height 26
click at [1374, 143] on span "Select Comments" at bounding box center [1377, 144] width 13 height 13
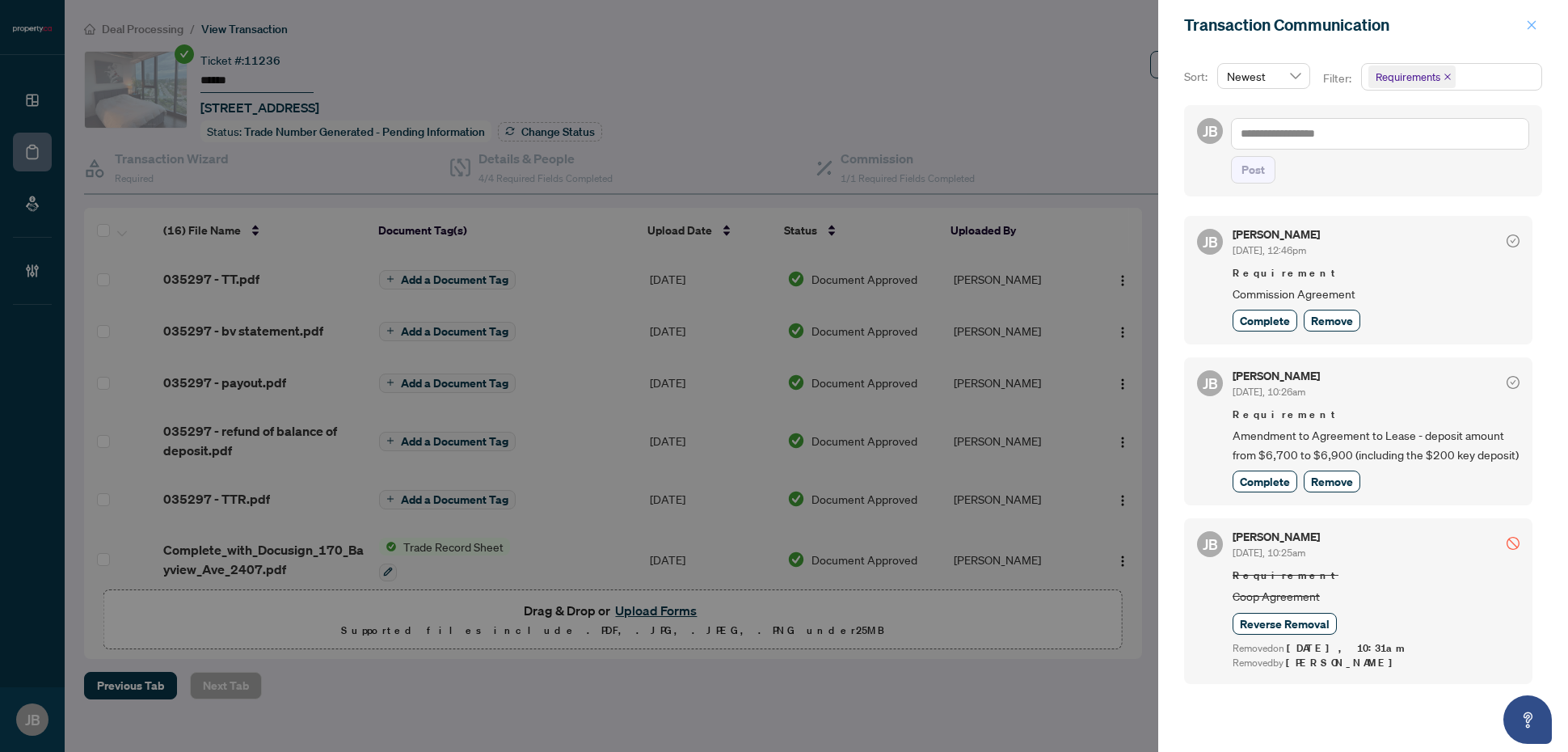
click at [1528, 21] on icon "close" at bounding box center [1531, 24] width 11 height 11
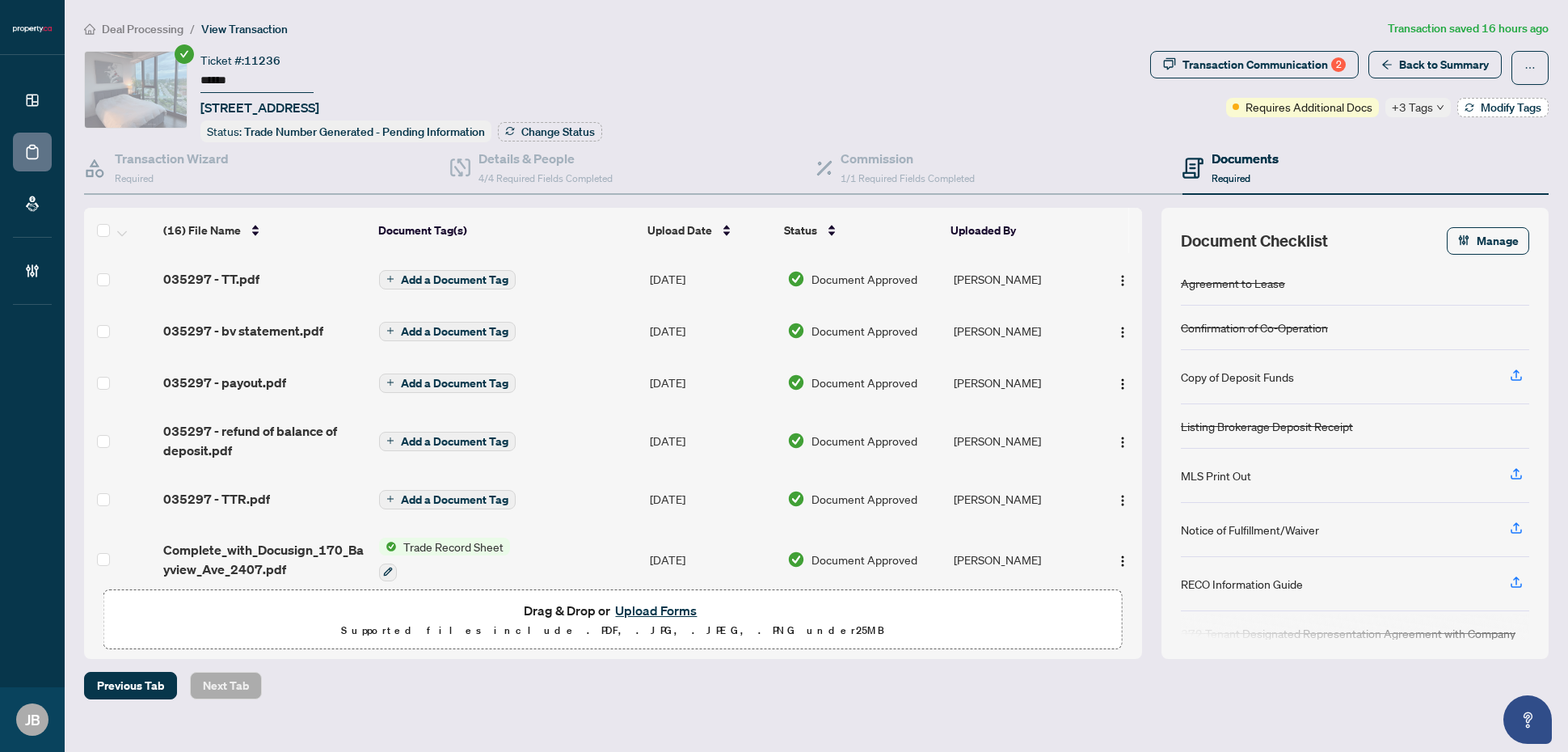
click at [1510, 102] on span "Modify Tags" at bounding box center [1511, 107] width 61 height 11
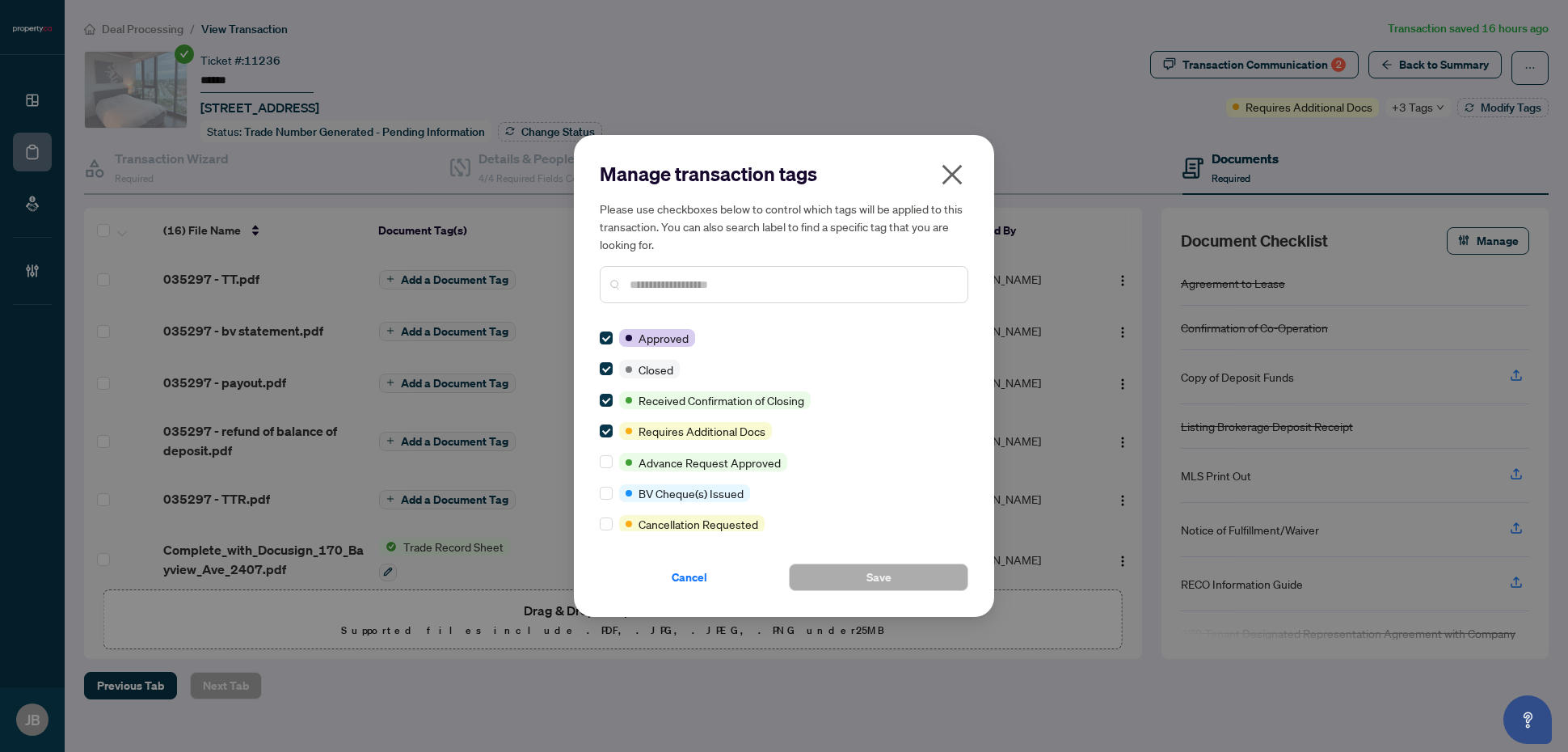
click at [952, 175] on icon "close" at bounding box center [952, 175] width 20 height 20
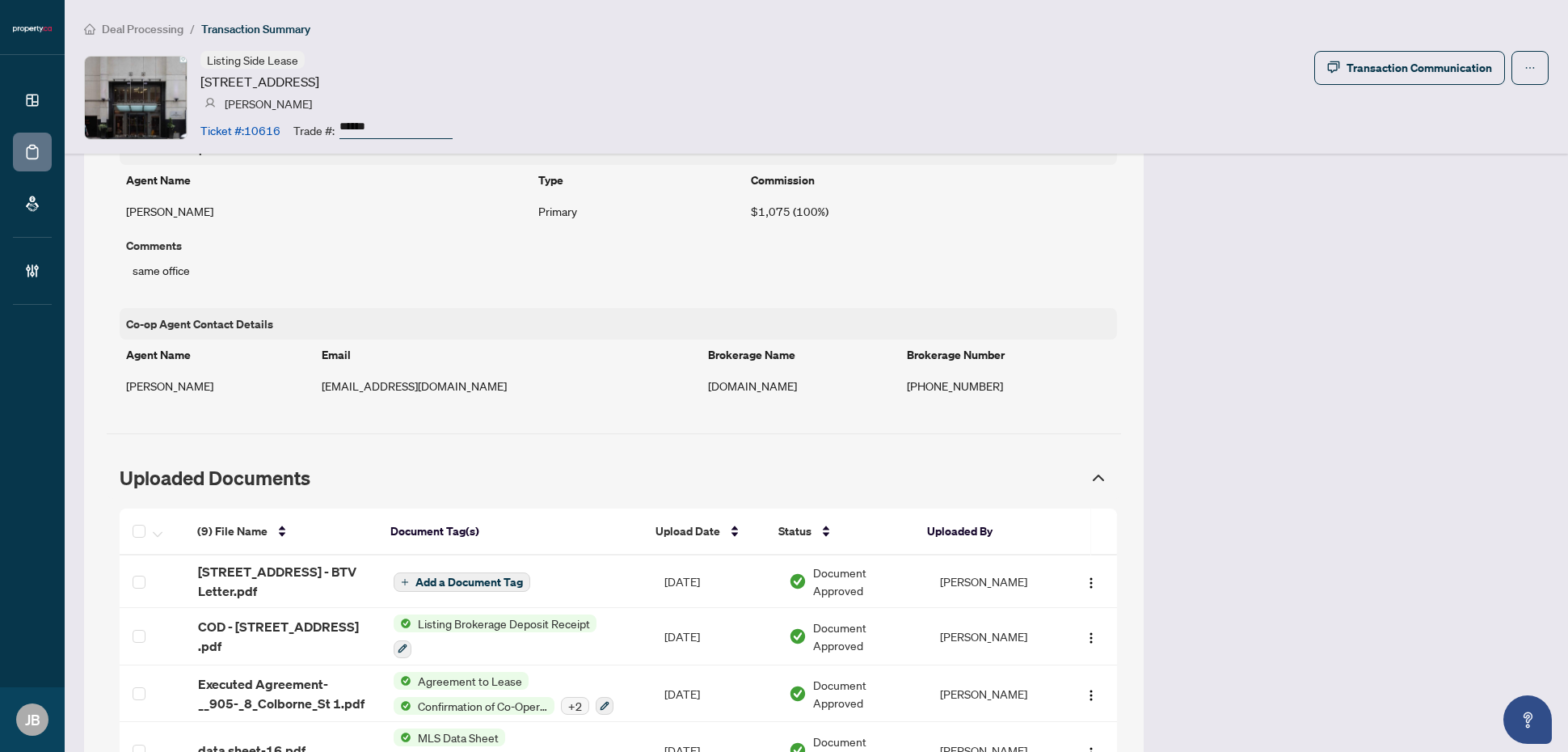
scroll to position [1313, 0]
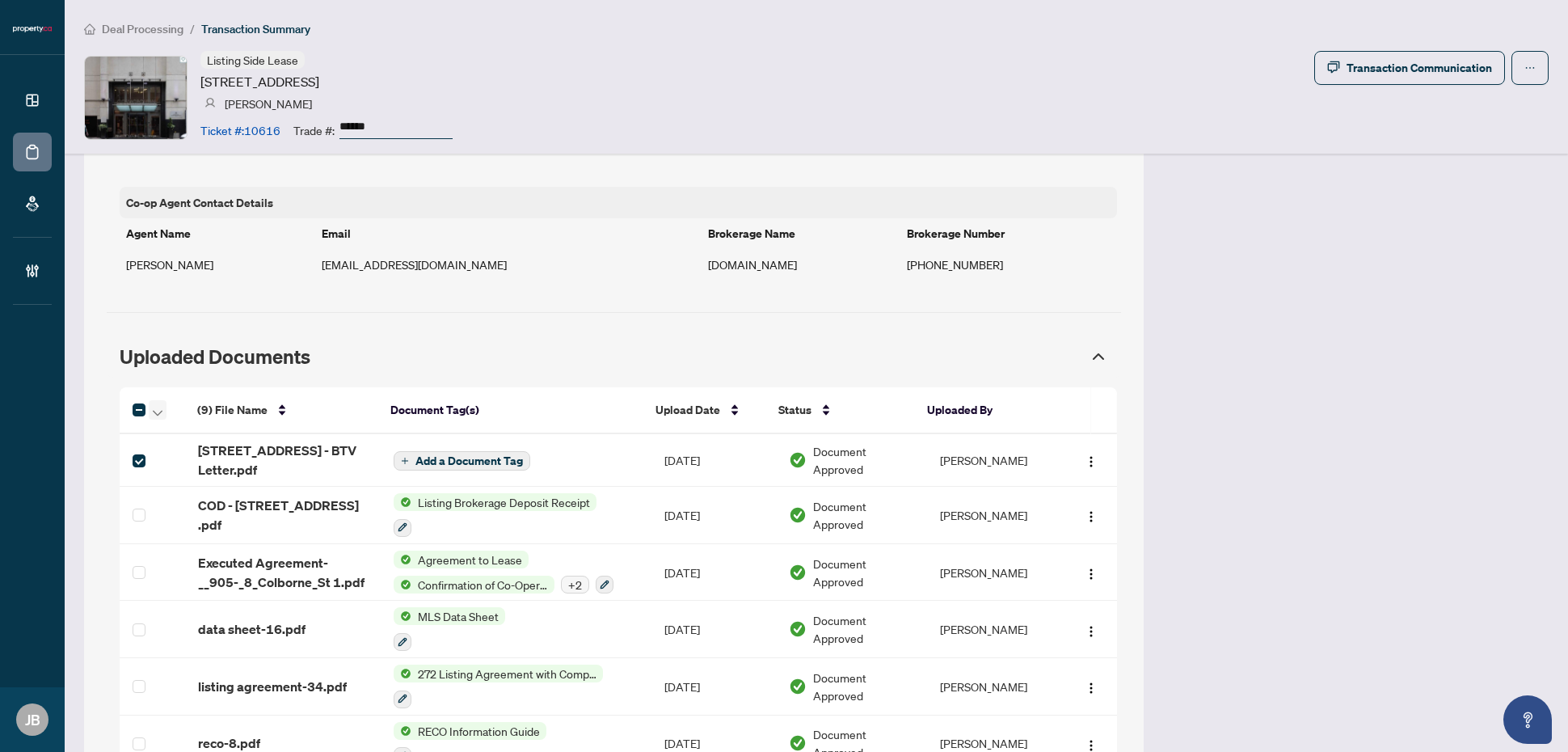
click at [158, 414] on icon "button" at bounding box center [158, 413] width 10 height 6
click at [247, 442] on span "Open Selected in New Tab(s)" at bounding box center [234, 441] width 144 height 18
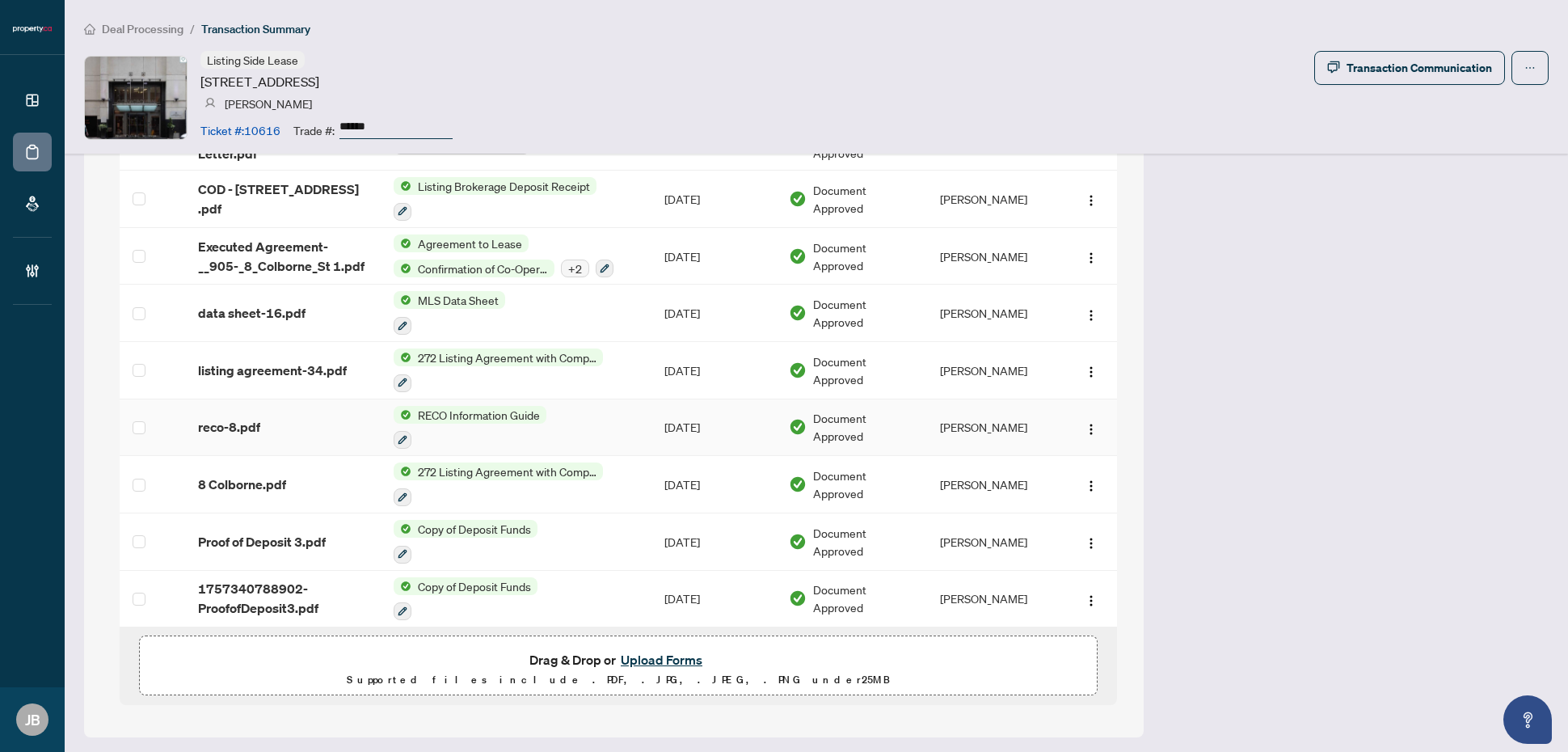
scroll to position [1427, 0]
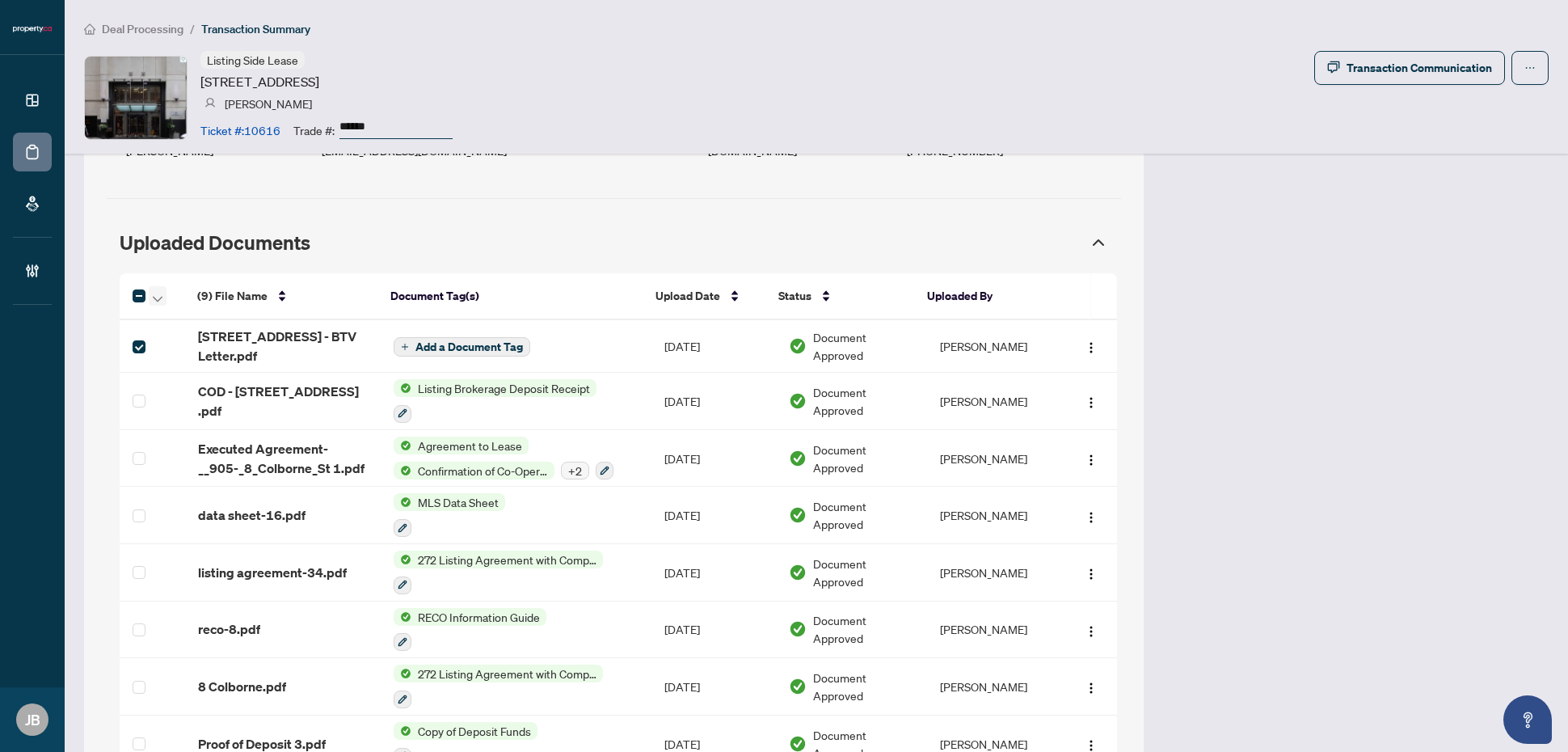
click at [155, 299] on icon "button" at bounding box center [158, 299] width 10 height 6
click at [216, 323] on span "Open Selected in New Tab(s)" at bounding box center [234, 327] width 144 height 18
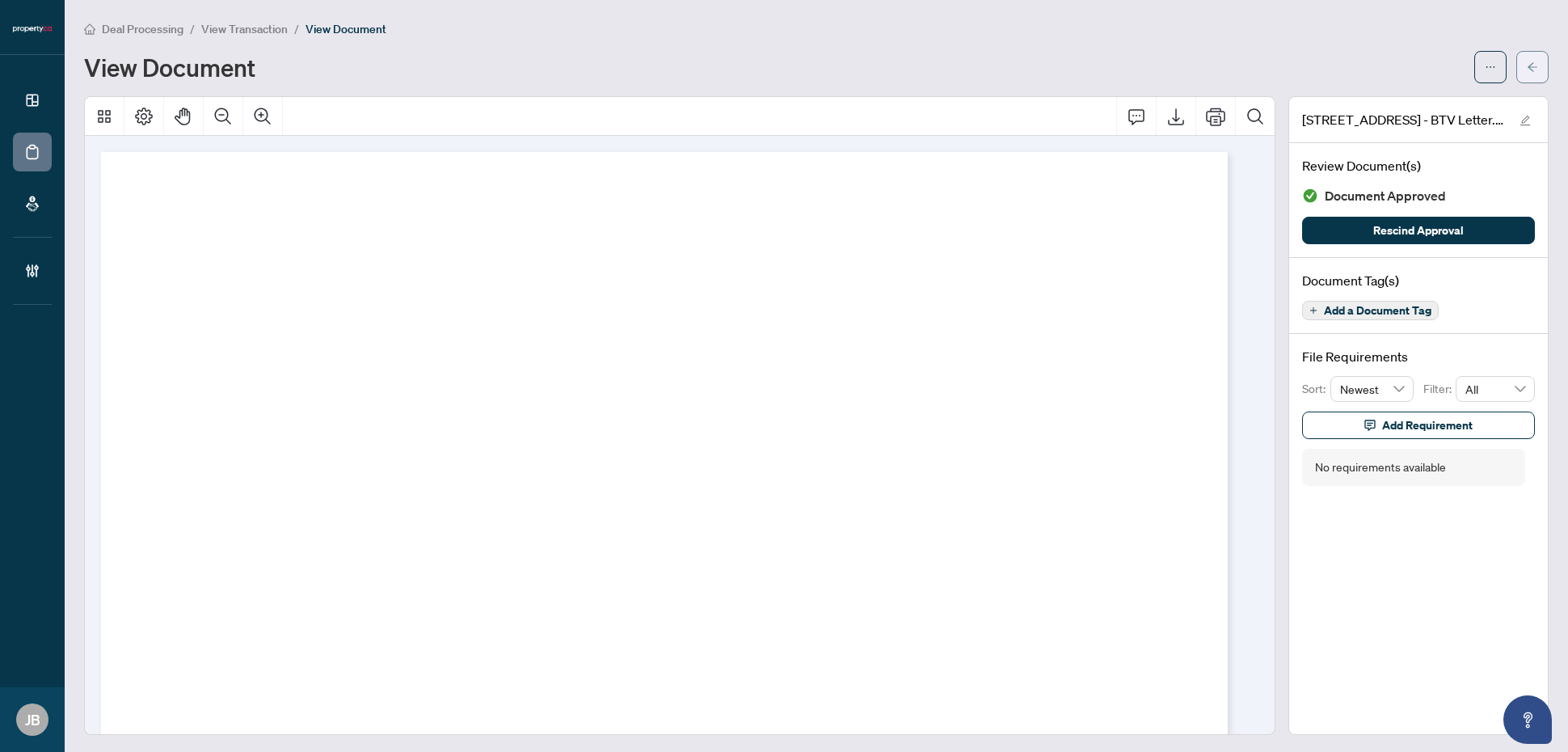
click at [1528, 70] on icon "arrow-left" at bounding box center [1533, 66] width 10 height 9
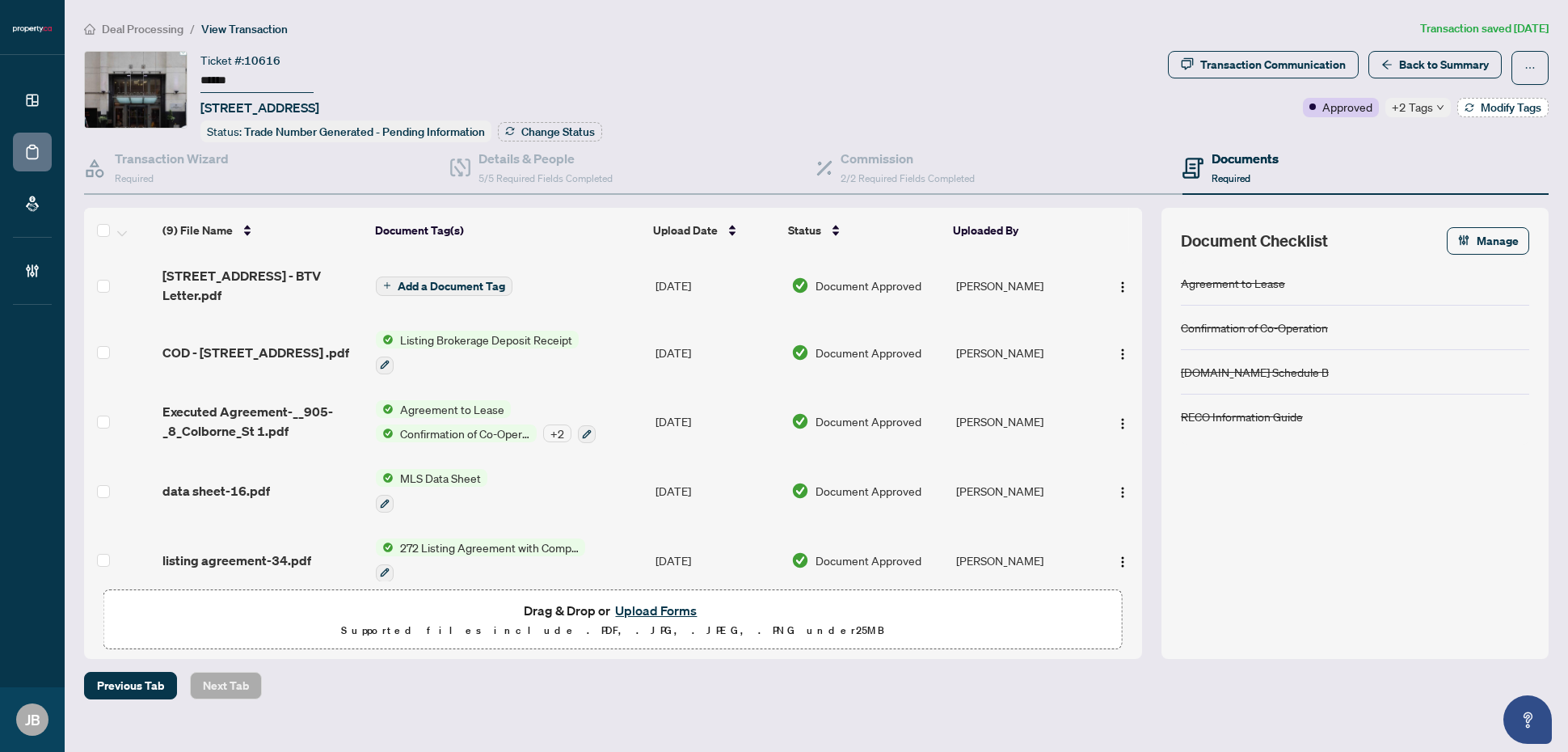
click at [1517, 103] on span "Modify Tags" at bounding box center [1511, 107] width 61 height 11
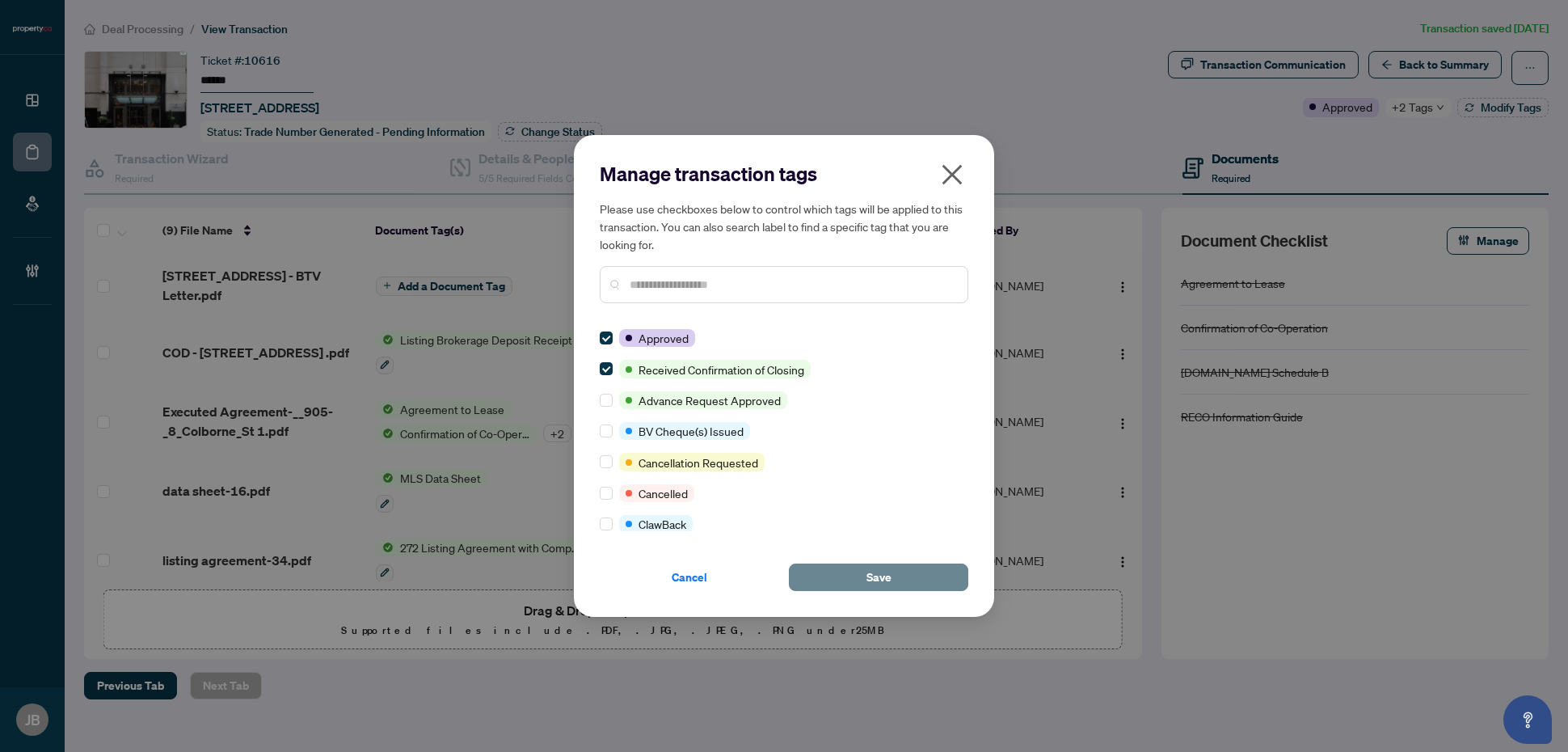
click at [842, 582] on button "Save" at bounding box center [878, 576] width 179 height 27
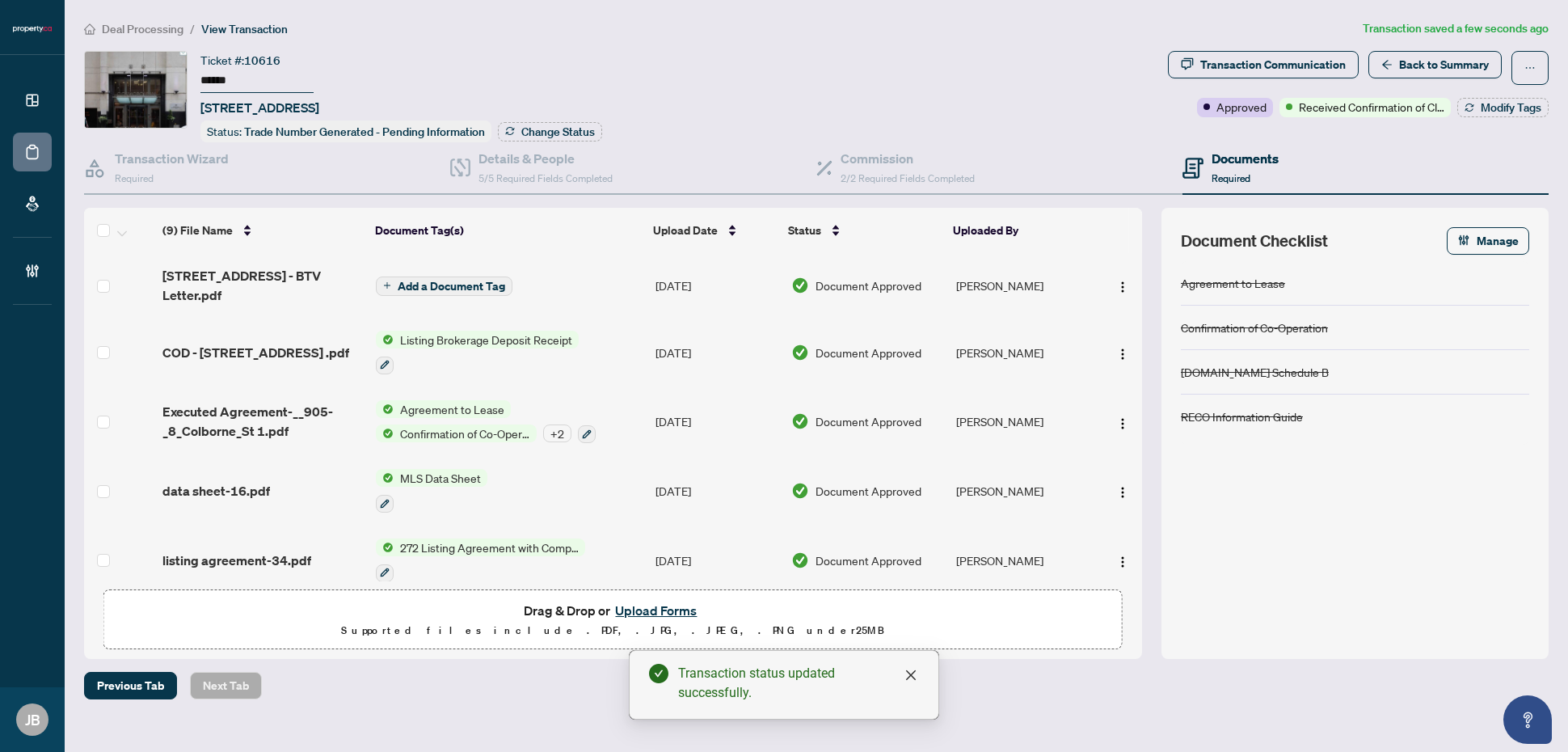
click at [681, 609] on button "Upload Forms" at bounding box center [655, 610] width 91 height 21
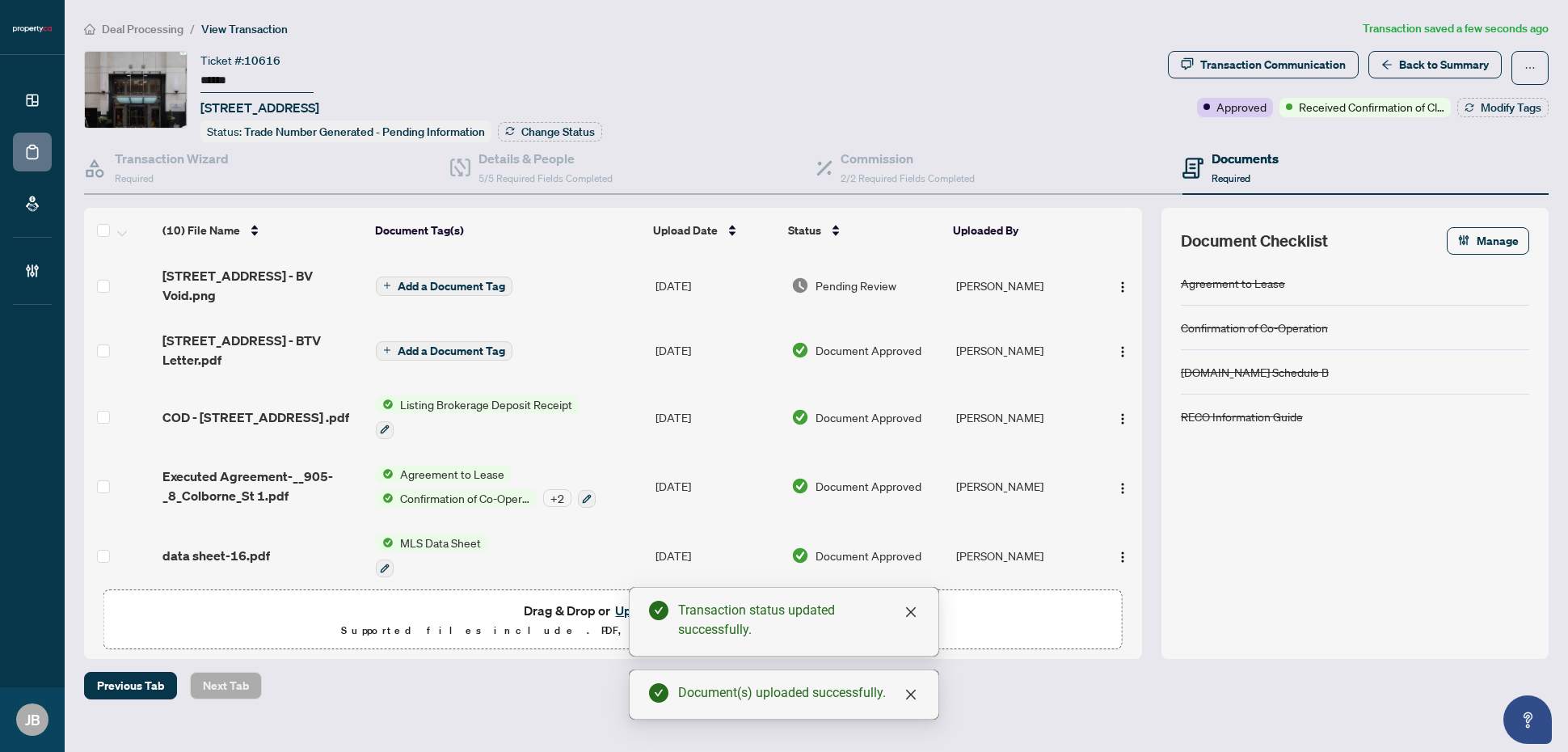
click at [870, 280] on span "Pending Review" at bounding box center [855, 285] width 81 height 18
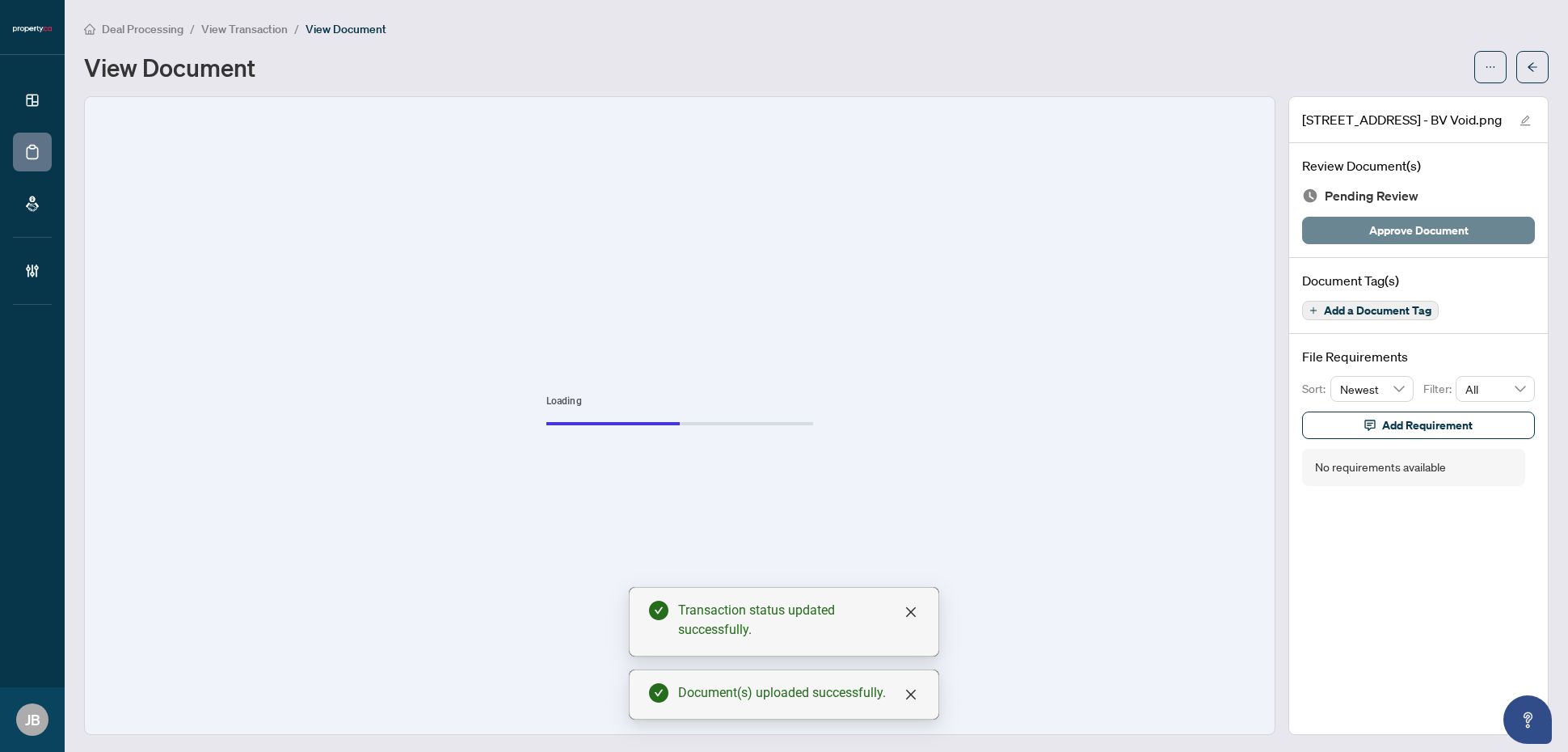
click at [1444, 232] on span "Approve Document" at bounding box center [1418, 230] width 99 height 26
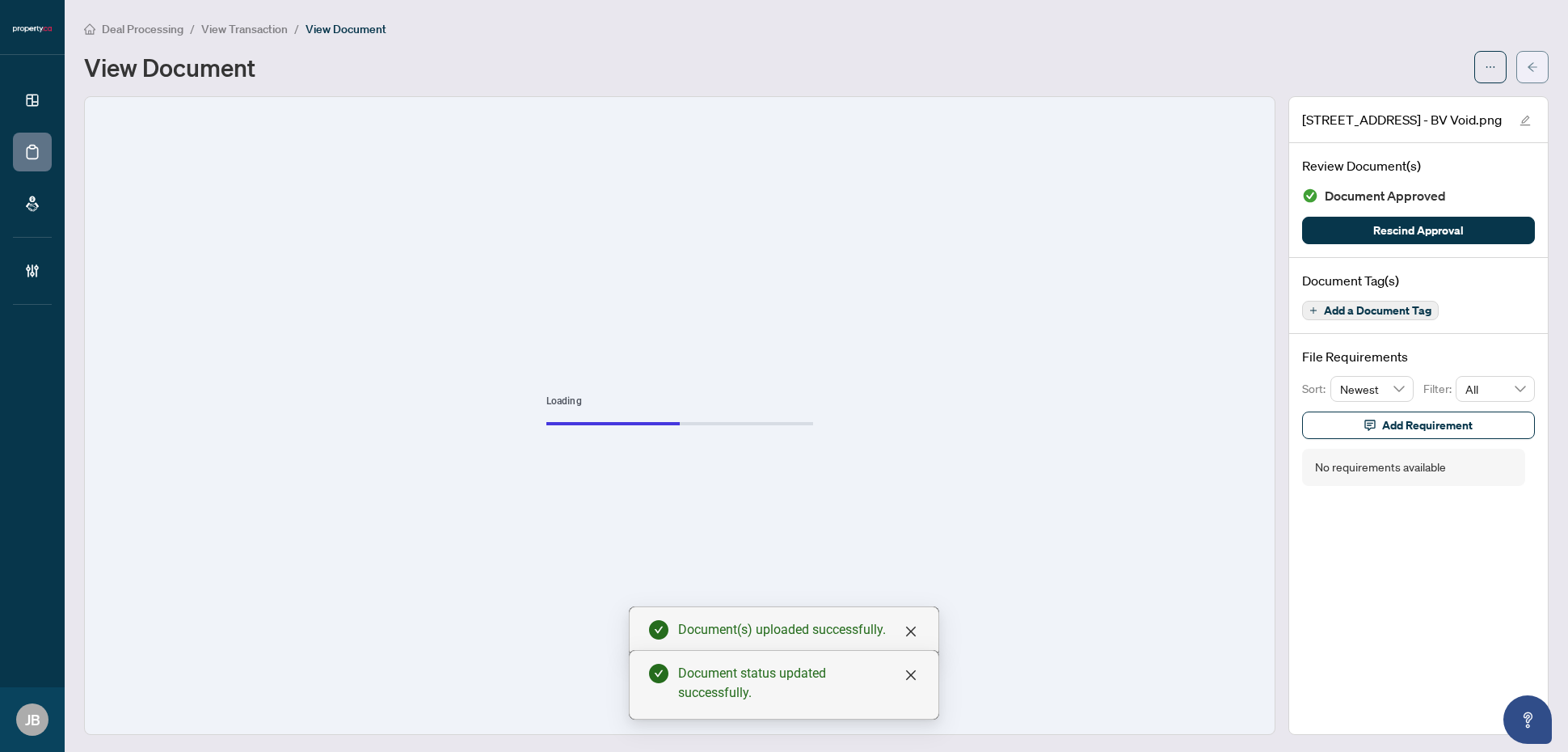
click at [1527, 70] on icon "arrow-left" at bounding box center [1532, 66] width 11 height 11
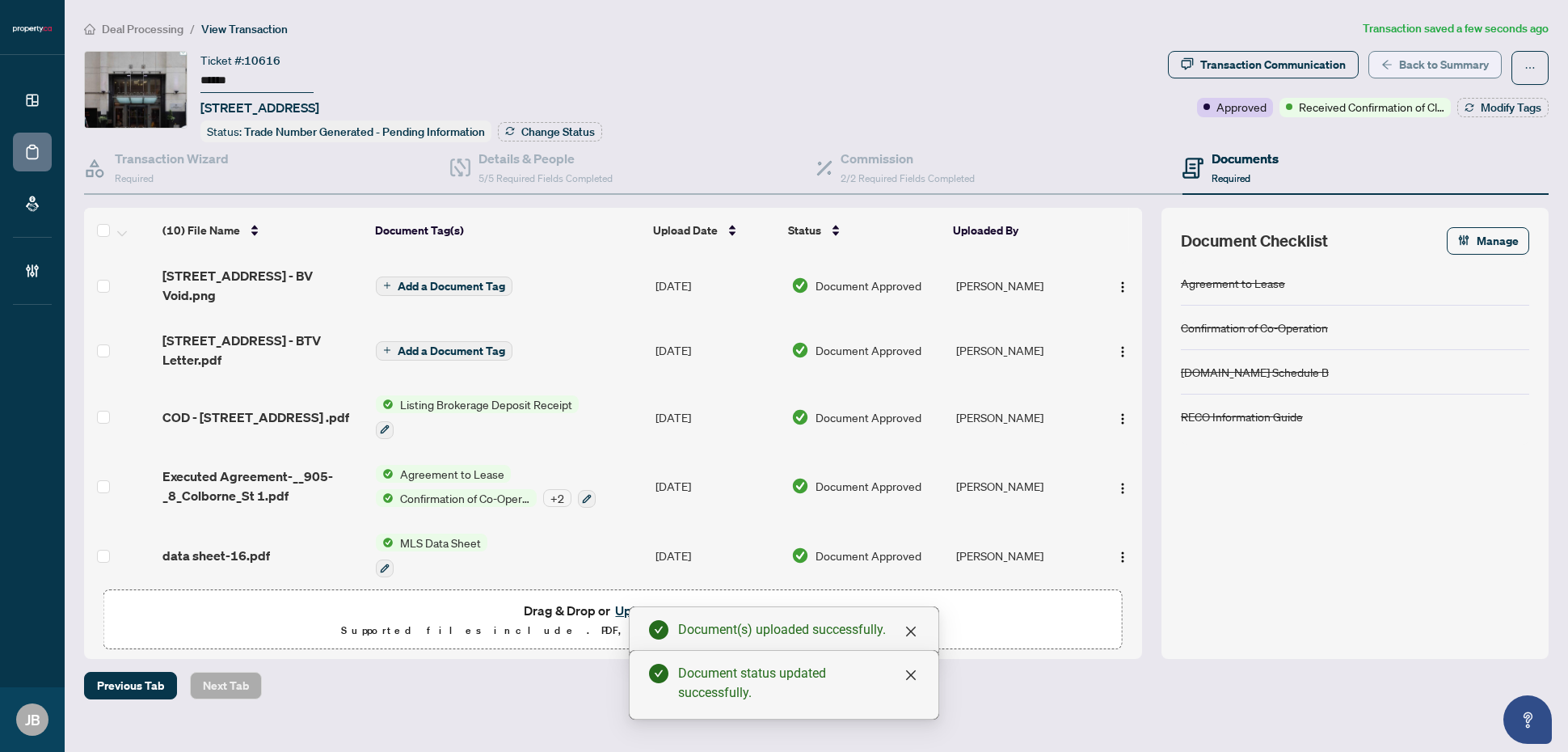
click at [1481, 61] on span "Back to Summary" at bounding box center [1444, 65] width 90 height 26
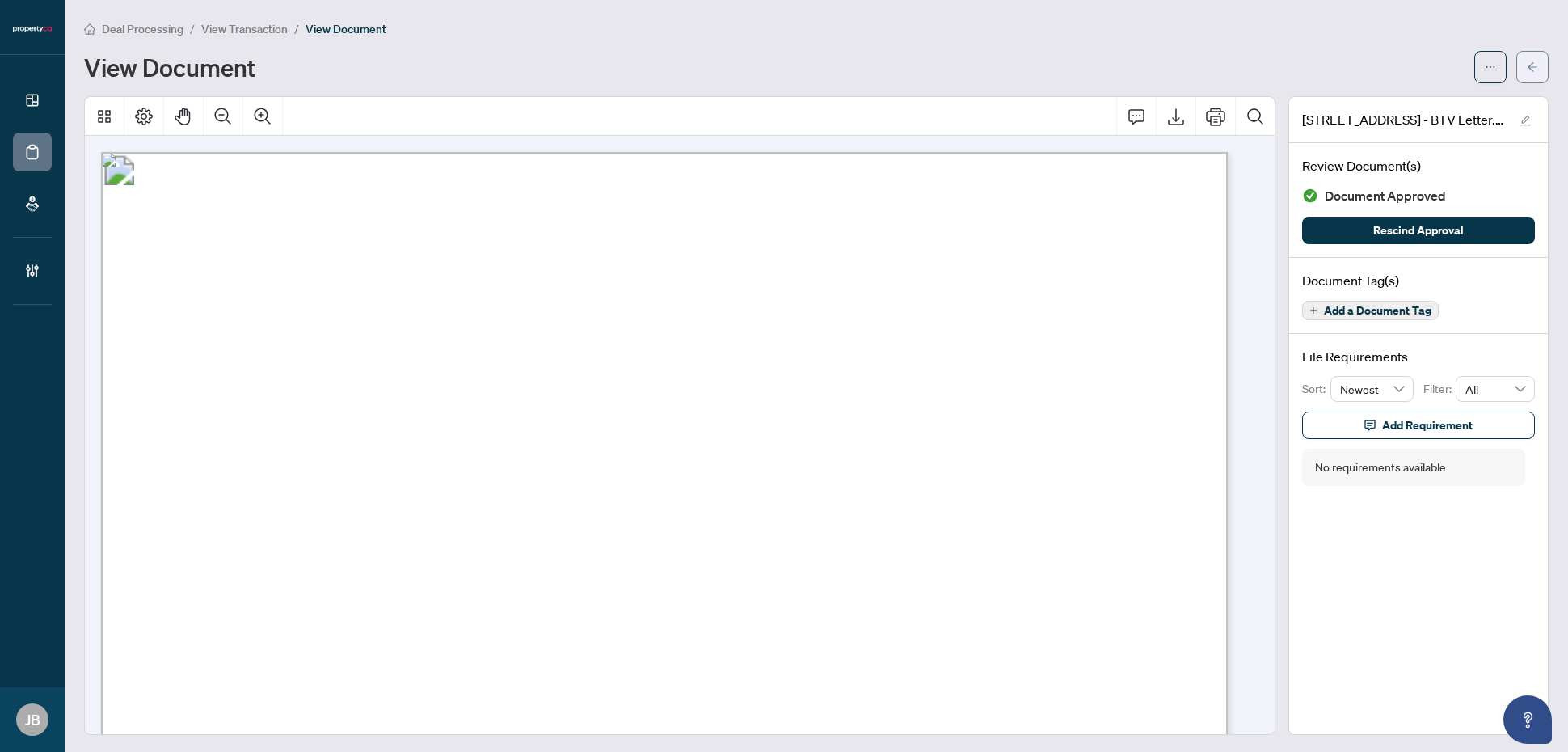
click at [1516, 57] on button "button" at bounding box center [1532, 67] width 32 height 32
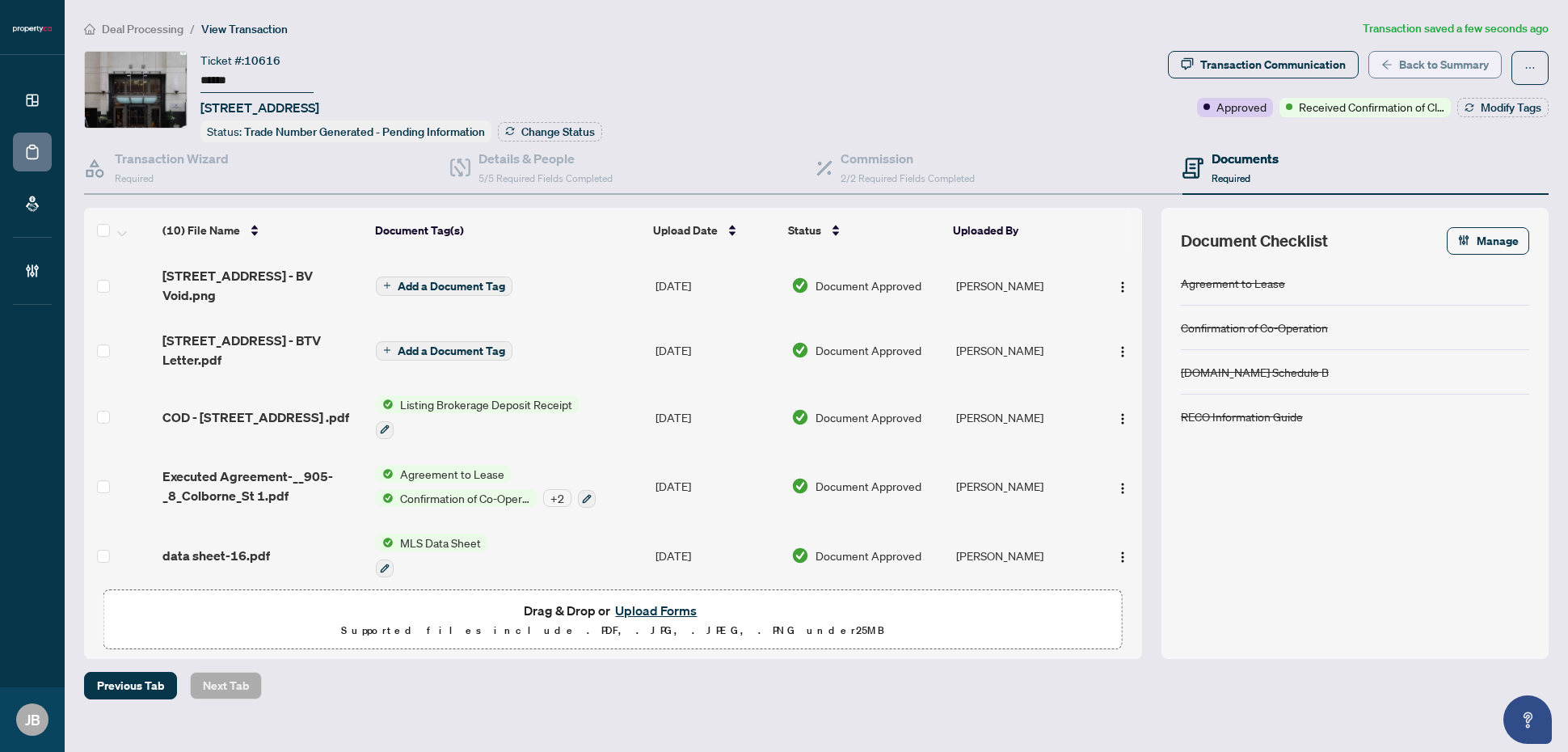
click at [1467, 63] on span "Back to Summary" at bounding box center [1444, 65] width 90 height 26
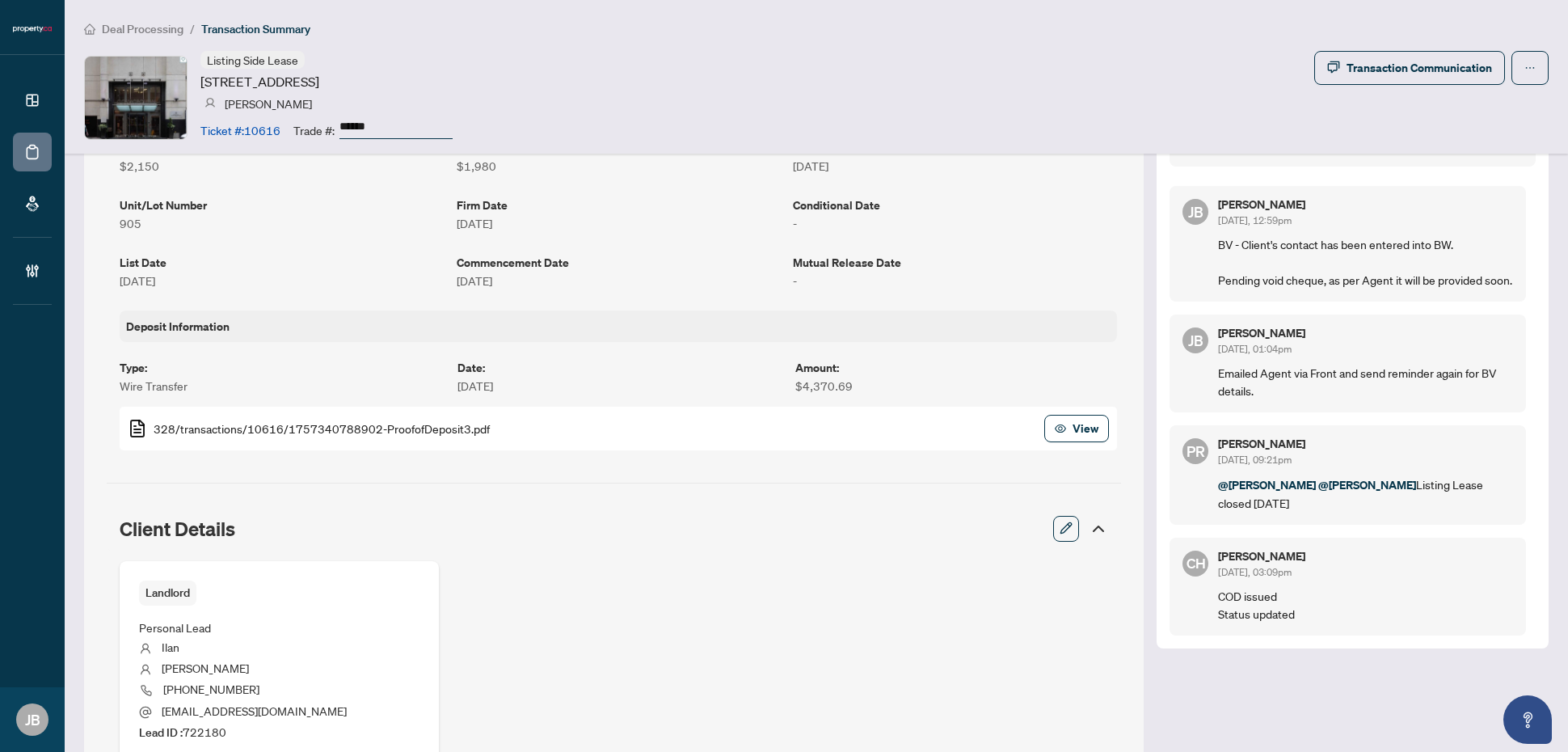
scroll to position [303, 0]
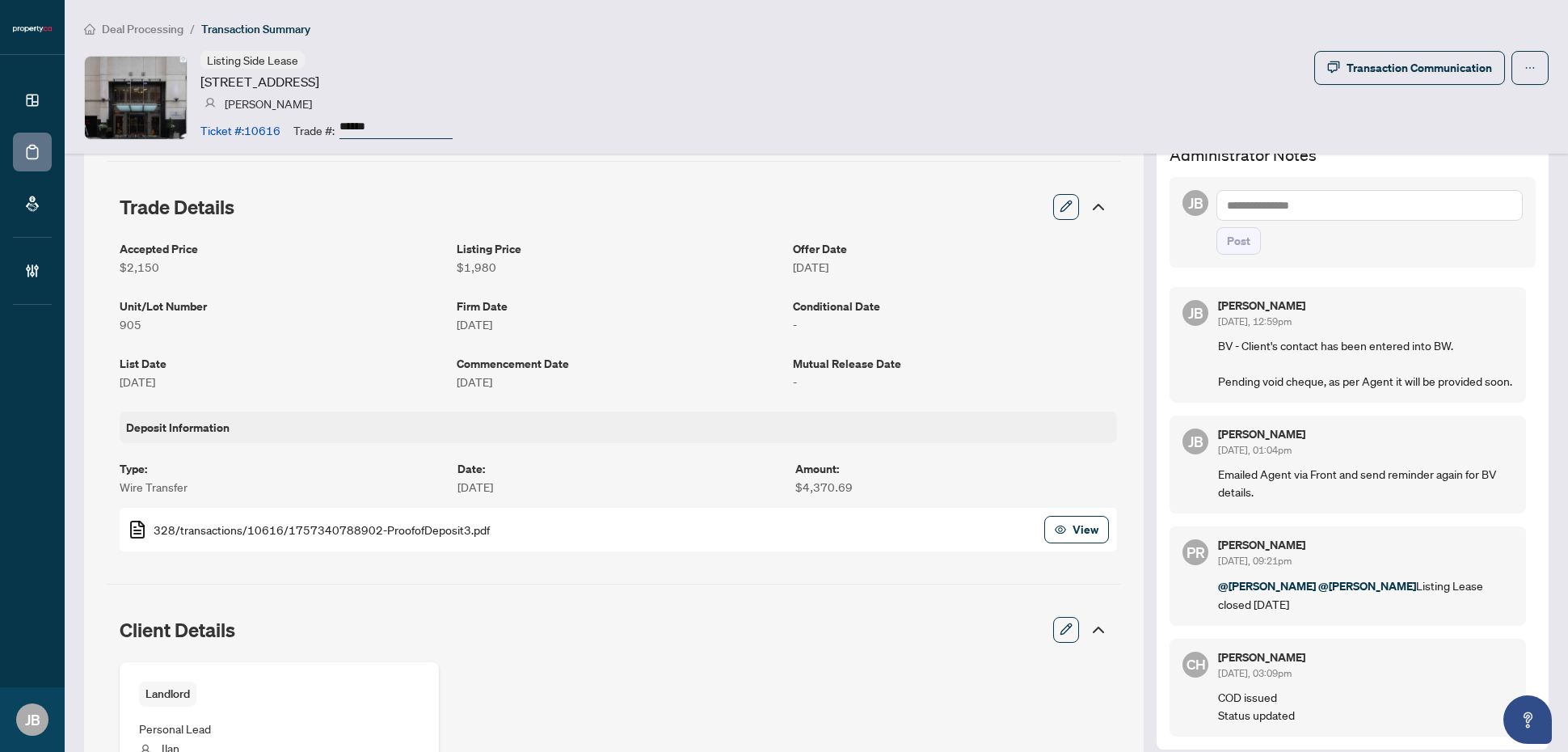
click at [1342, 208] on textarea at bounding box center [1369, 205] width 306 height 31
click at [1304, 209] on textarea at bounding box center [1369, 205] width 306 height 31
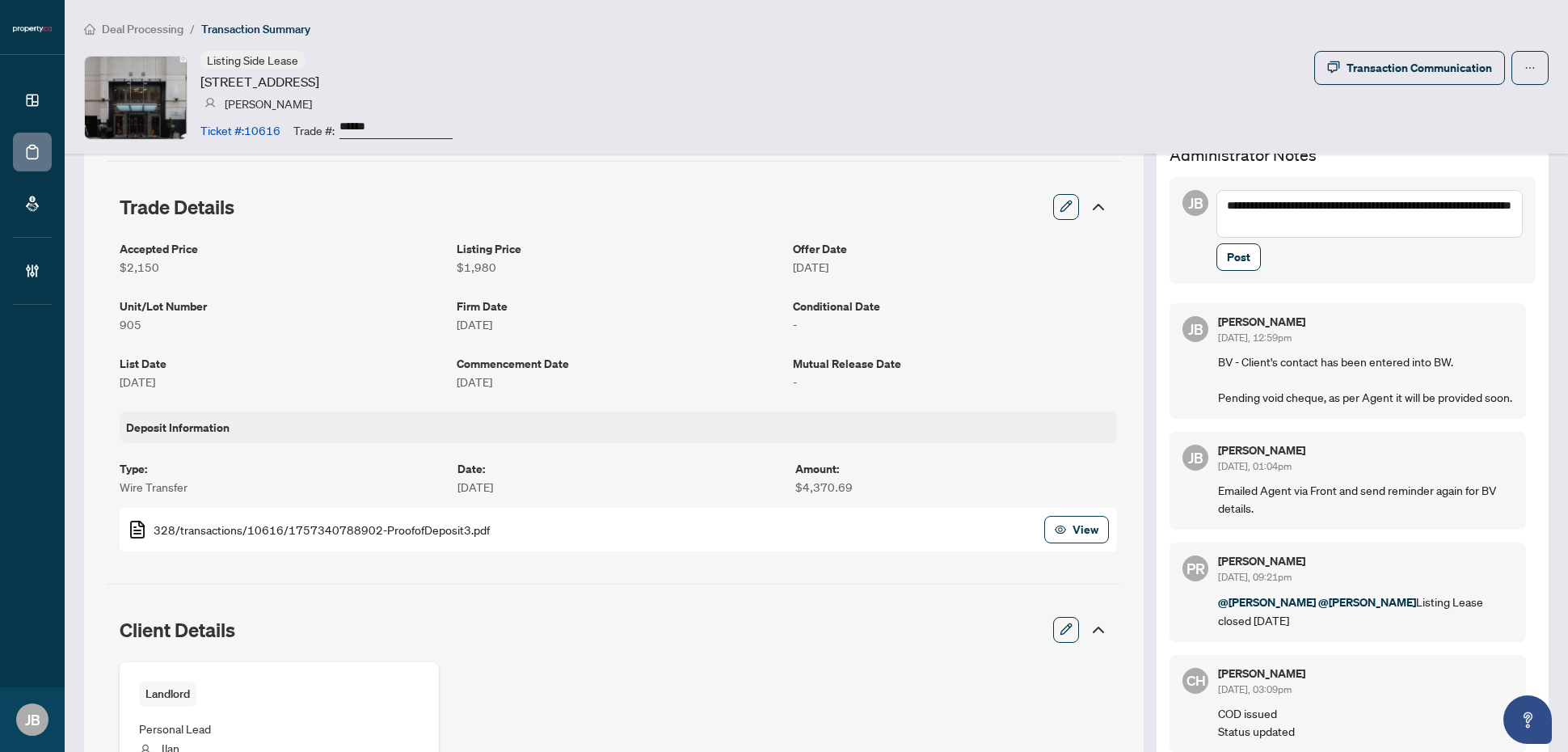
click at [1469, 204] on textarea "**********" at bounding box center [1369, 213] width 306 height 47
click at [1399, 223] on textarea "**********" at bounding box center [1369, 213] width 306 height 47
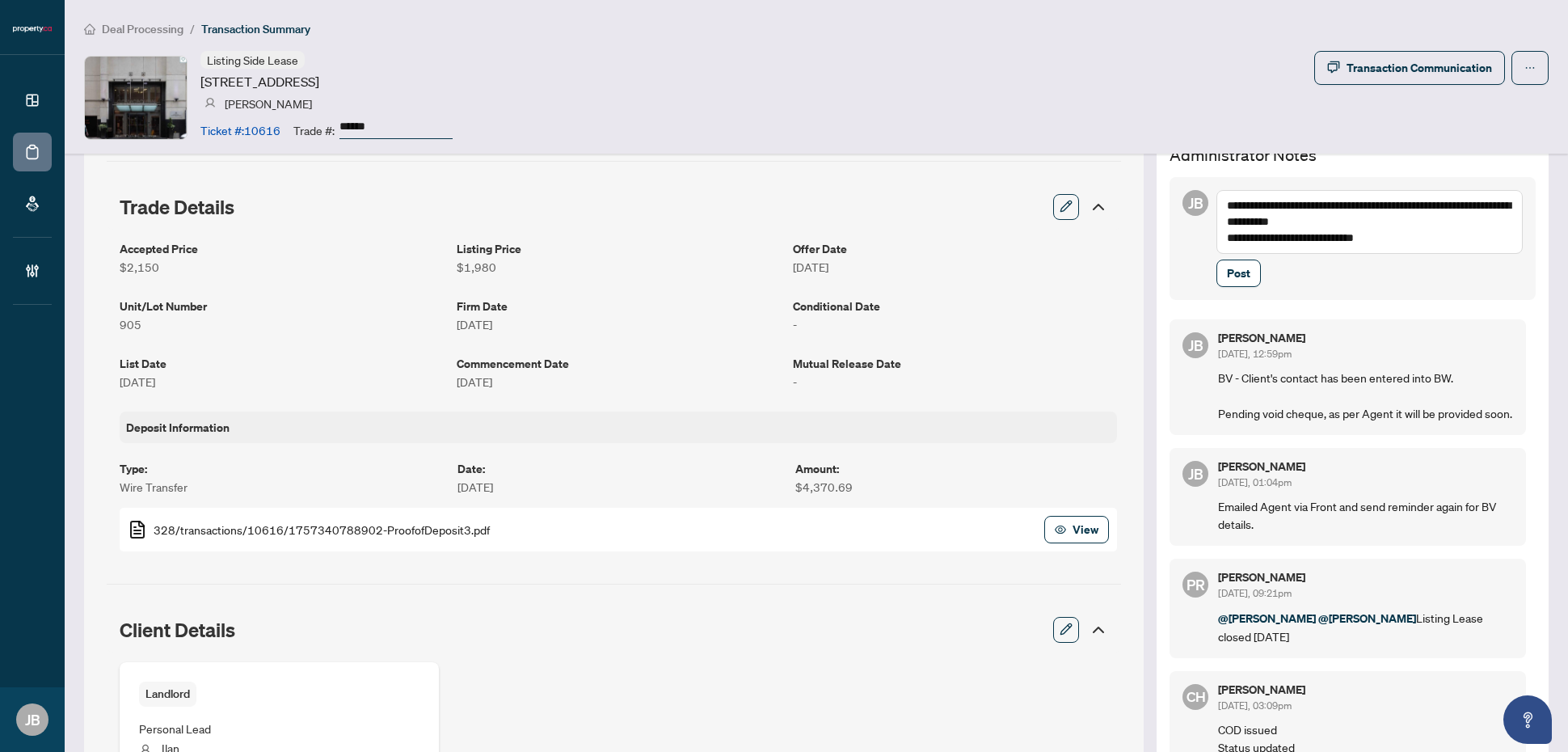
click at [1409, 237] on textarea "**********" at bounding box center [1369, 221] width 306 height 63
paste textarea "**********"
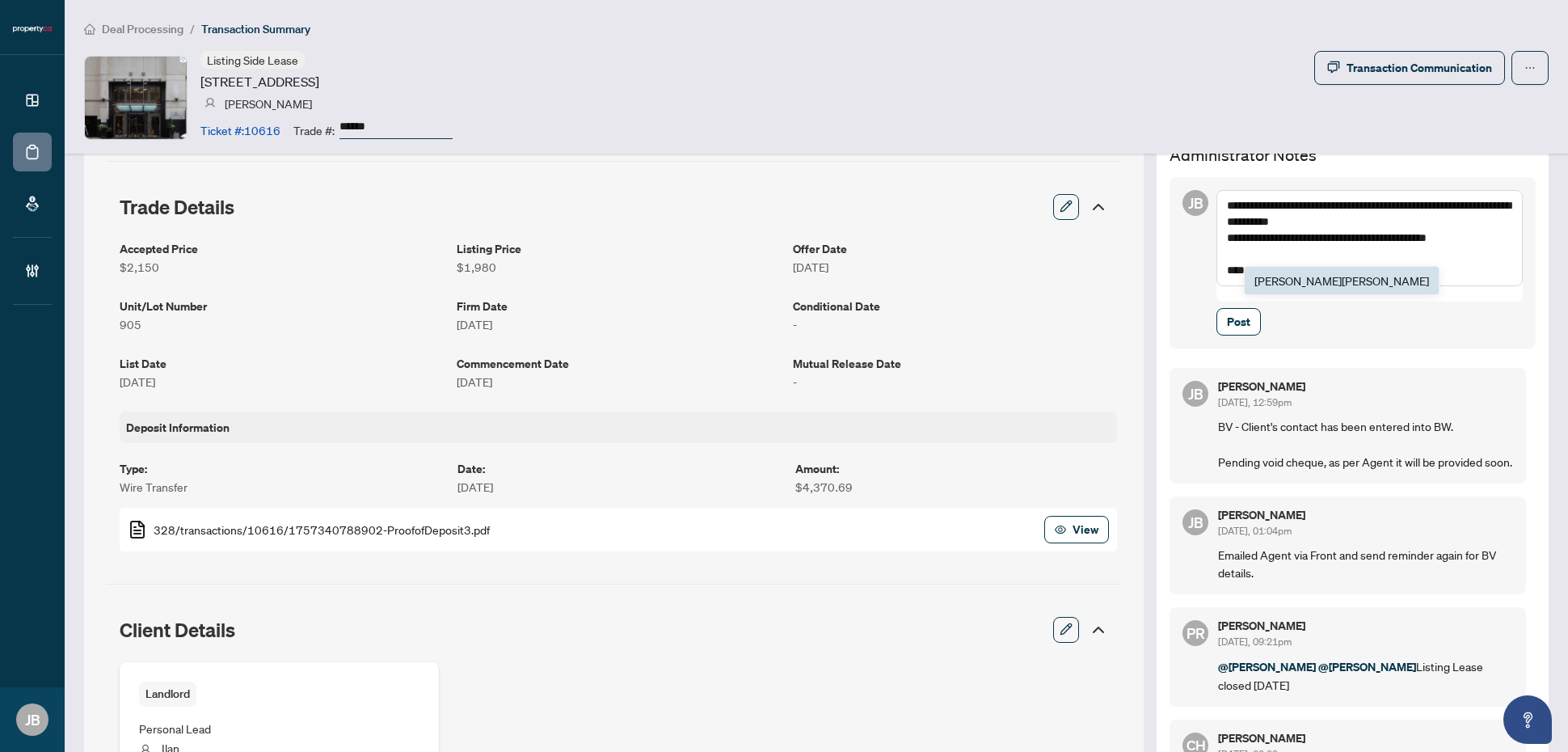
click at [1270, 276] on span "Syd ney Brown" at bounding box center [1341, 280] width 175 height 15
type textarea "**********"
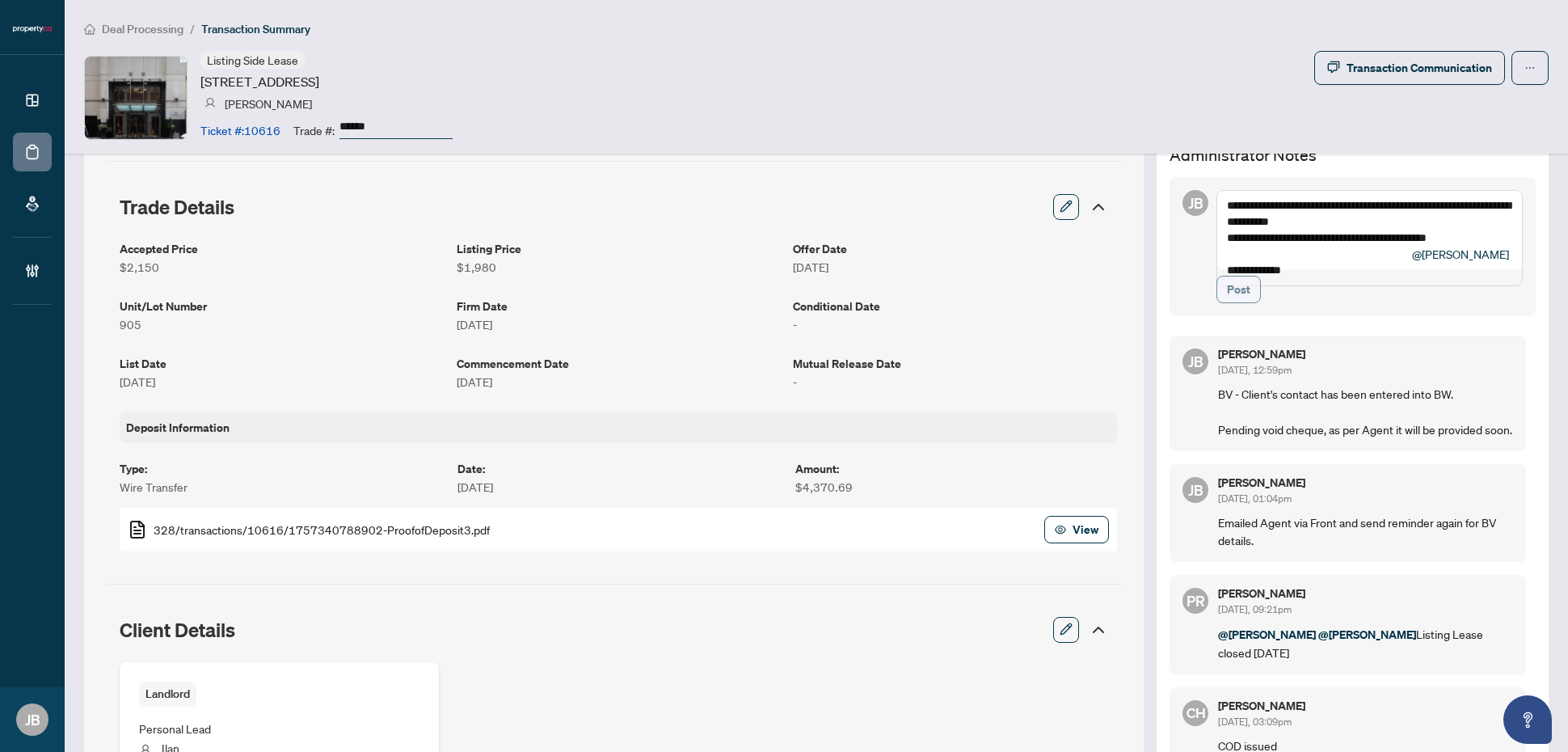
click at [1233, 302] on span "Post" at bounding box center [1238, 289] width 23 height 26
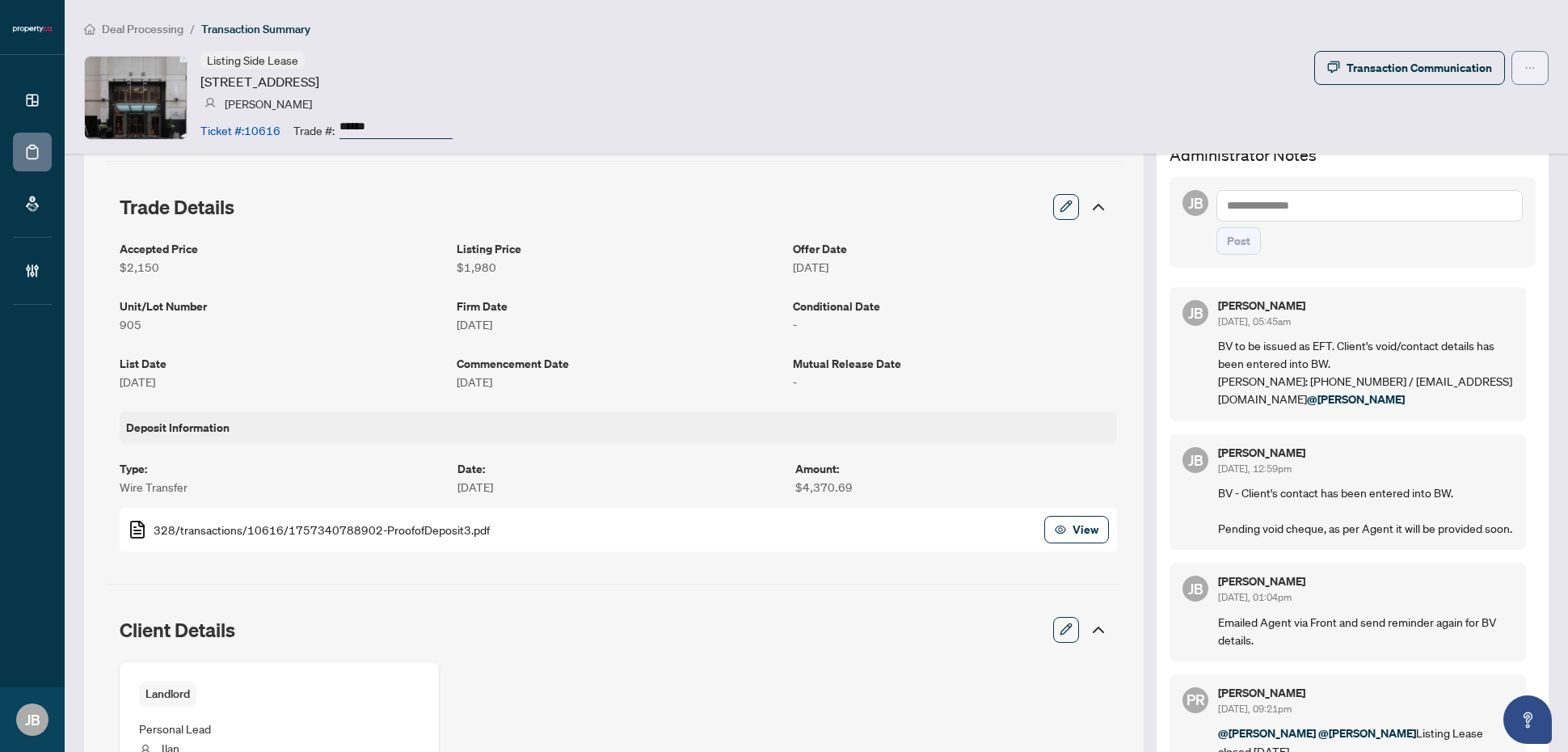
click at [1525, 66] on button "button" at bounding box center [1529, 68] width 37 height 34
click at [1460, 162] on span "Submit for Completion" at bounding box center [1459, 155] width 124 height 18
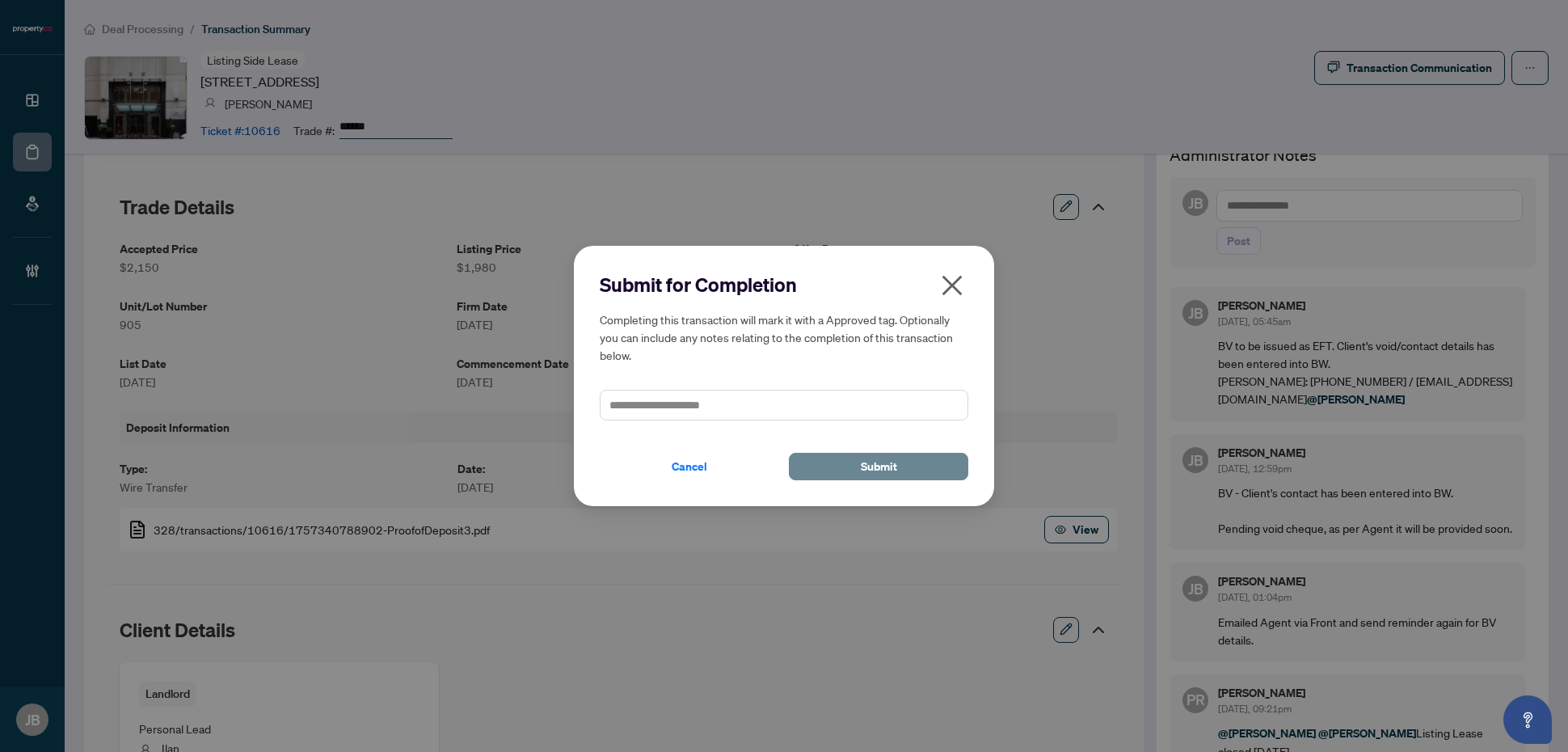
click at [889, 466] on span "Submit" at bounding box center [879, 466] width 36 height 26
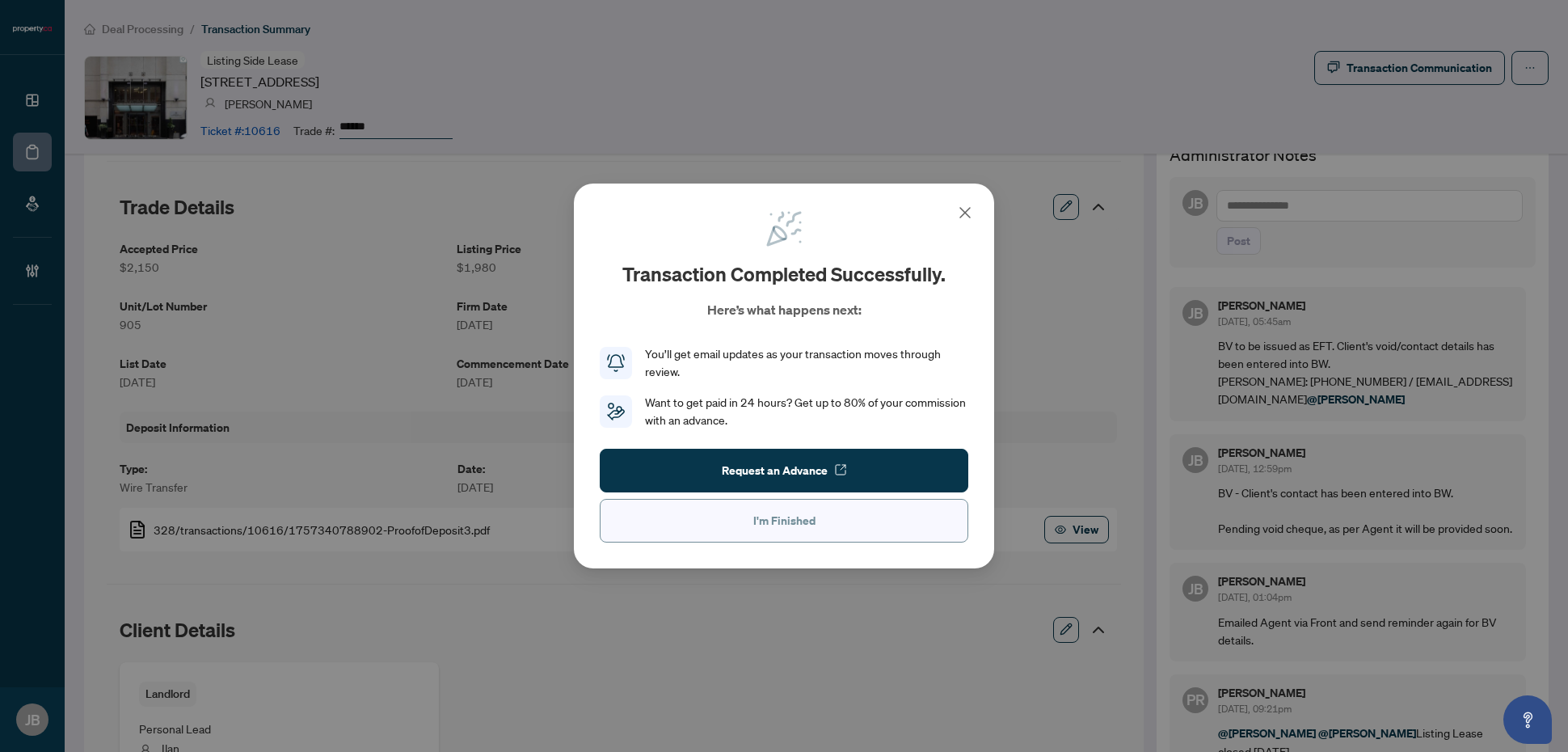
click at [832, 537] on button "I'm Finished" at bounding box center [784, 521] width 369 height 44
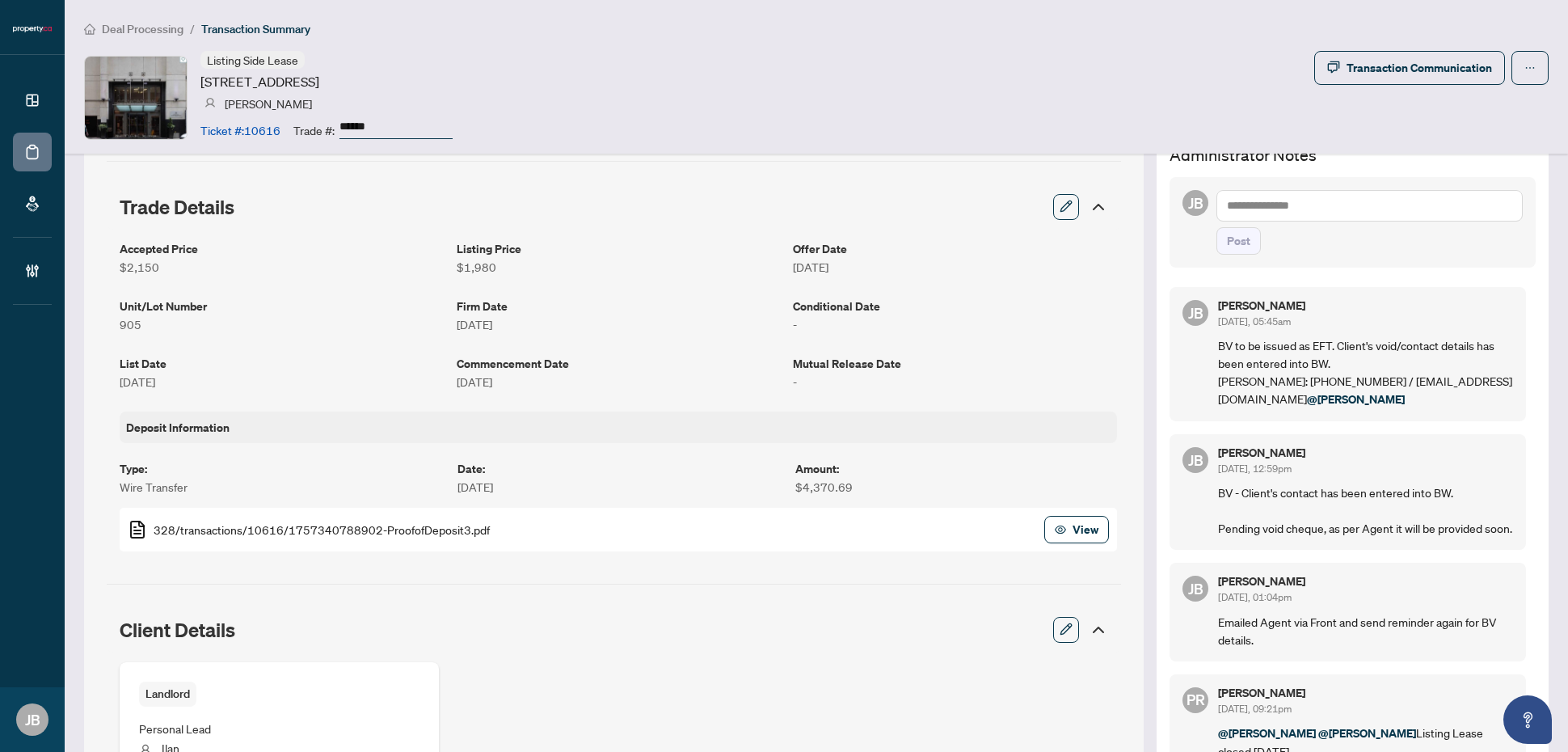
scroll to position [0, 0]
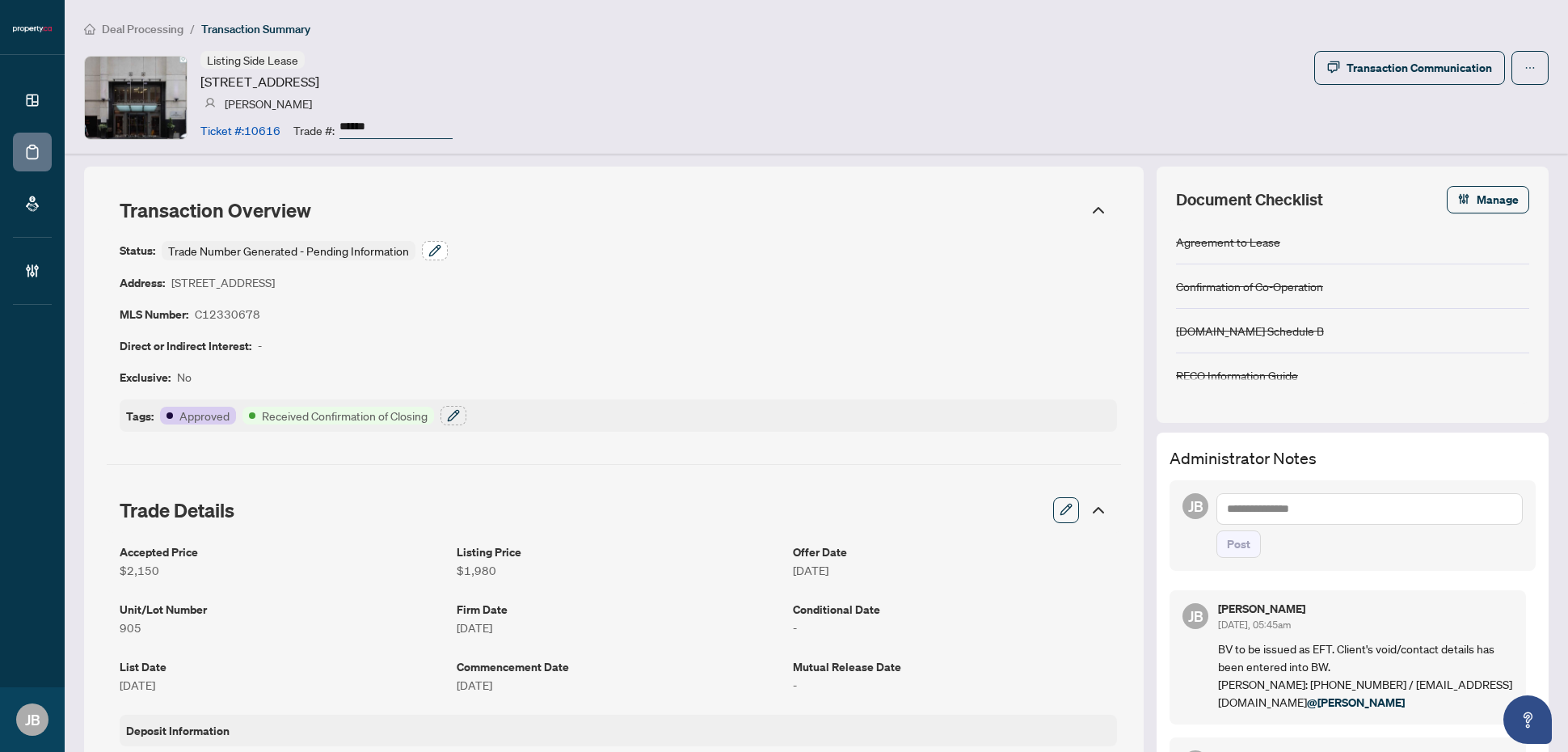
click at [434, 252] on icon "button" at bounding box center [434, 250] width 11 height 11
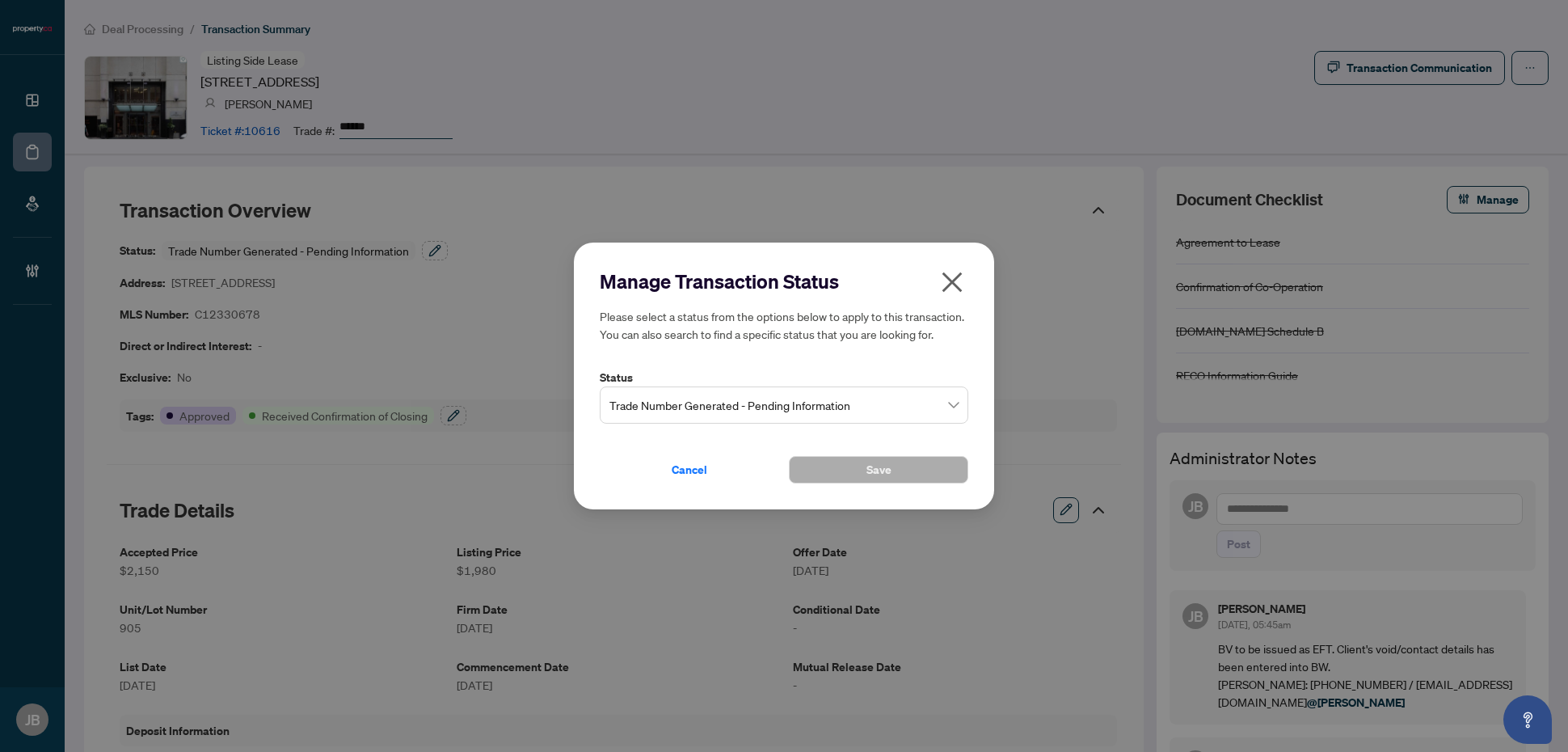
click at [870, 396] on span "Trade Number Generated - Pending Information" at bounding box center [783, 405] width 349 height 31
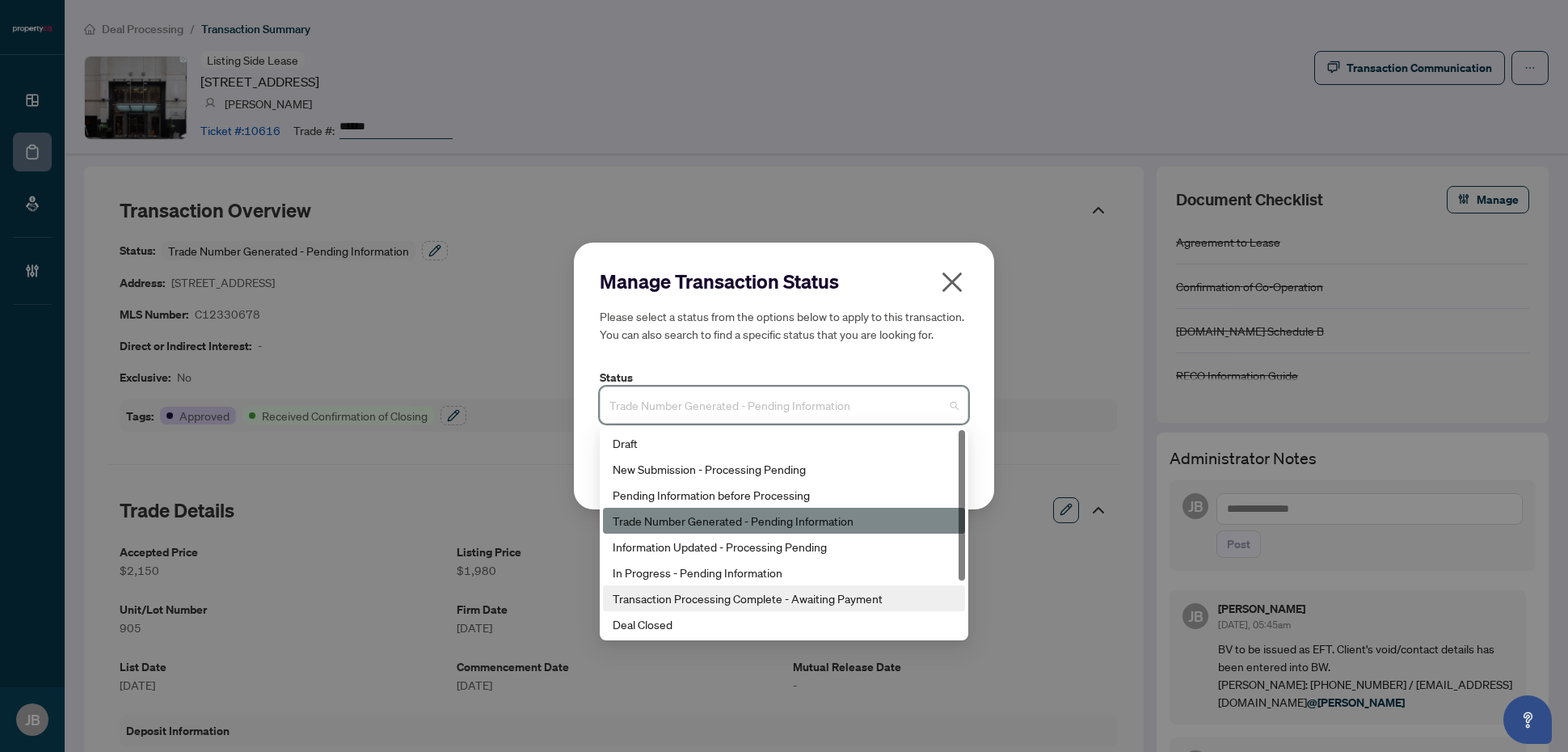
click at [837, 602] on div "Transaction Processing Complete - Awaiting Payment" at bounding box center [784, 598] width 343 height 18
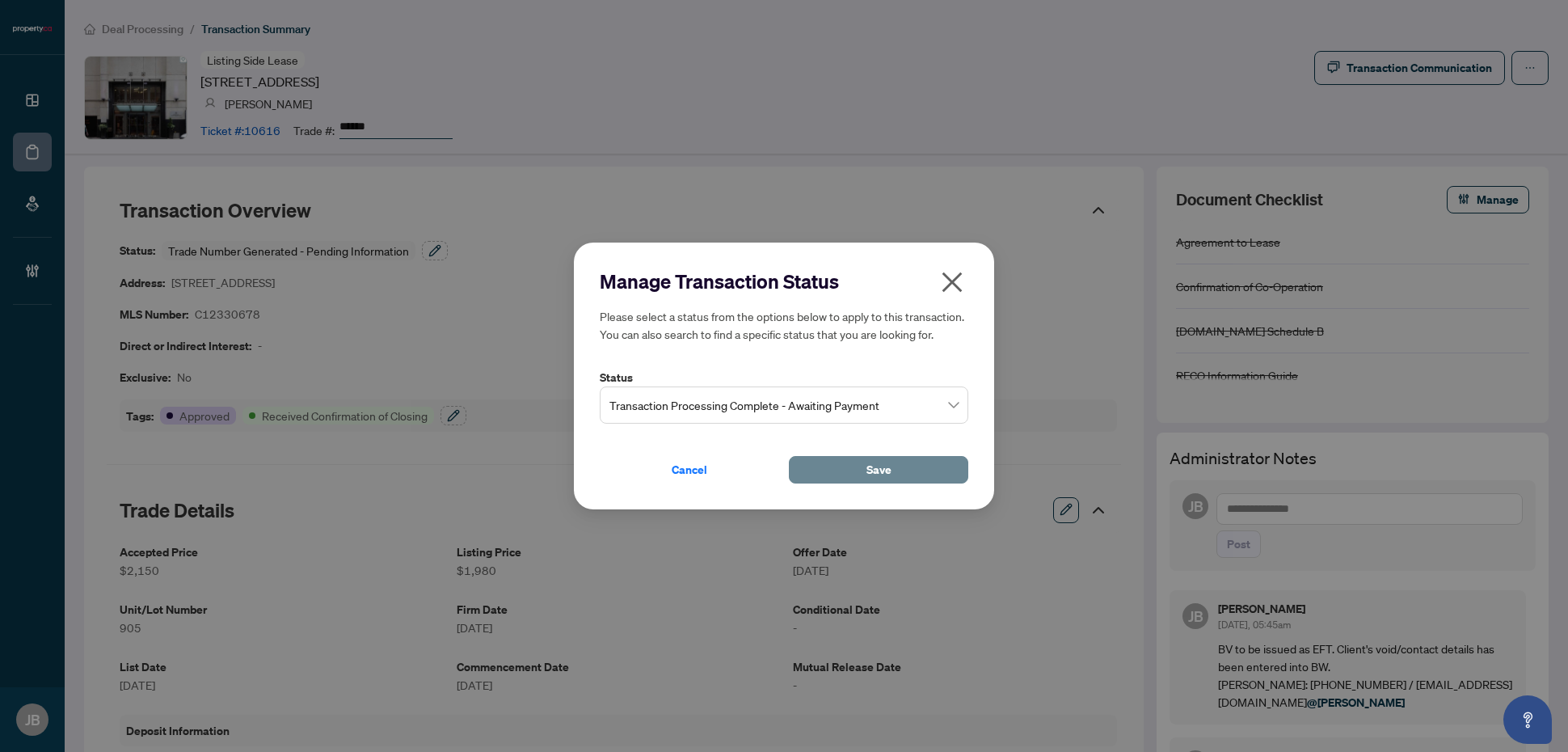
click at [858, 470] on button "Save" at bounding box center [878, 469] width 179 height 27
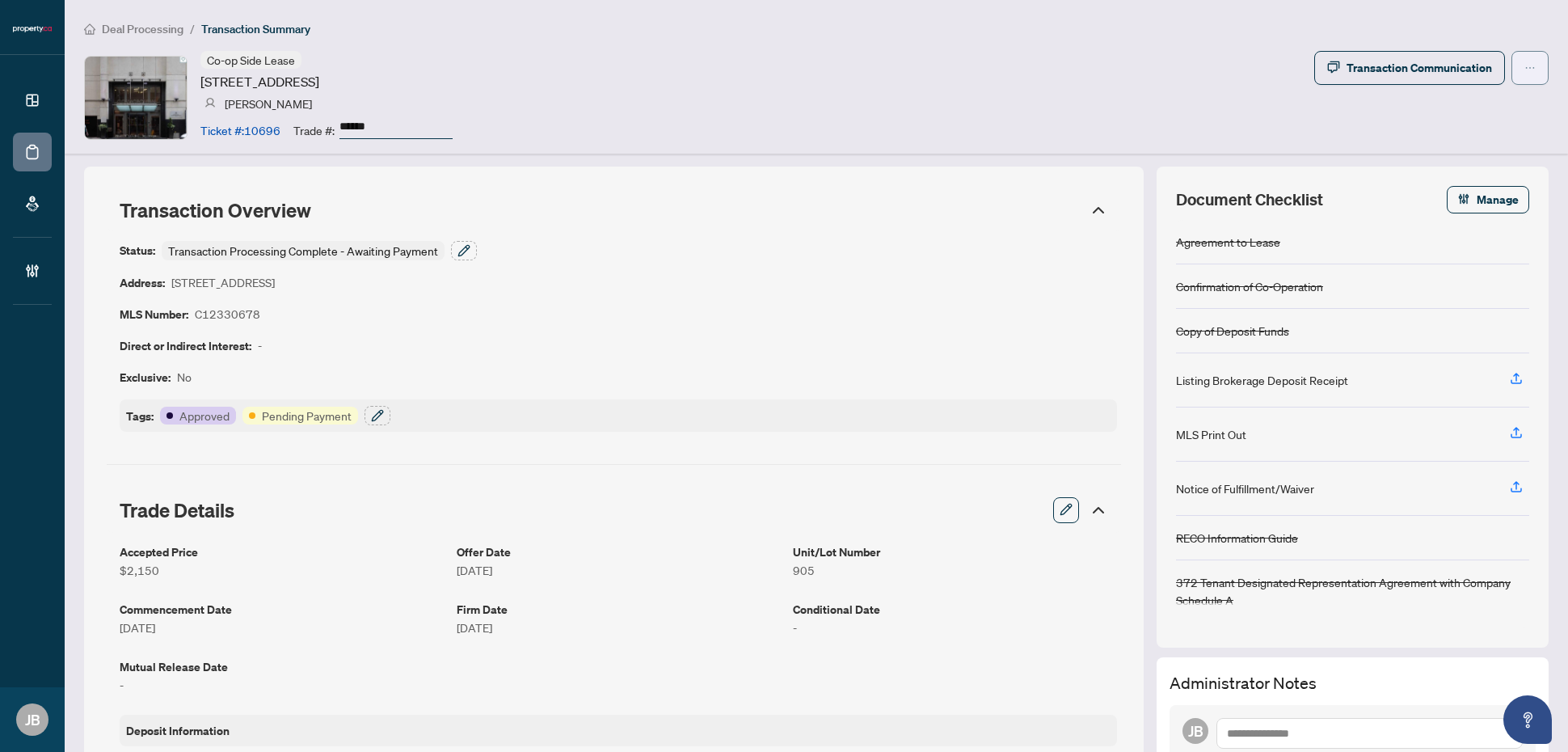
click at [1524, 71] on span "button" at bounding box center [1529, 68] width 11 height 26
click at [1443, 156] on span "Submit for Completion" at bounding box center [1459, 155] width 124 height 18
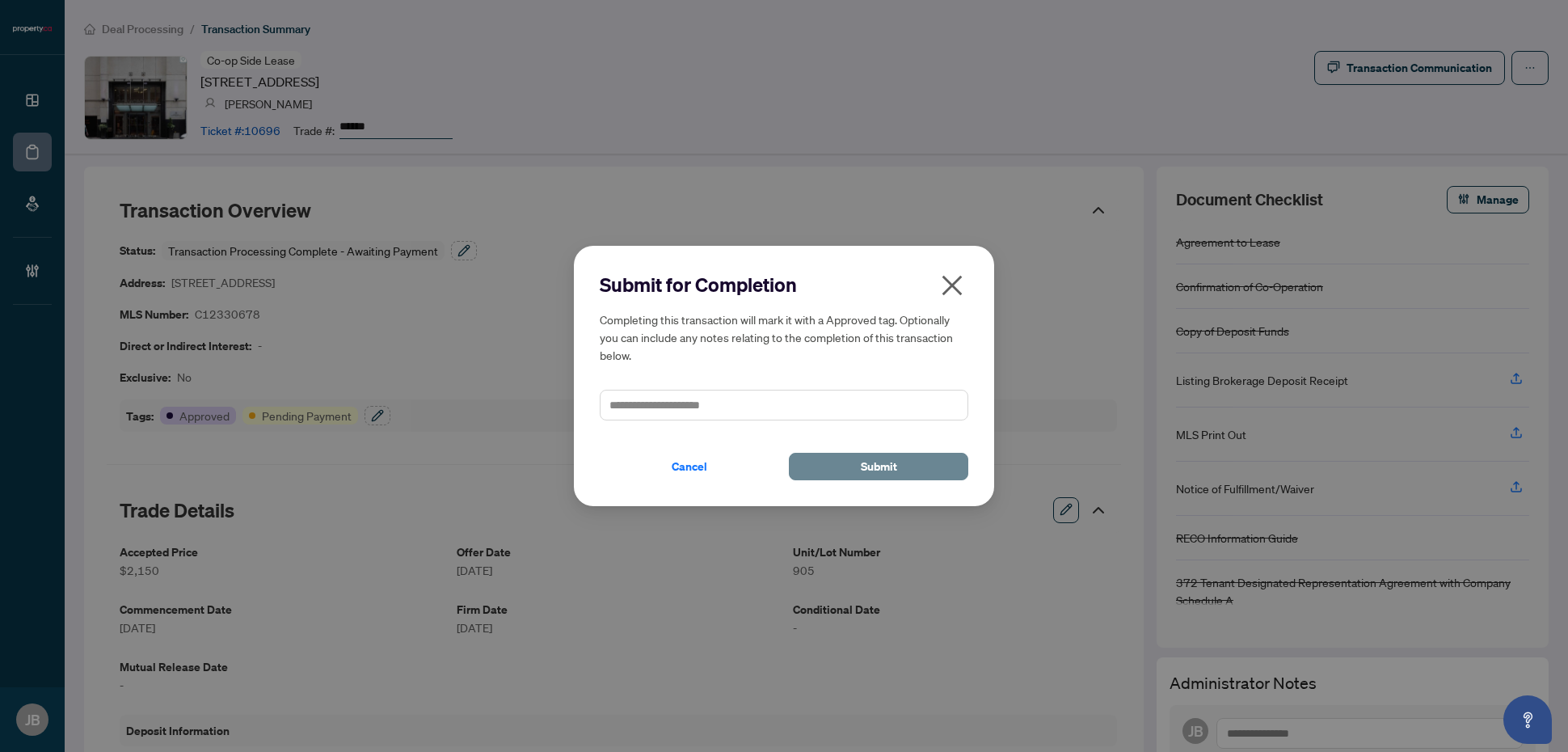
click at [861, 466] on span "Submit" at bounding box center [879, 466] width 36 height 26
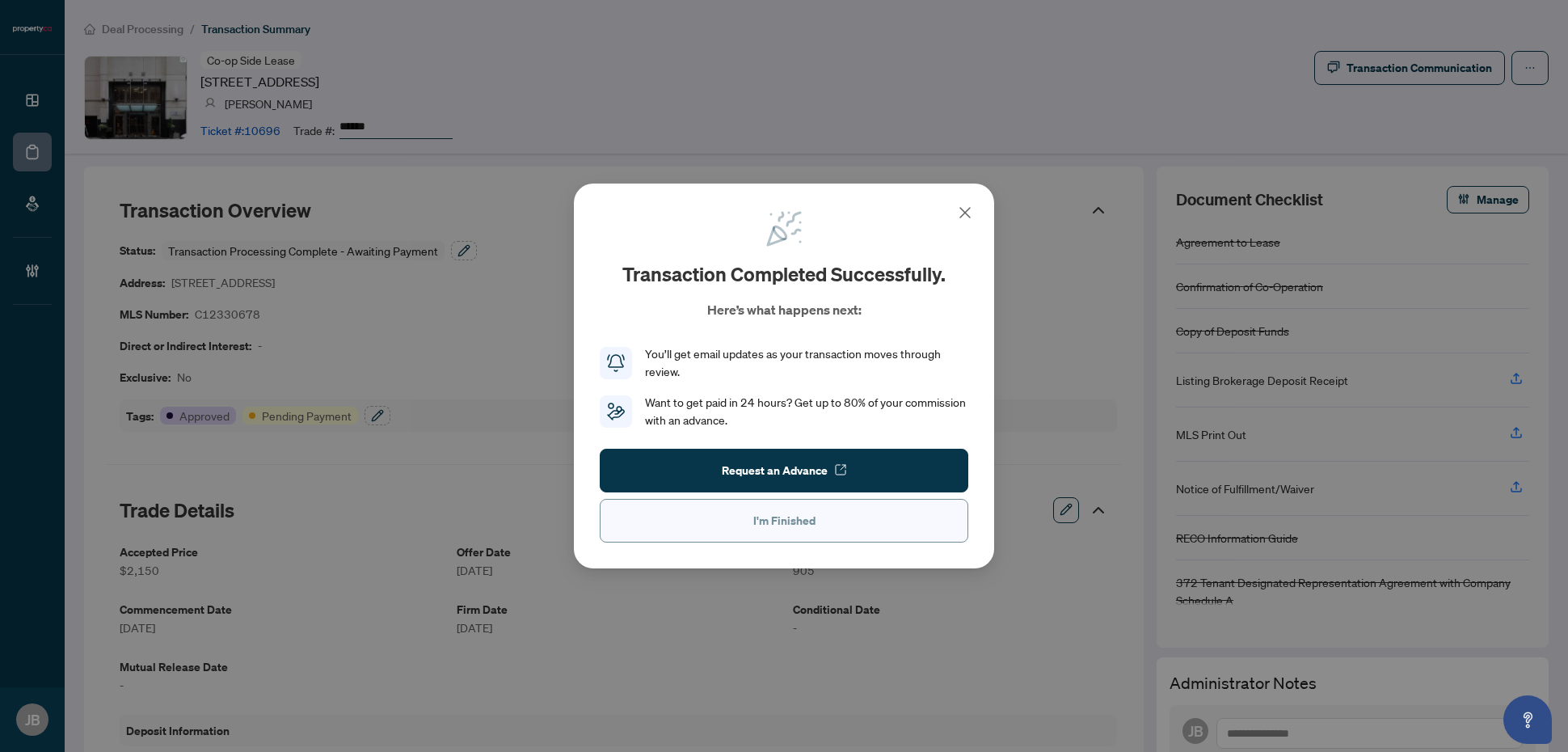
click at [773, 529] on span "I'm Finished" at bounding box center [784, 521] width 62 height 26
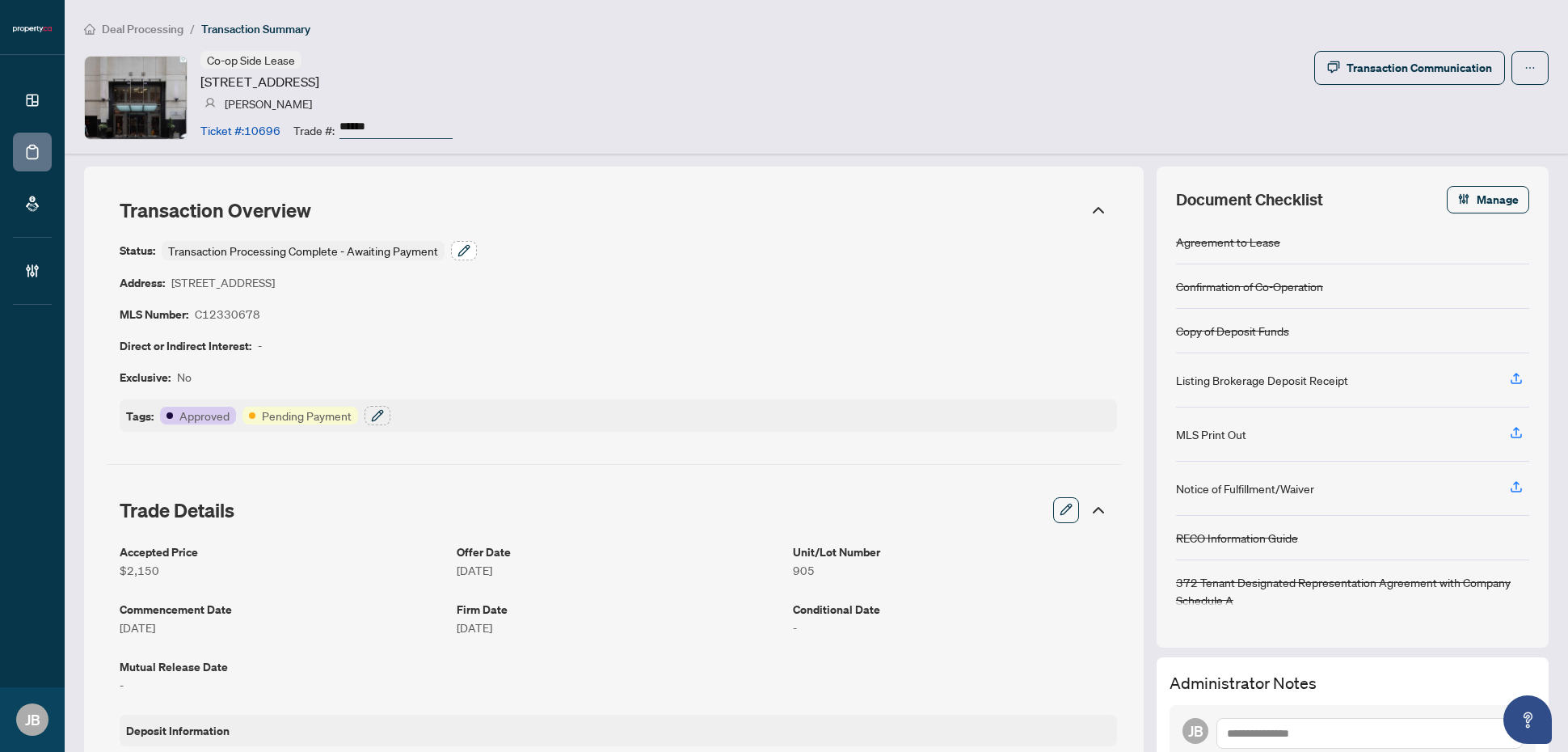
click at [461, 252] on icon "button" at bounding box center [463, 250] width 13 height 13
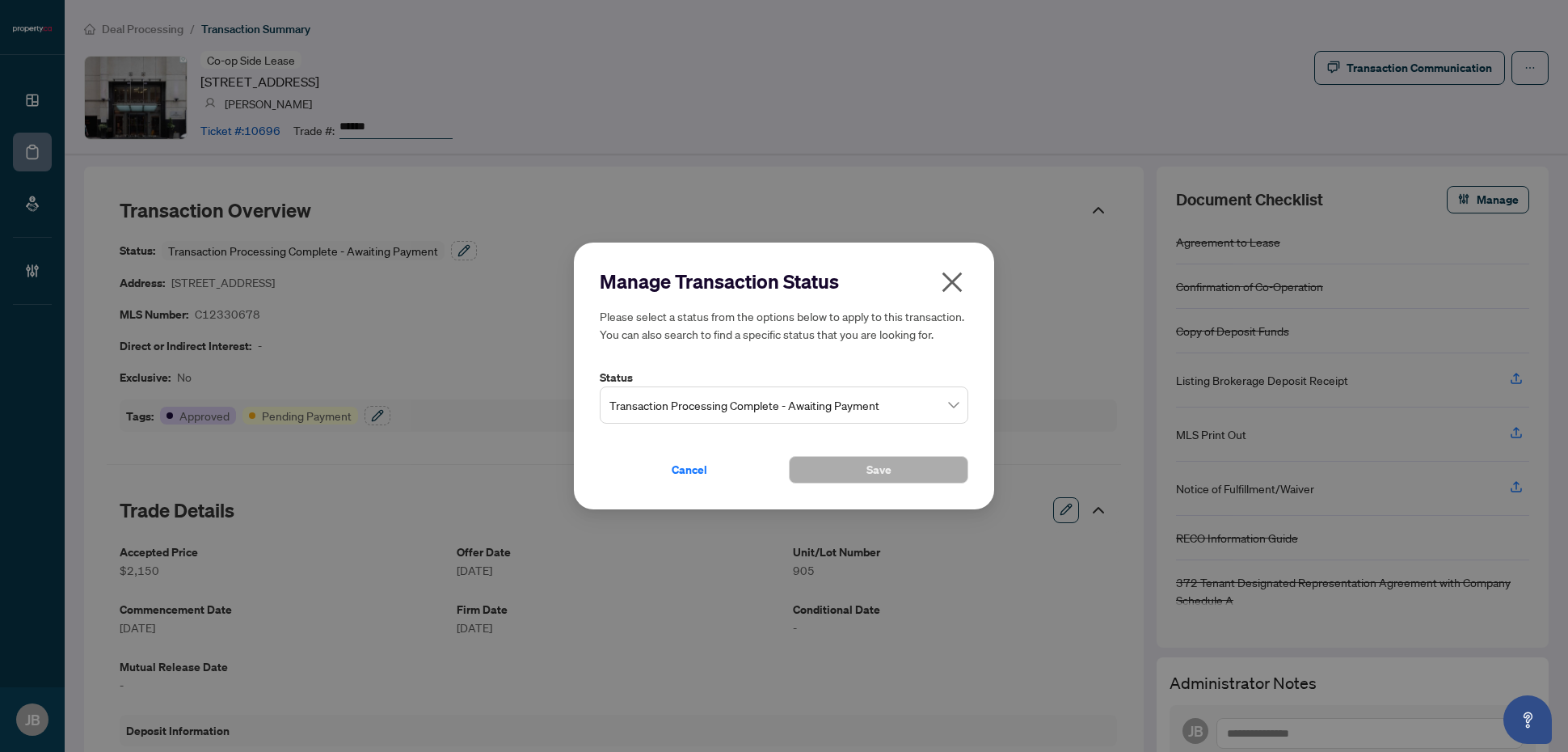
click at [951, 279] on icon "close" at bounding box center [952, 282] width 26 height 26
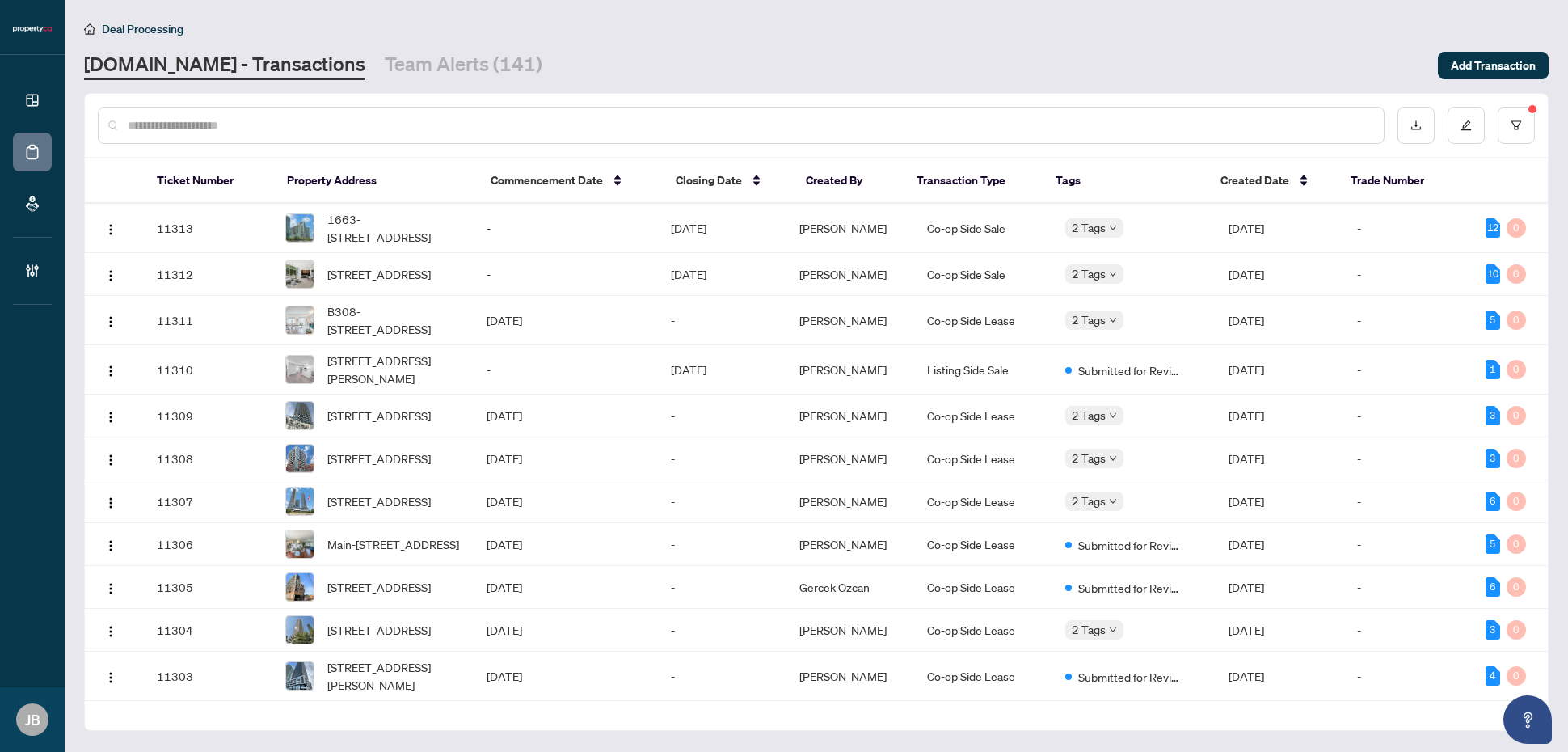
click at [534, 126] on input "text" at bounding box center [749, 125] width 1243 height 18
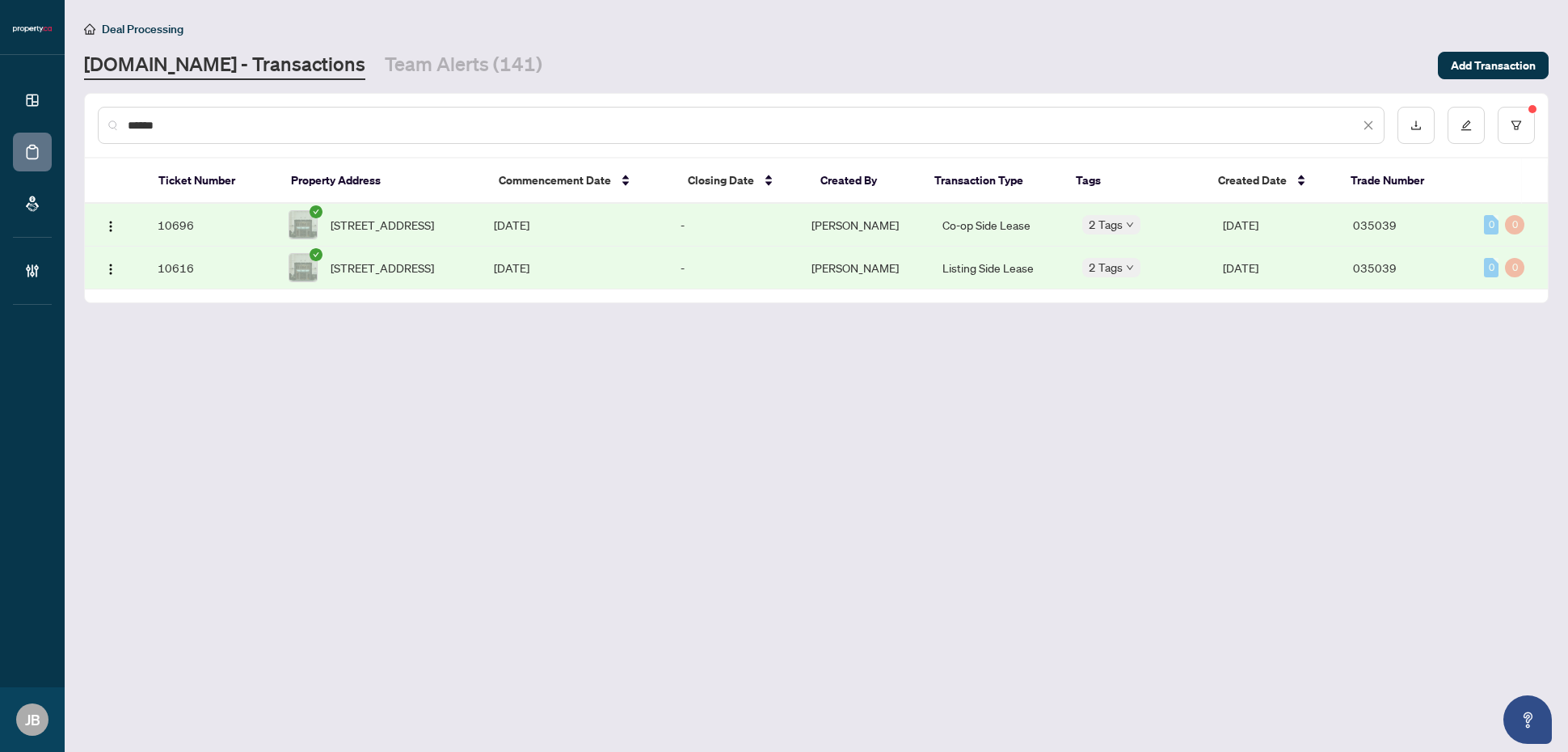
drag, startPoint x: 196, startPoint y: 124, endPoint x: 120, endPoint y: 118, distance: 76.2
click at [122, 119] on div "******" at bounding box center [741, 125] width 1287 height 37
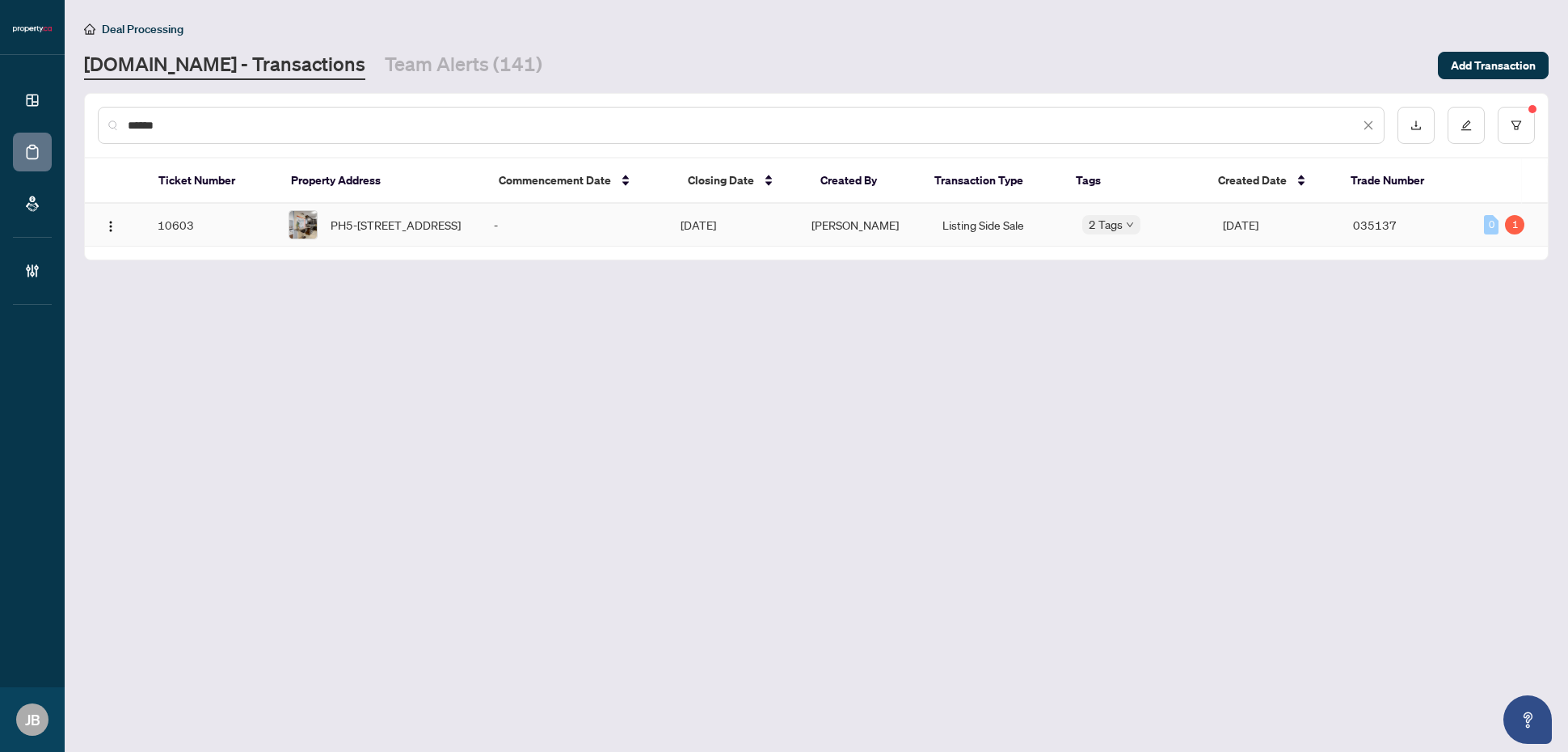
type input "******"
click at [999, 223] on td "Listing Side Sale" at bounding box center [999, 225] width 140 height 43
drag, startPoint x: 145, startPoint y: 119, endPoint x: 123, endPoint y: 116, distance: 22.9
click at [123, 116] on div "******" at bounding box center [741, 125] width 1287 height 37
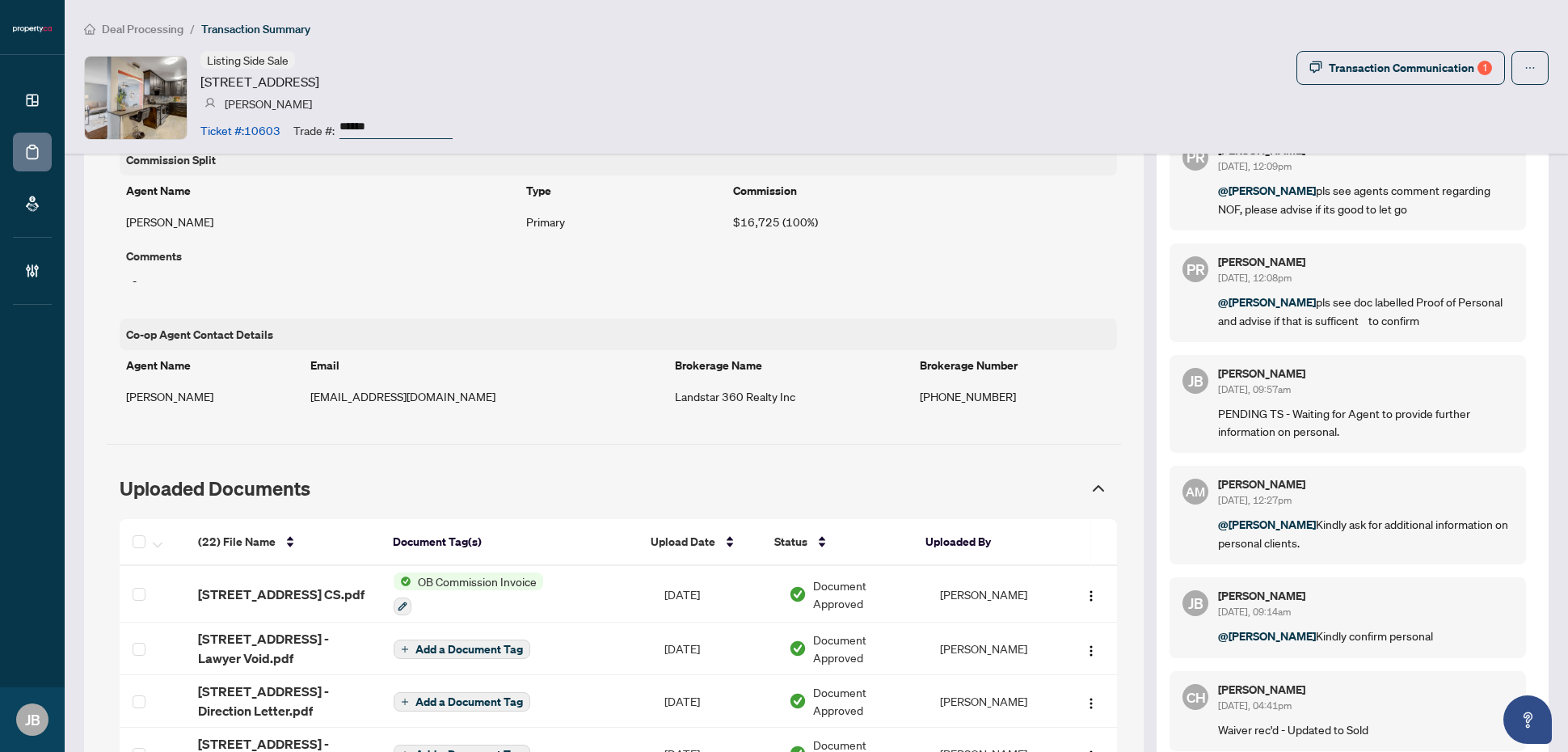
scroll to position [1363, 0]
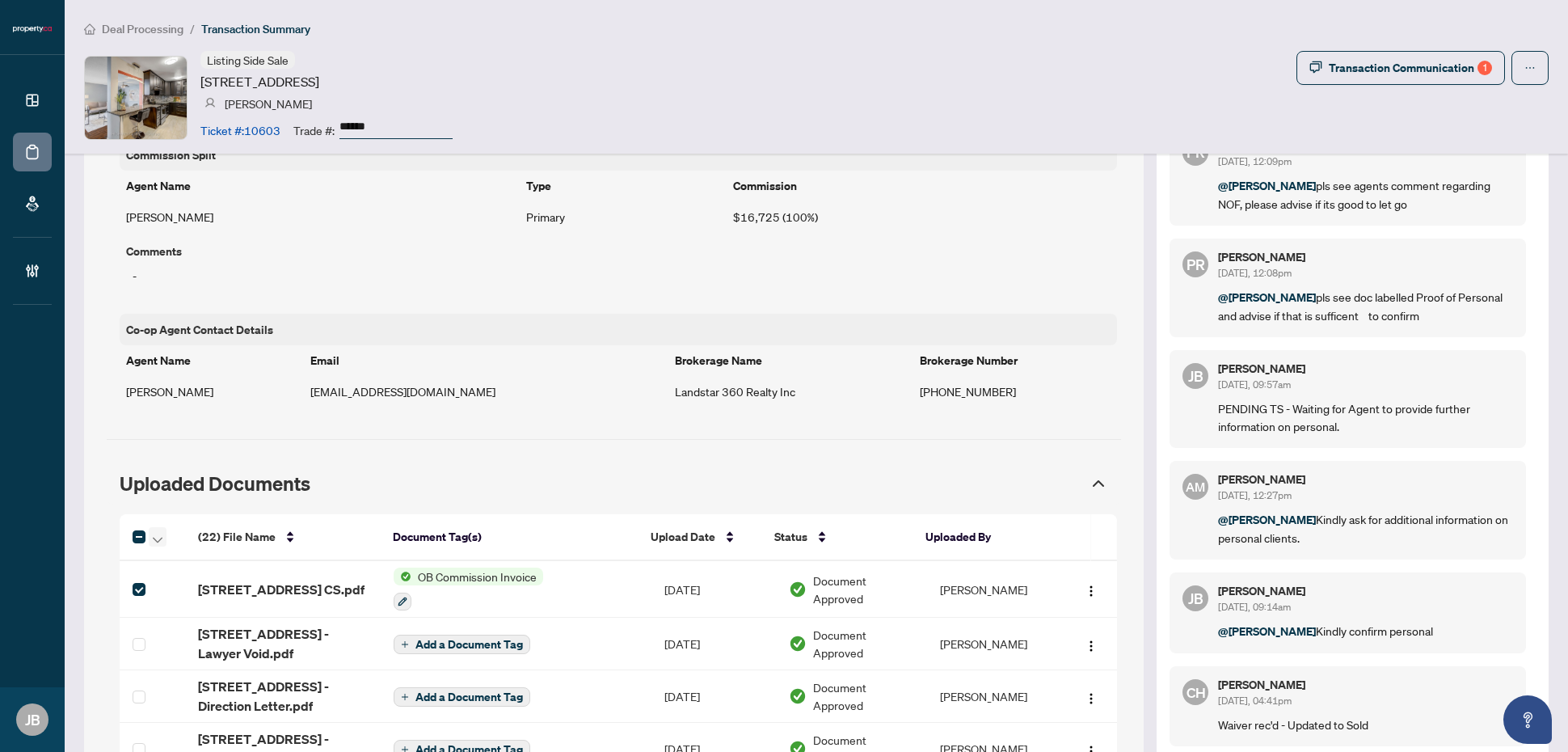
click at [154, 542] on icon "button" at bounding box center [158, 540] width 10 height 6
click at [206, 567] on span "Open Selected in New Tab(s)" at bounding box center [234, 568] width 144 height 18
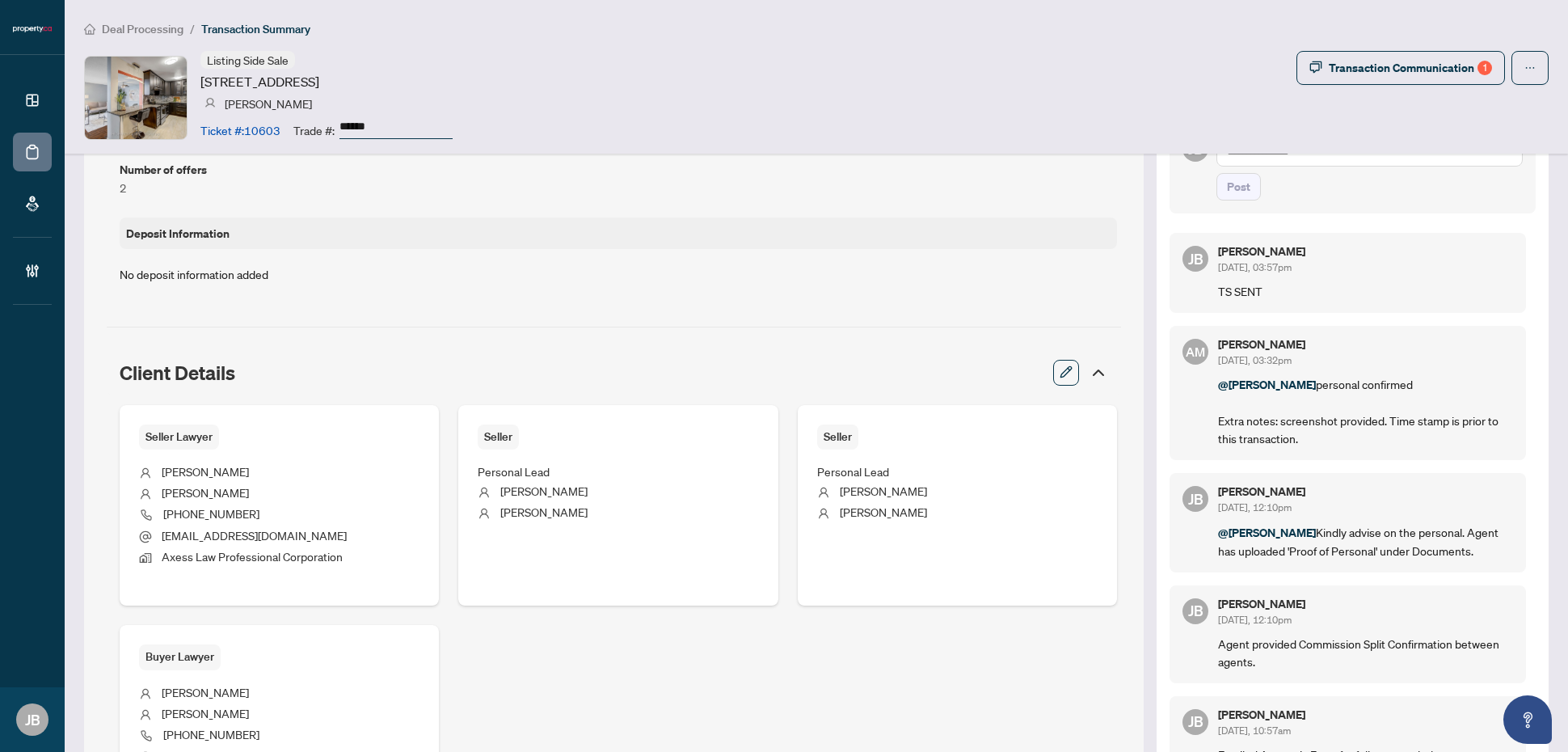
scroll to position [453, 0]
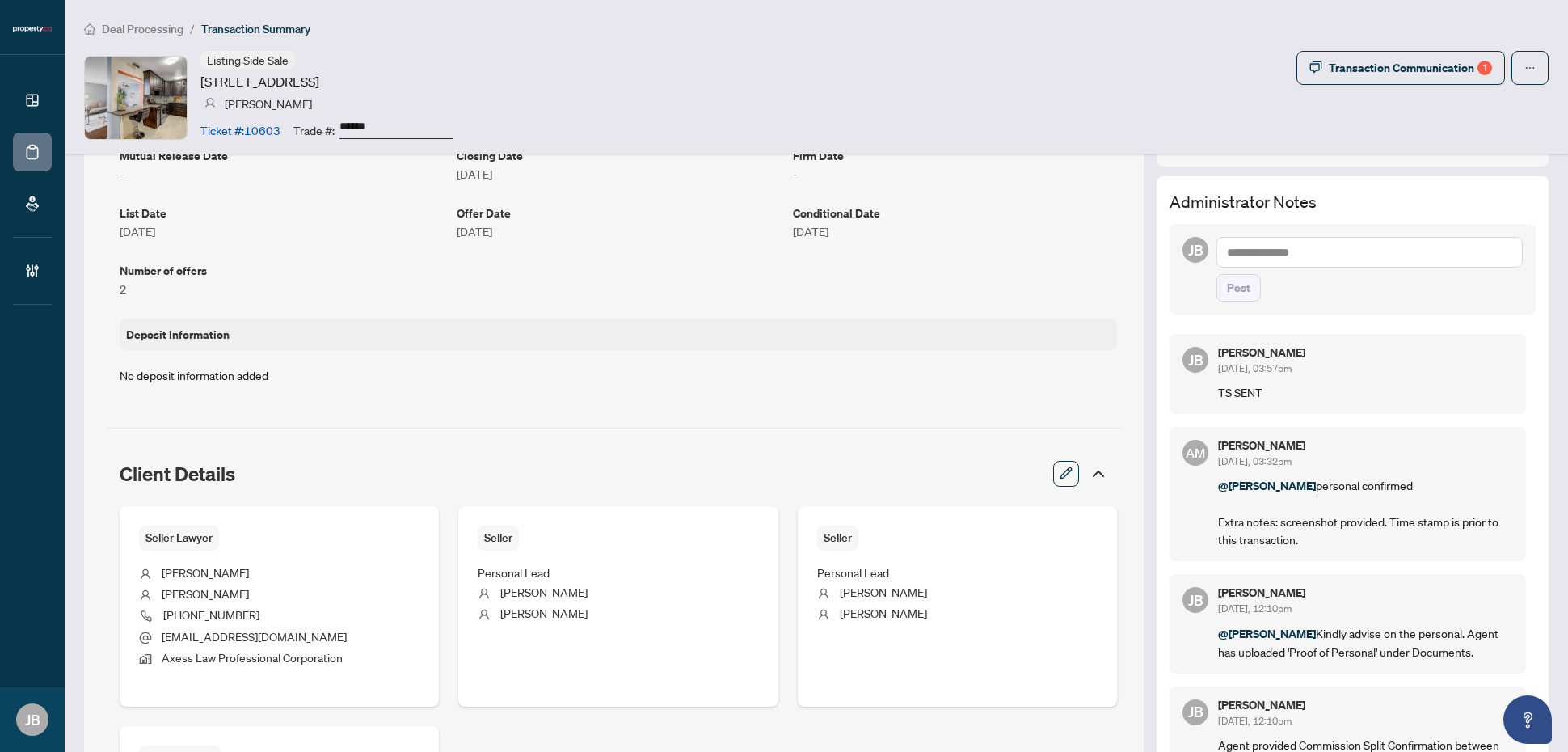
click at [1306, 256] on textarea at bounding box center [1369, 252] width 306 height 31
click at [1279, 268] on b "Alexis" at bounding box center [1309, 262] width 87 height 15
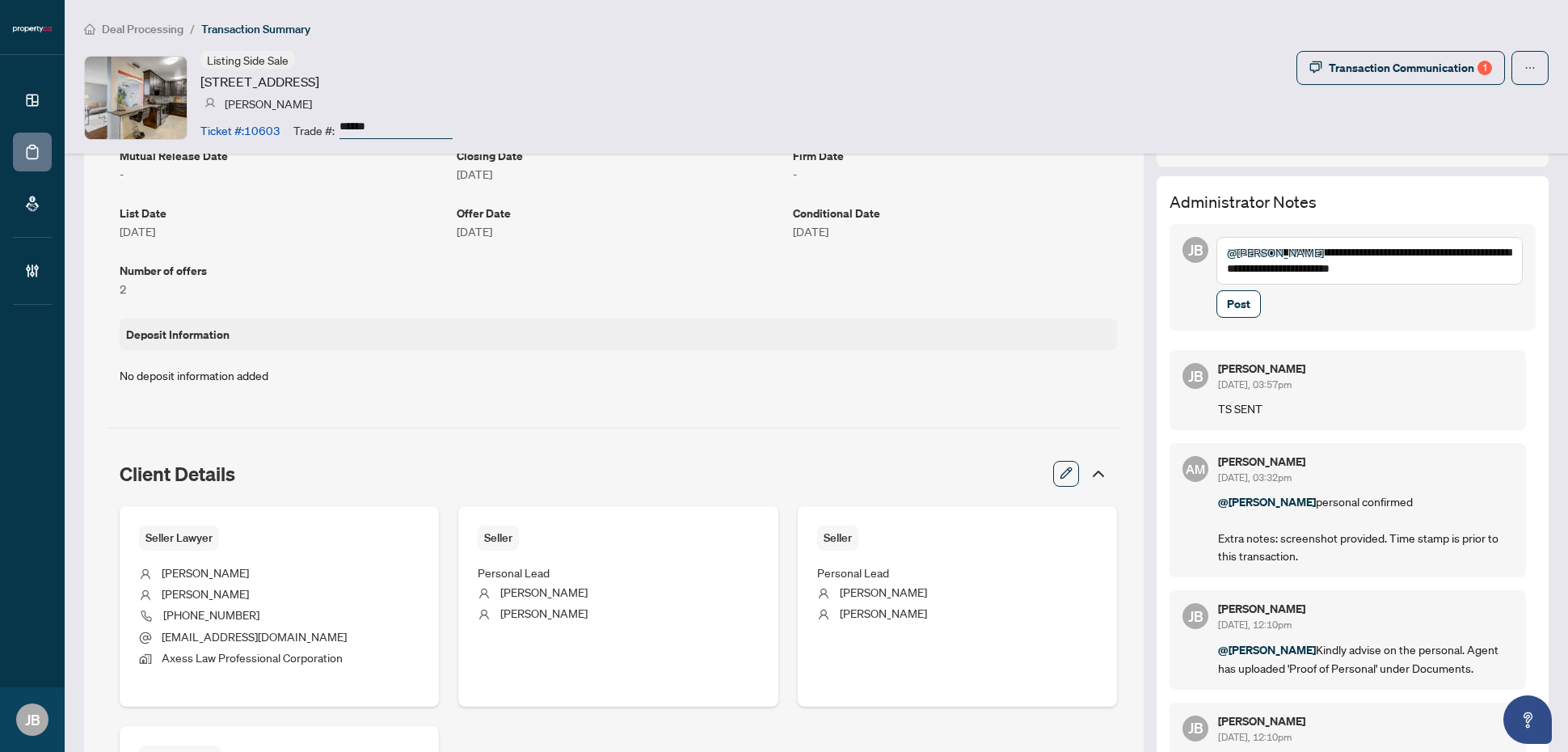
type textarea "**********"
click at [1426, 272] on textarea "**********" at bounding box center [1369, 260] width 306 height 47
drag, startPoint x: 1432, startPoint y: 272, endPoint x: 1443, endPoint y: 280, distance: 12.8
click at [1443, 280] on textarea "**********" at bounding box center [1369, 260] width 306 height 47
click at [1441, 272] on textarea "**********" at bounding box center [1369, 260] width 306 height 47
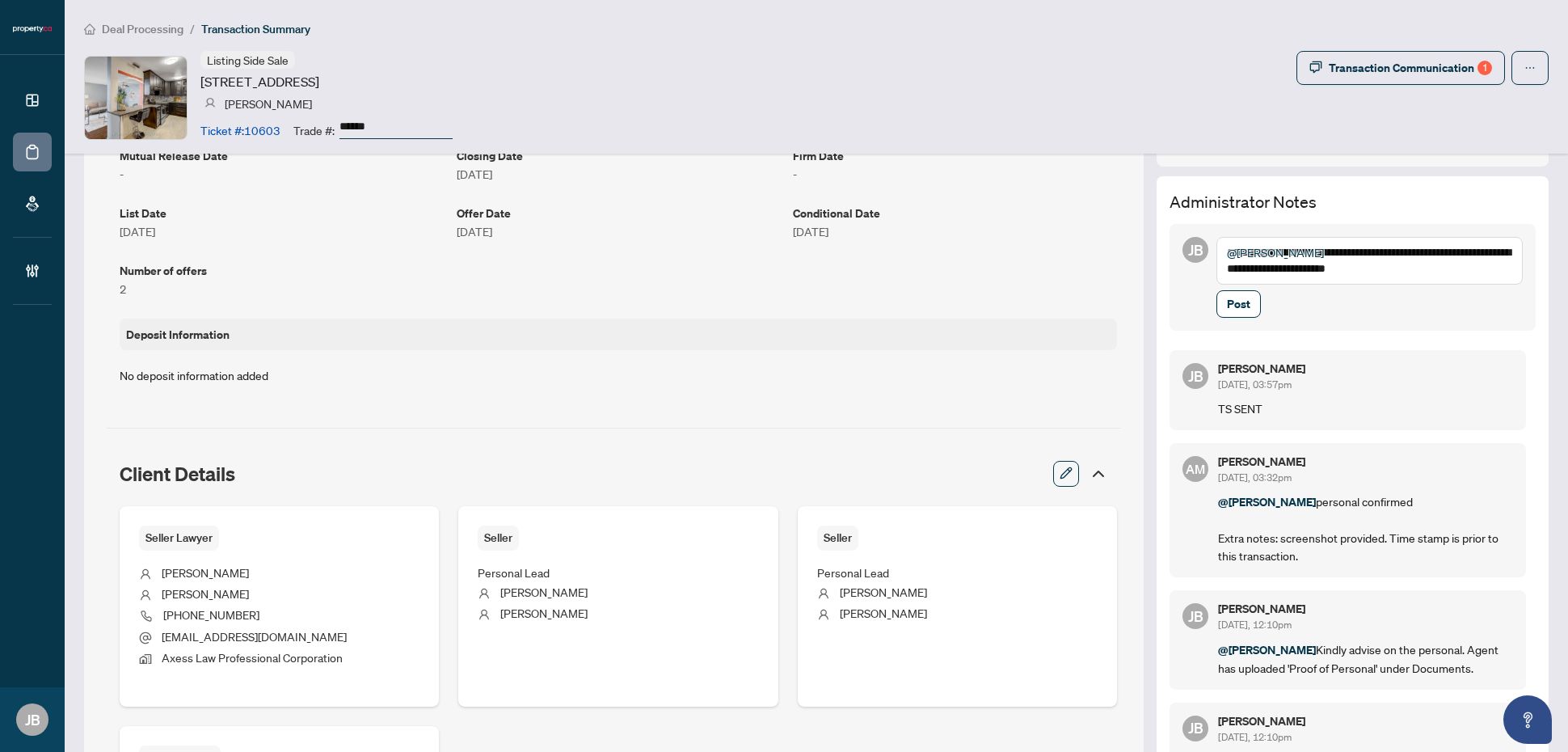
drag, startPoint x: 1453, startPoint y: 275, endPoint x: 1172, endPoint y: 241, distance: 283.3
click at [1172, 241] on div "**********" at bounding box center [1352, 277] width 366 height 107
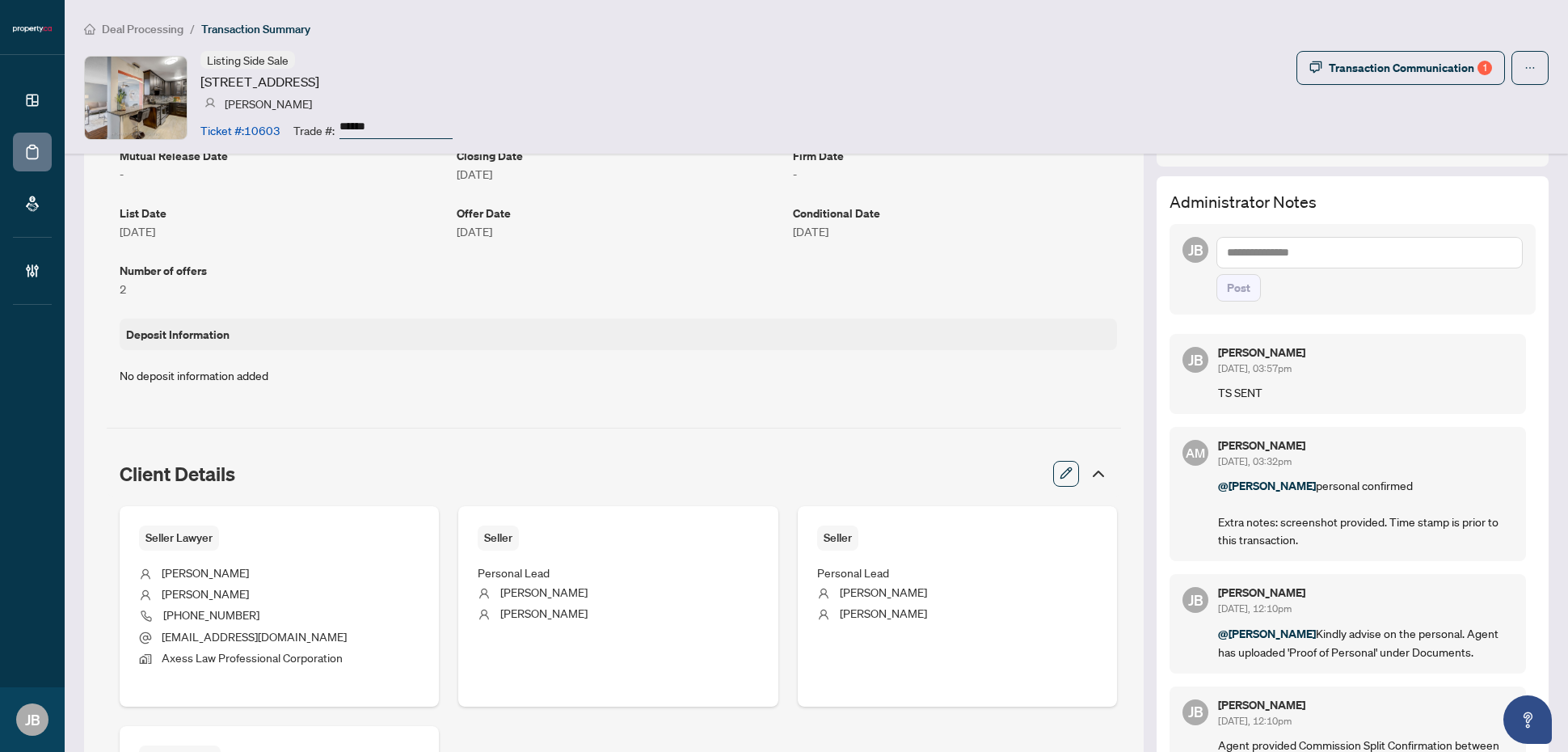
click at [1281, 255] on textarea at bounding box center [1369, 252] width 306 height 31
drag, startPoint x: 1285, startPoint y: 263, endPoint x: 1292, endPoint y: 268, distance: 8.6
click at [1286, 263] on span "Alexis Macilwain" at bounding box center [1334, 262] width 136 height 15
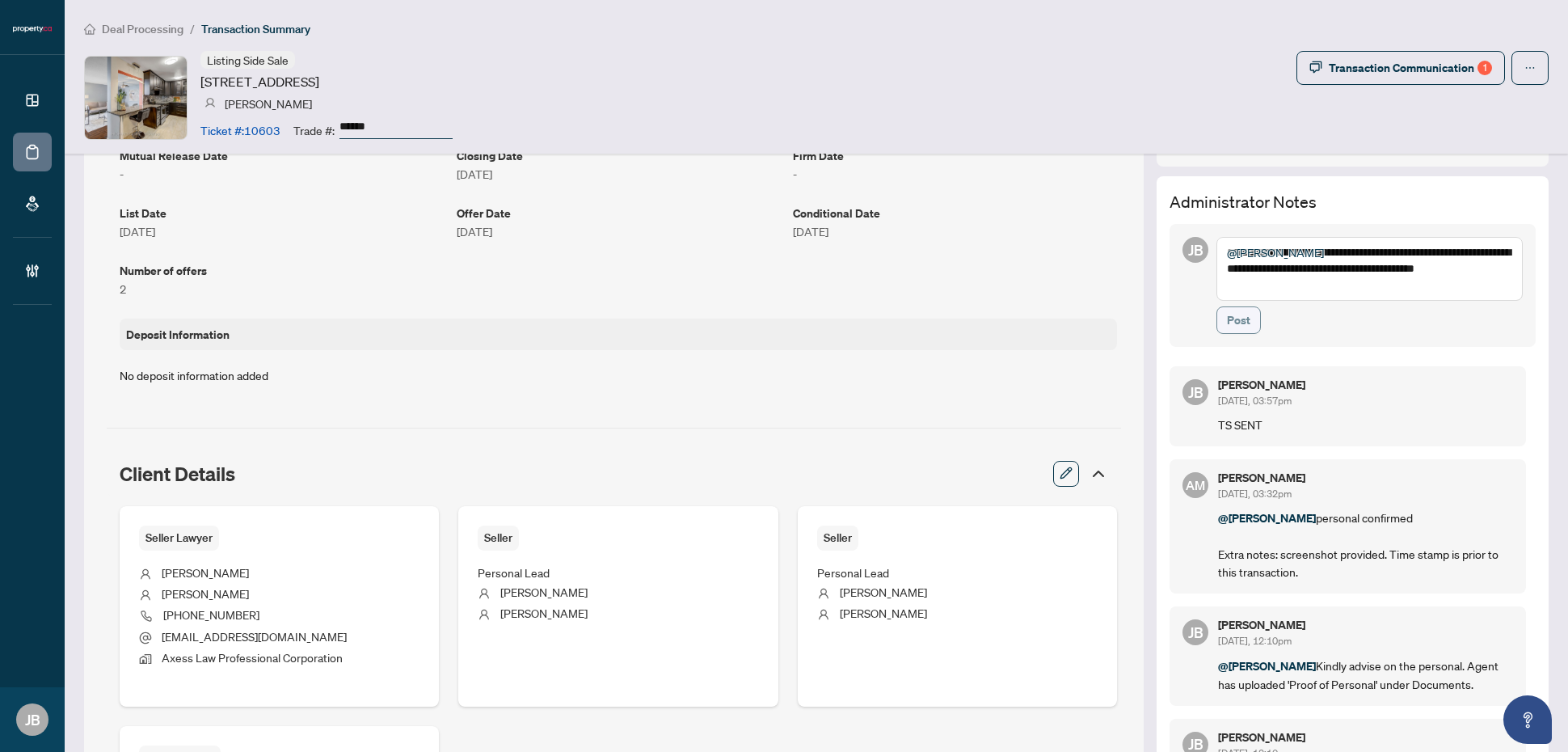
type textarea "**********"
click at [1233, 326] on span "Post" at bounding box center [1238, 320] width 23 height 26
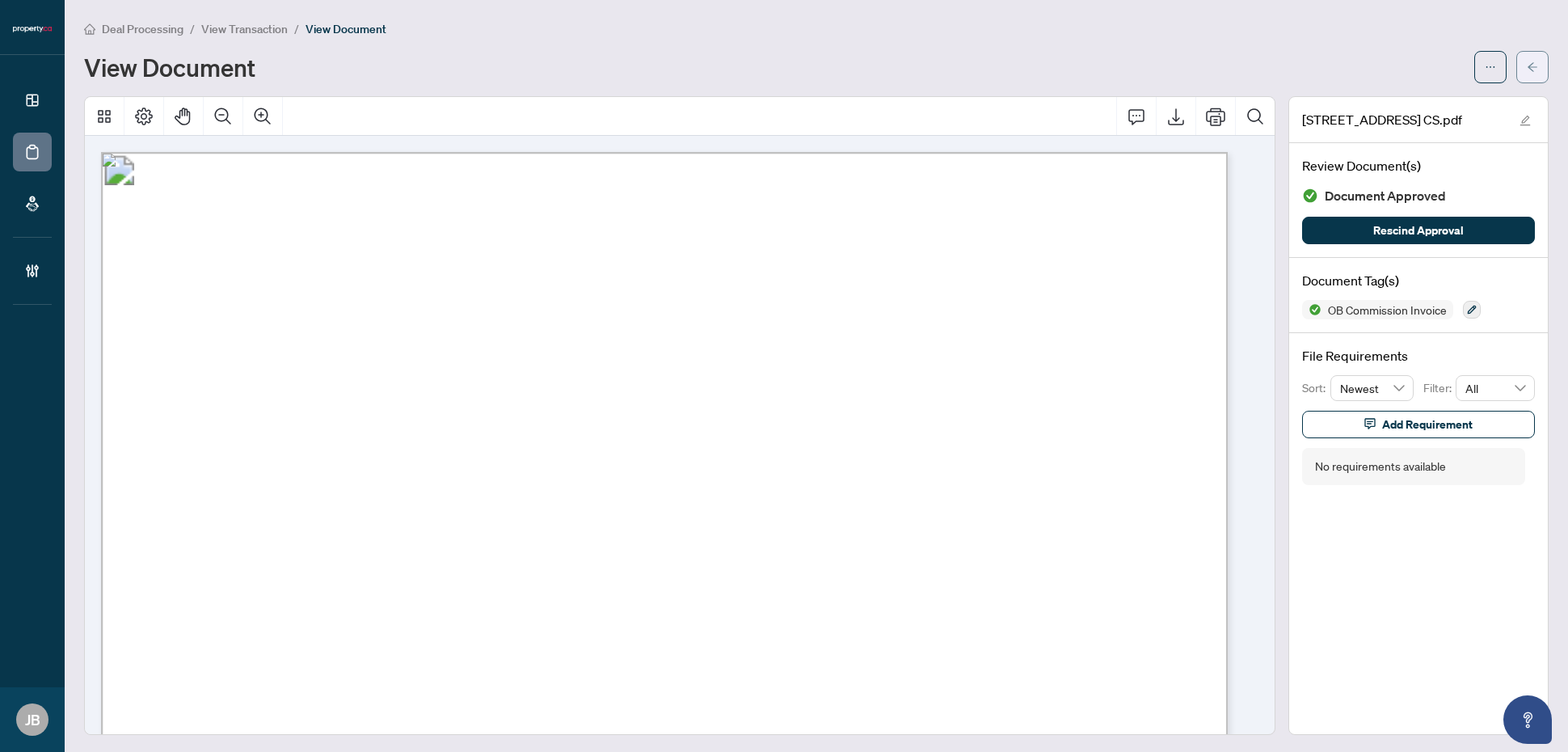
click at [1527, 65] on icon "arrow-left" at bounding box center [1532, 66] width 11 height 11
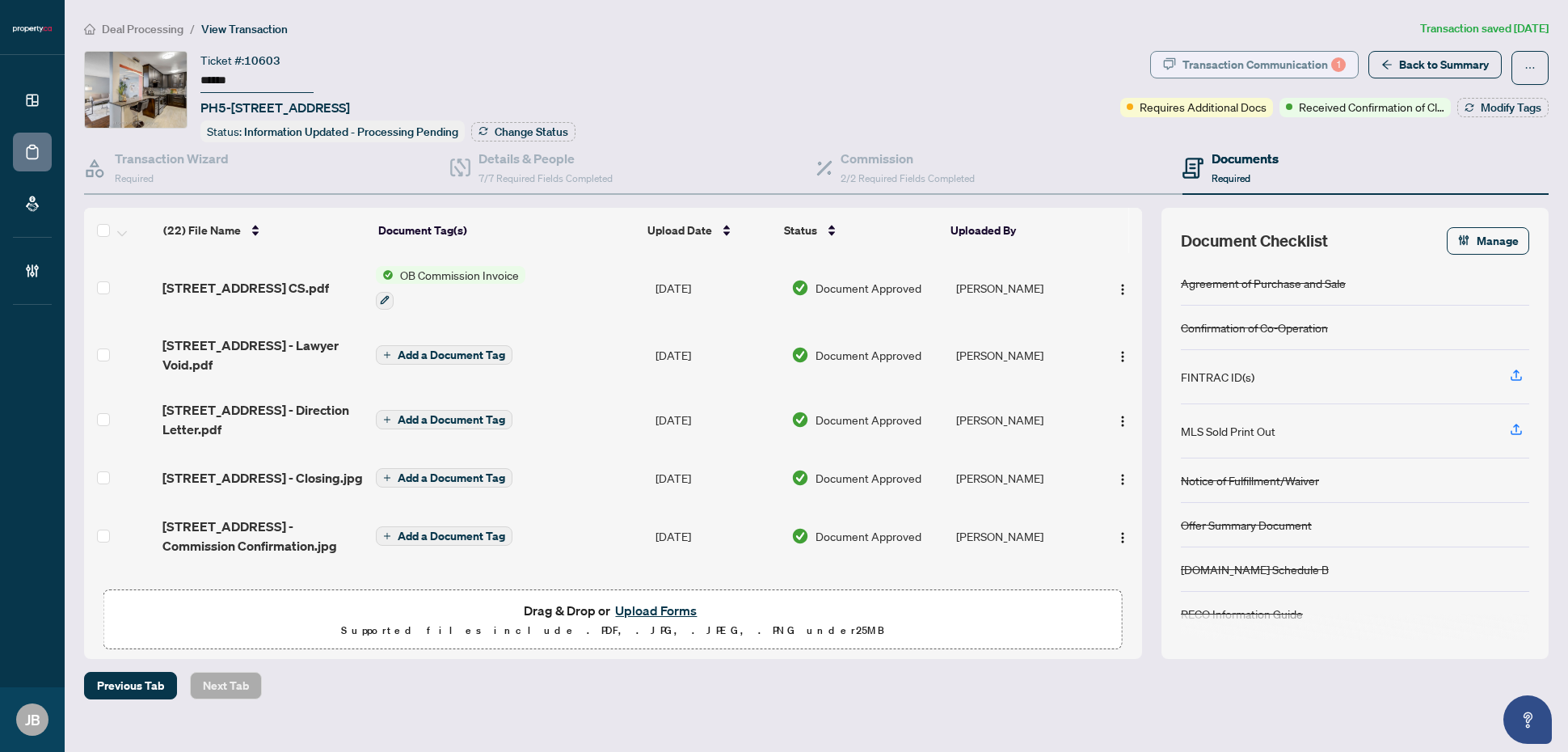
click at [1304, 62] on div "Transaction Communication 1" at bounding box center [1263, 65] width 163 height 26
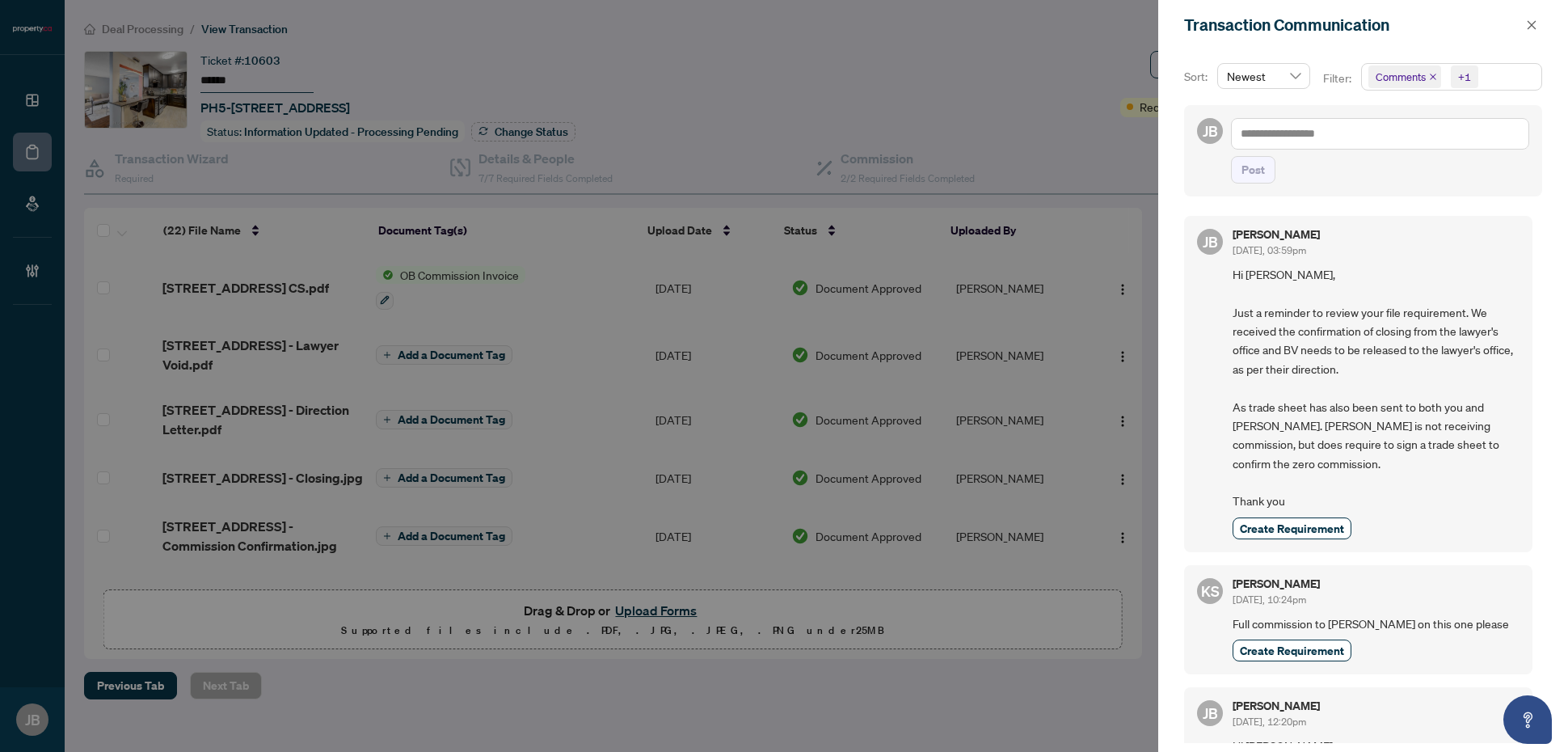
click at [1533, 75] on span "Comments +1" at bounding box center [1451, 77] width 179 height 26
click at [1380, 141] on span "Select Comments" at bounding box center [1377, 144] width 13 height 13
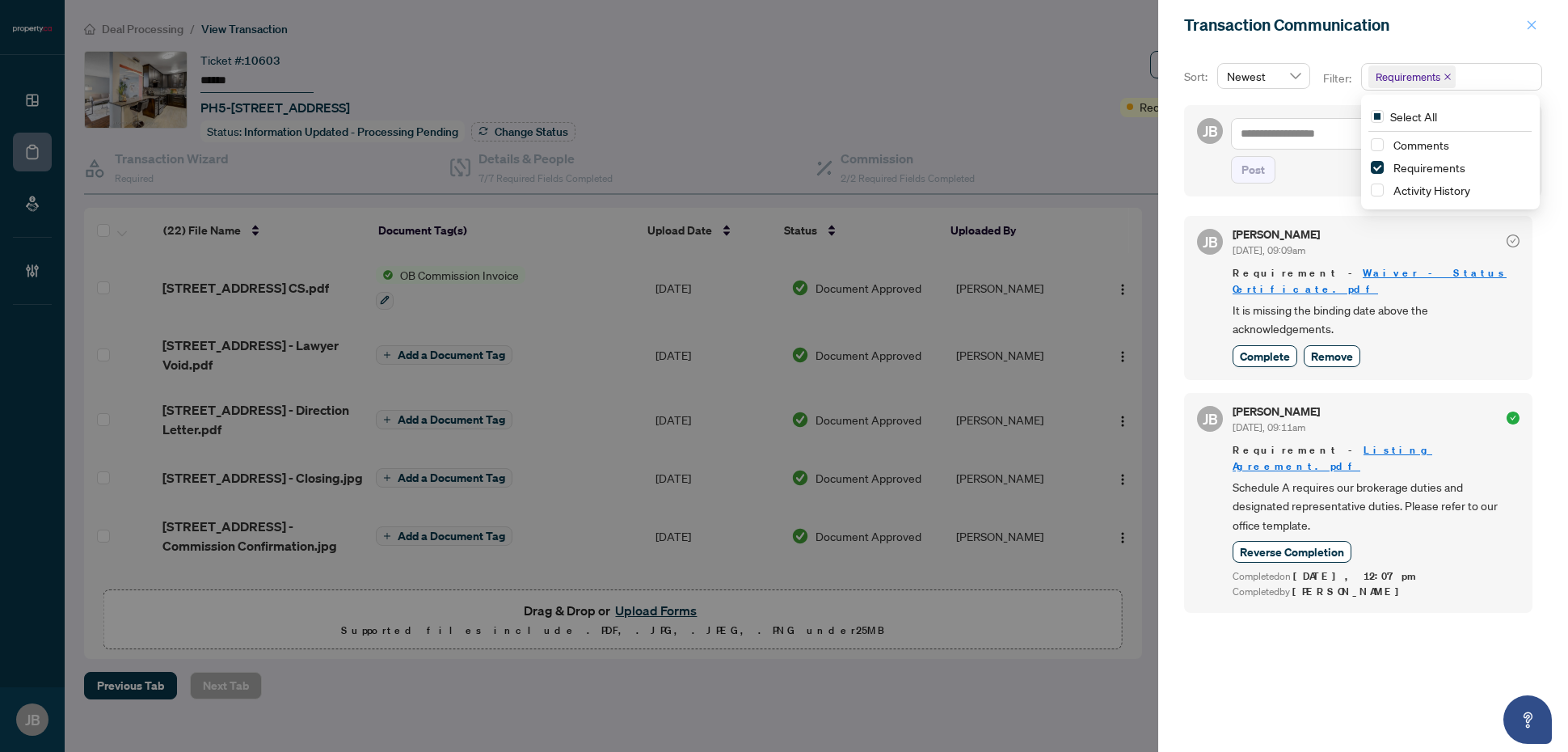
click at [1532, 22] on icon "close" at bounding box center [1531, 24] width 11 height 11
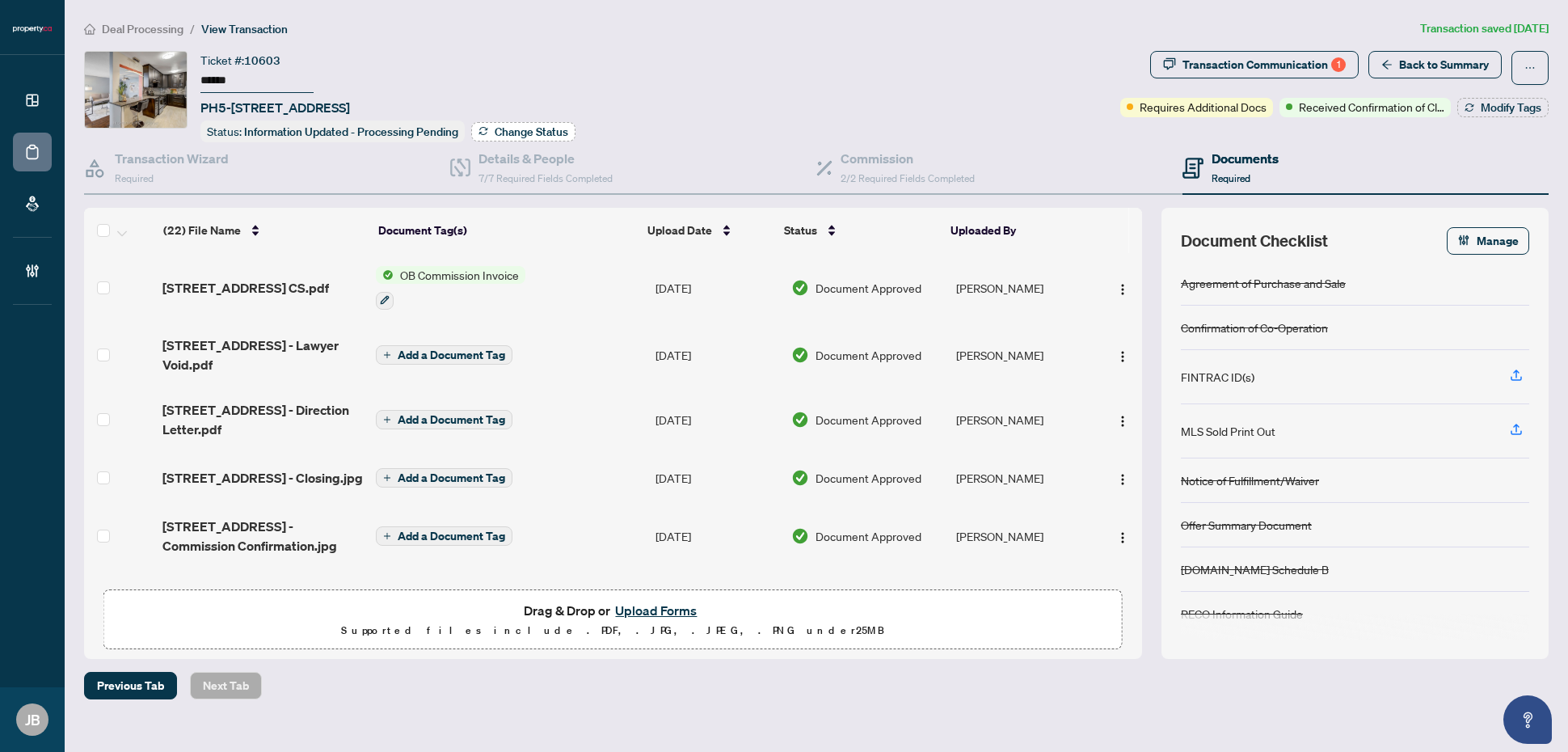
click at [551, 126] on span "Change Status" at bounding box center [532, 131] width 74 height 11
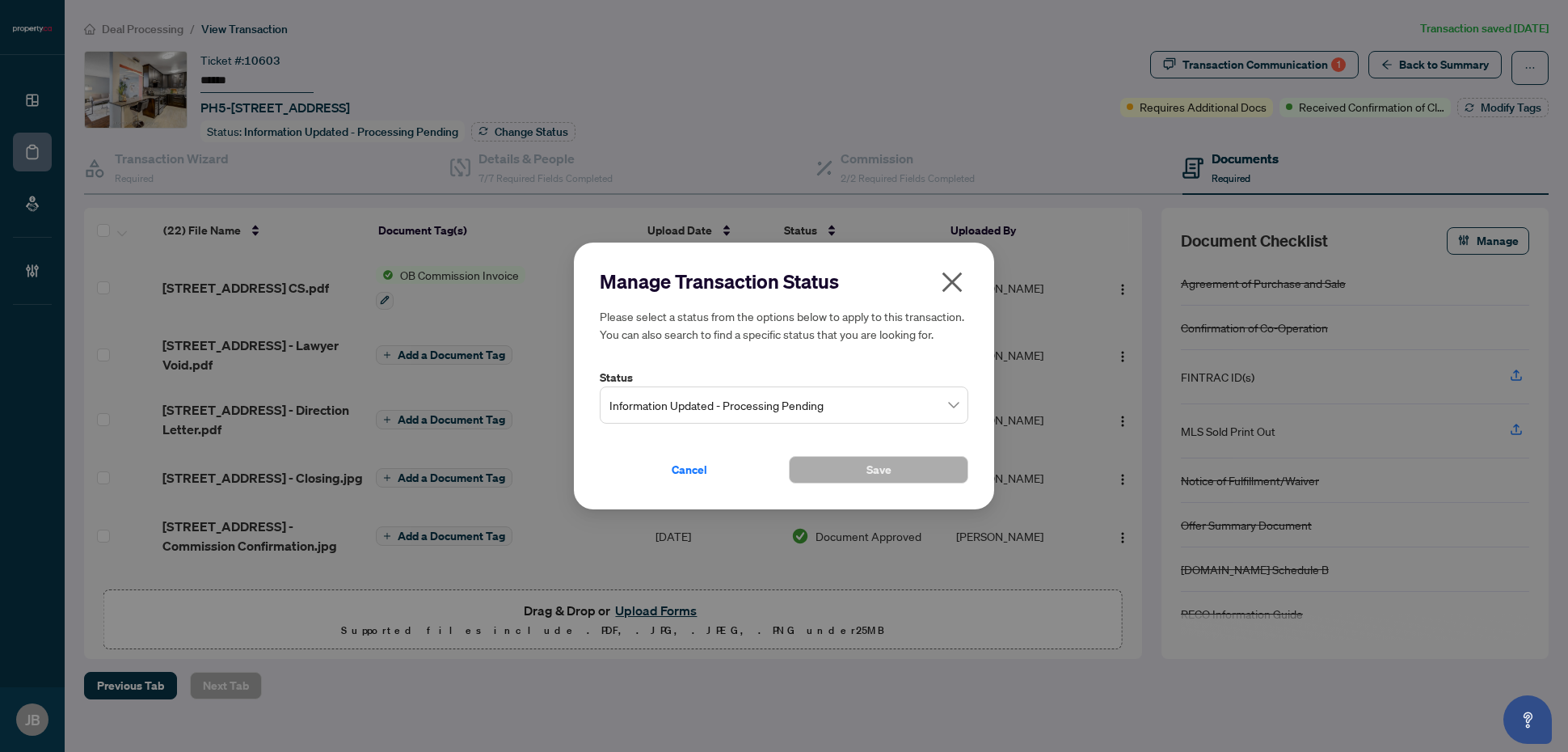
click at [841, 402] on span "Information Updated - Processing Pending" at bounding box center [783, 405] width 349 height 31
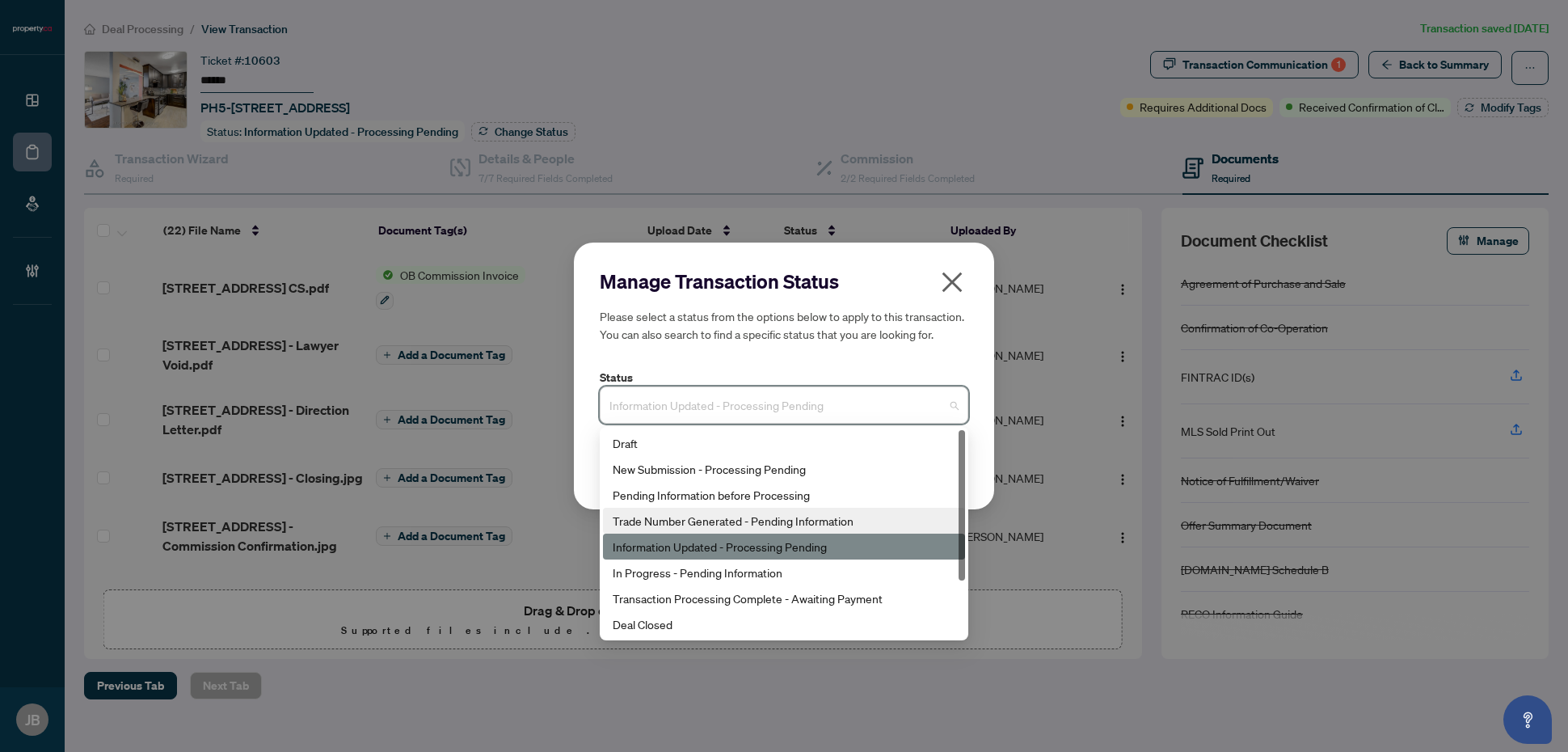
click at [831, 522] on div "Trade Number Generated - Pending Information" at bounding box center [784, 521] width 343 height 18
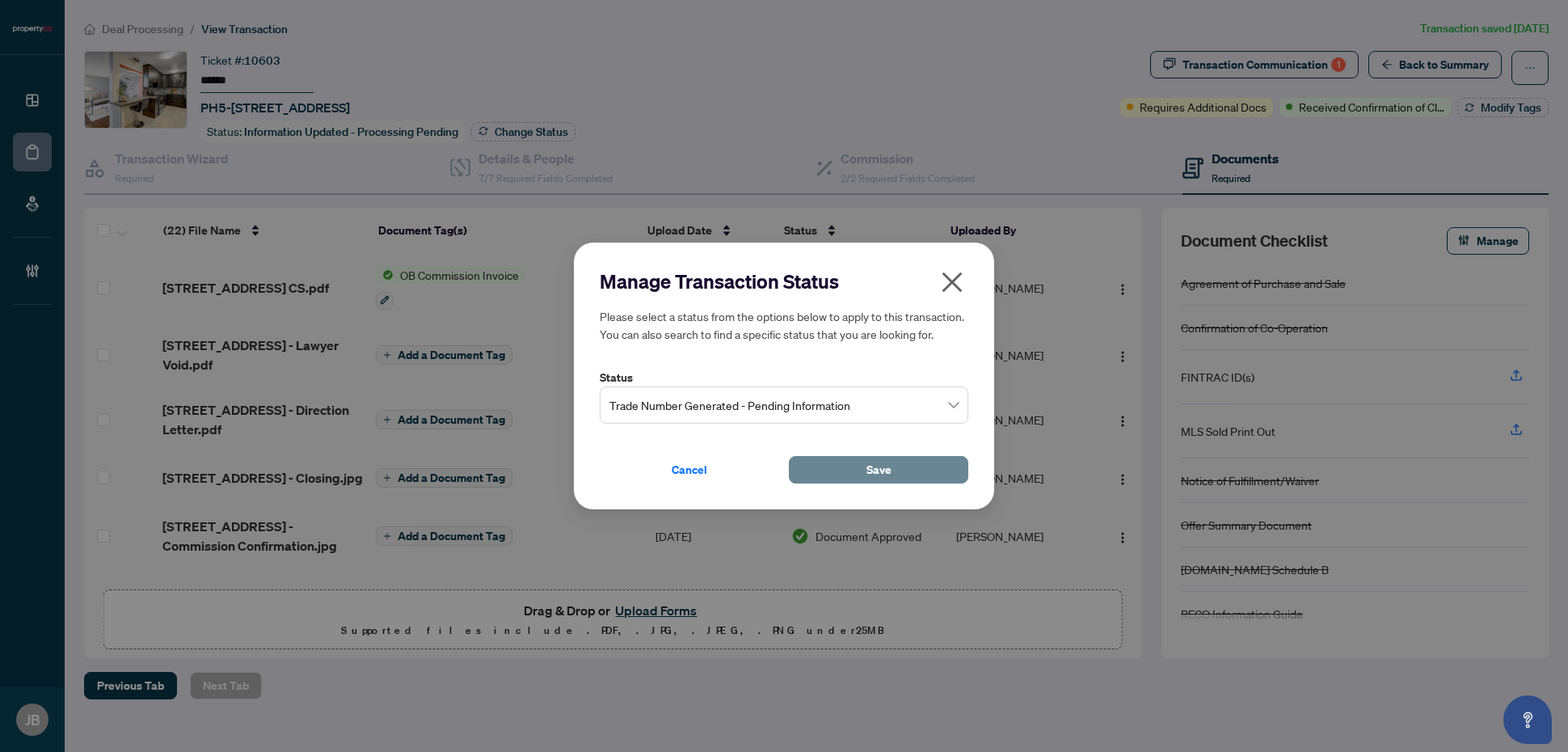
click at [873, 470] on span "Save" at bounding box center [878, 470] width 25 height 26
